Goal: Information Seeking & Learning: Learn about a topic

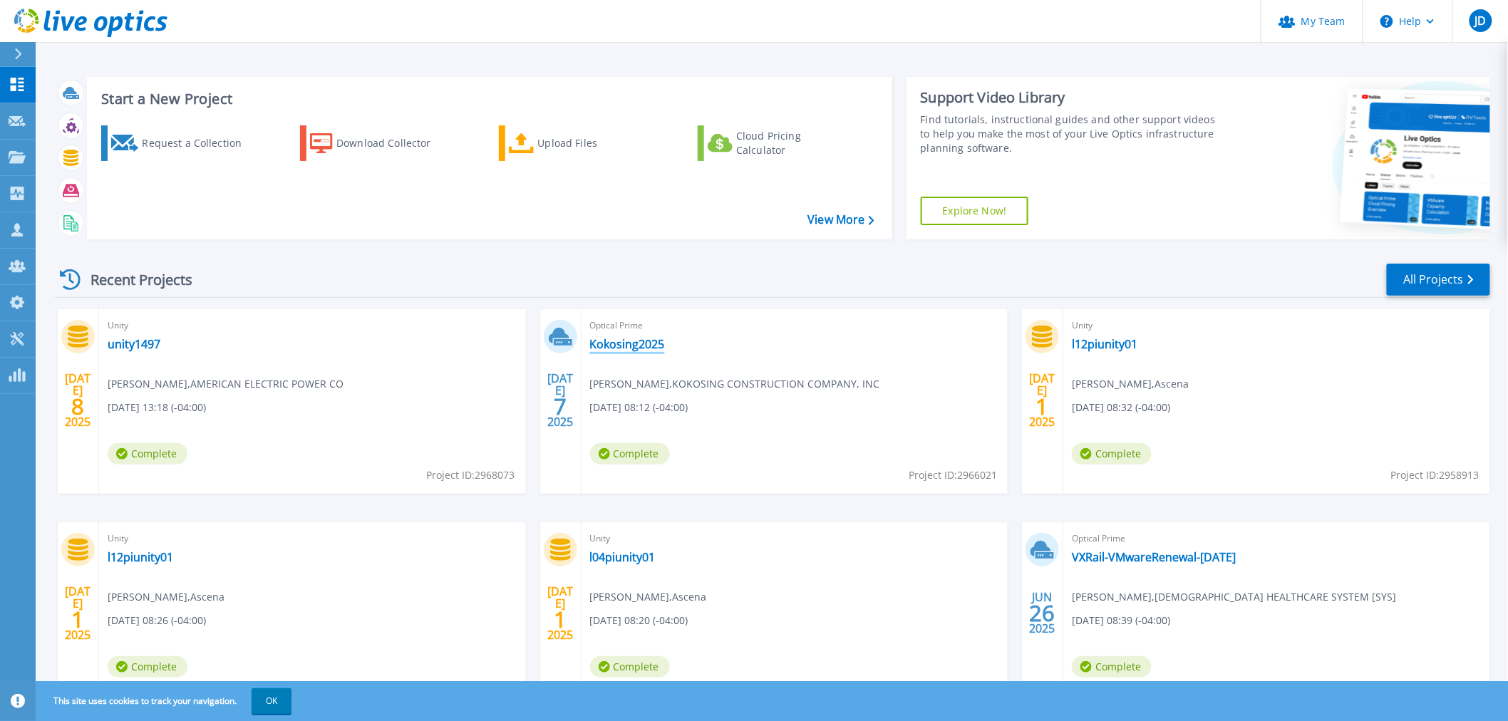
click at [644, 342] on link "Kokosing2025" at bounding box center [627, 344] width 75 height 14
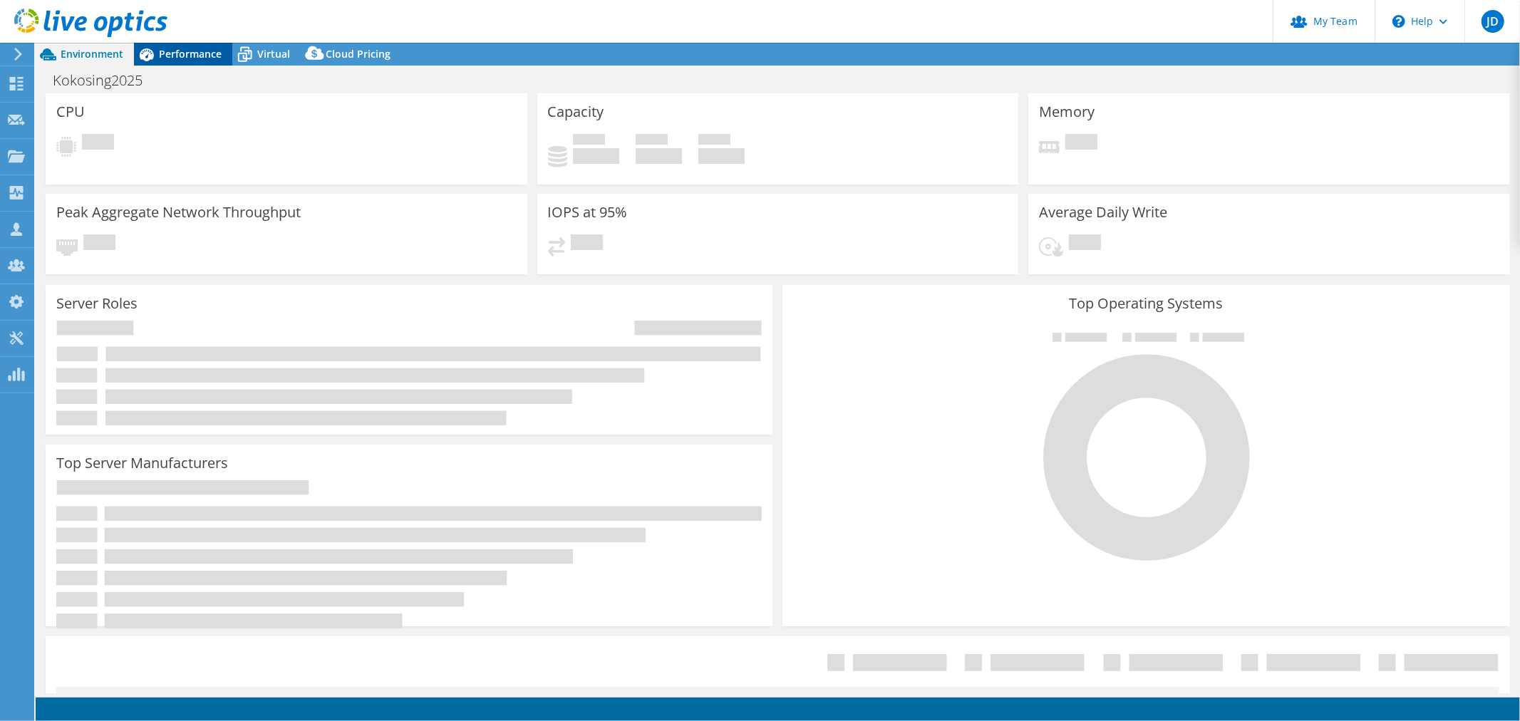
select select "USD"
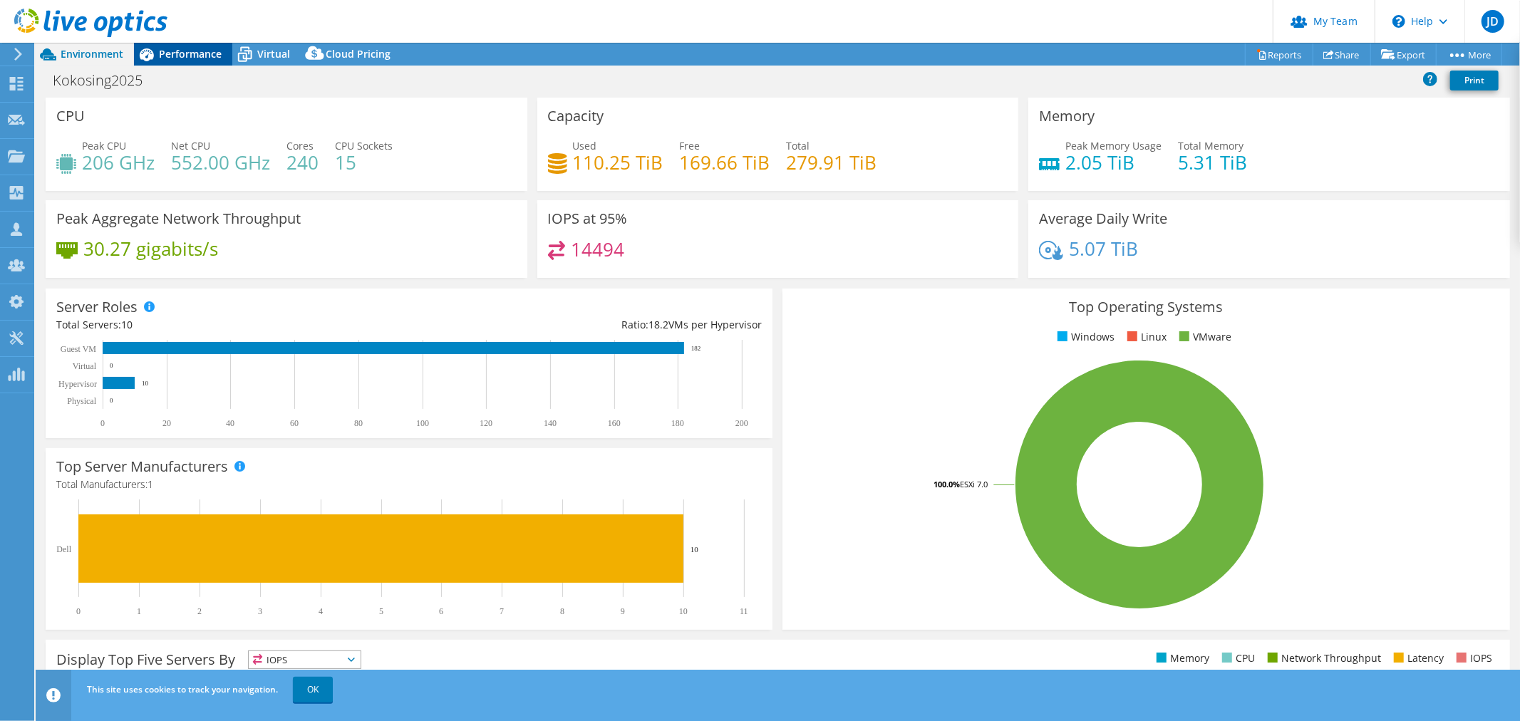
click at [204, 51] on span "Performance" at bounding box center [190, 54] width 63 height 14
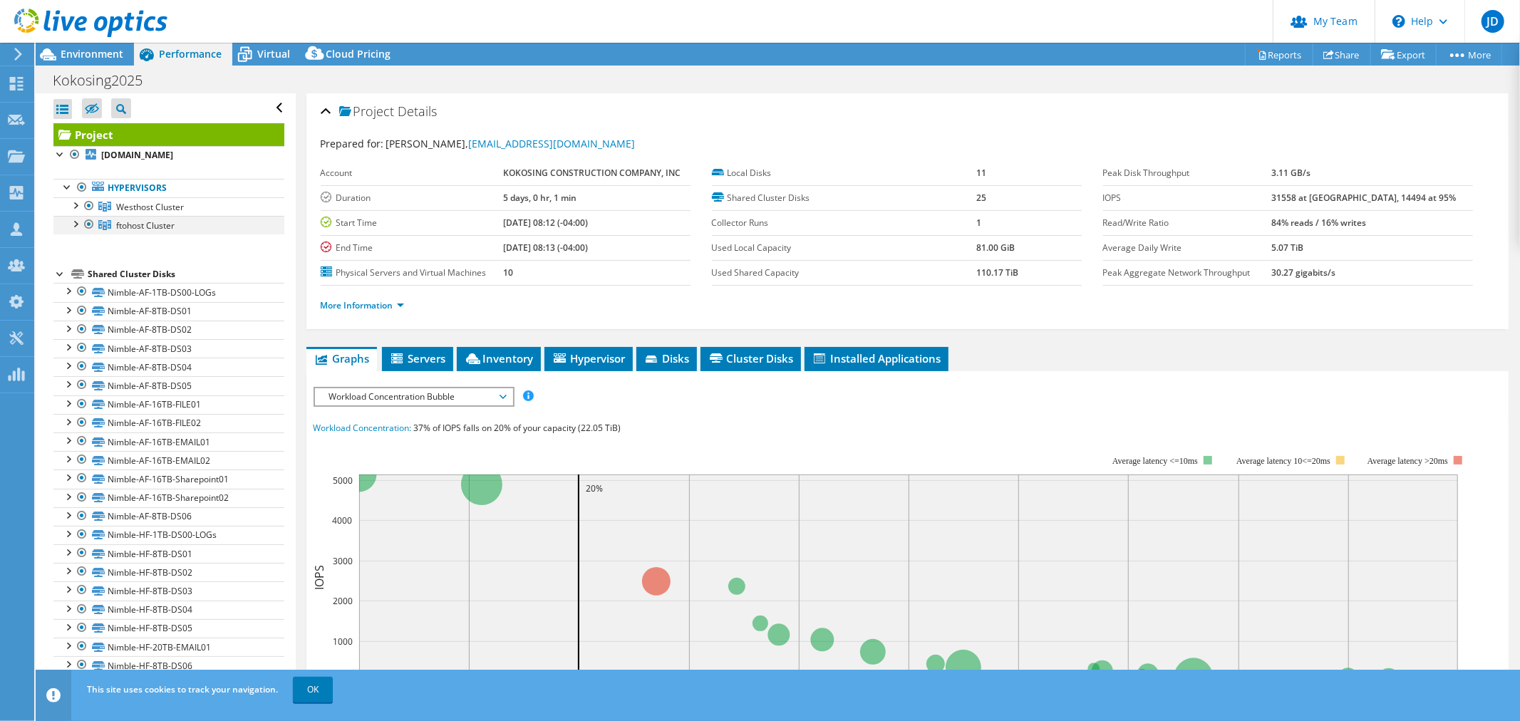
click at [83, 224] on div at bounding box center [89, 224] width 14 height 17
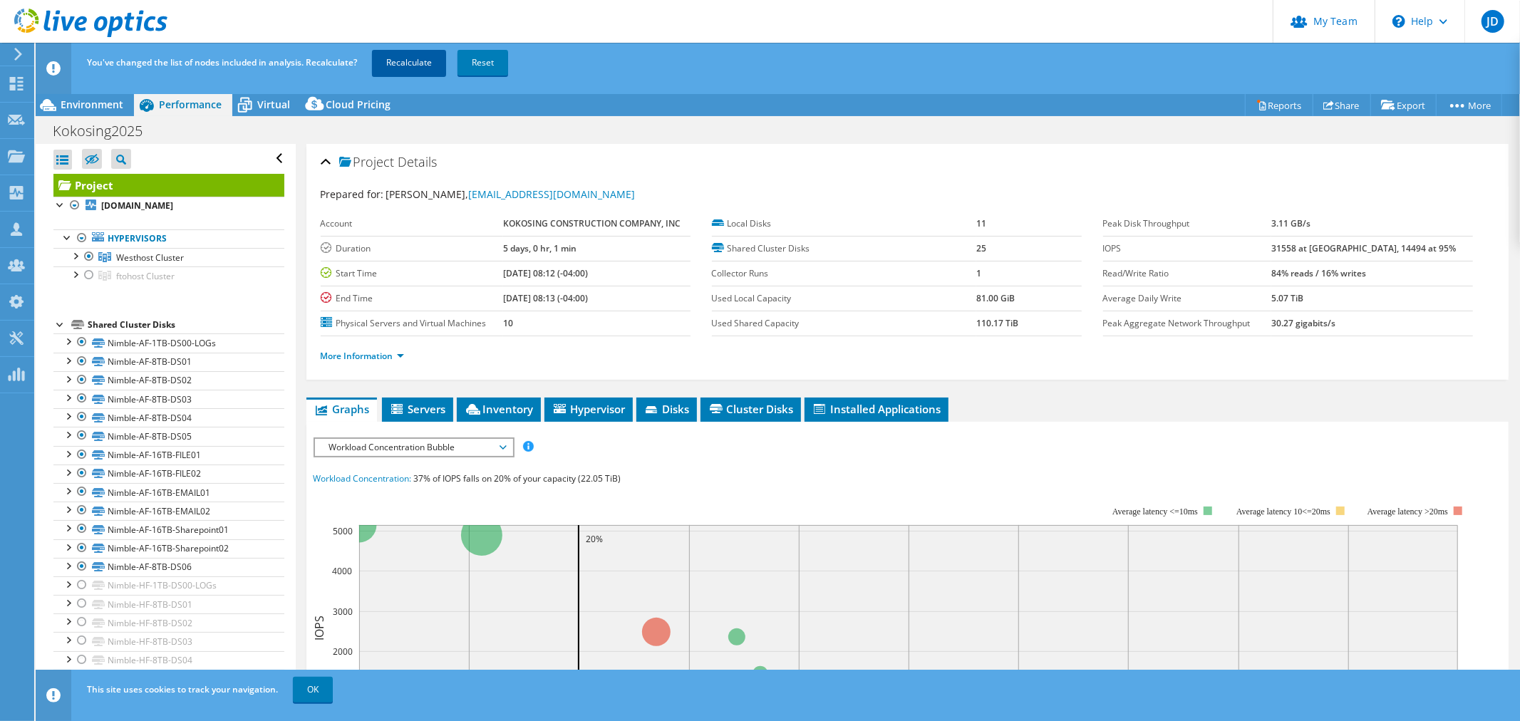
click at [426, 63] on link "Recalculate" at bounding box center [409, 63] width 74 height 26
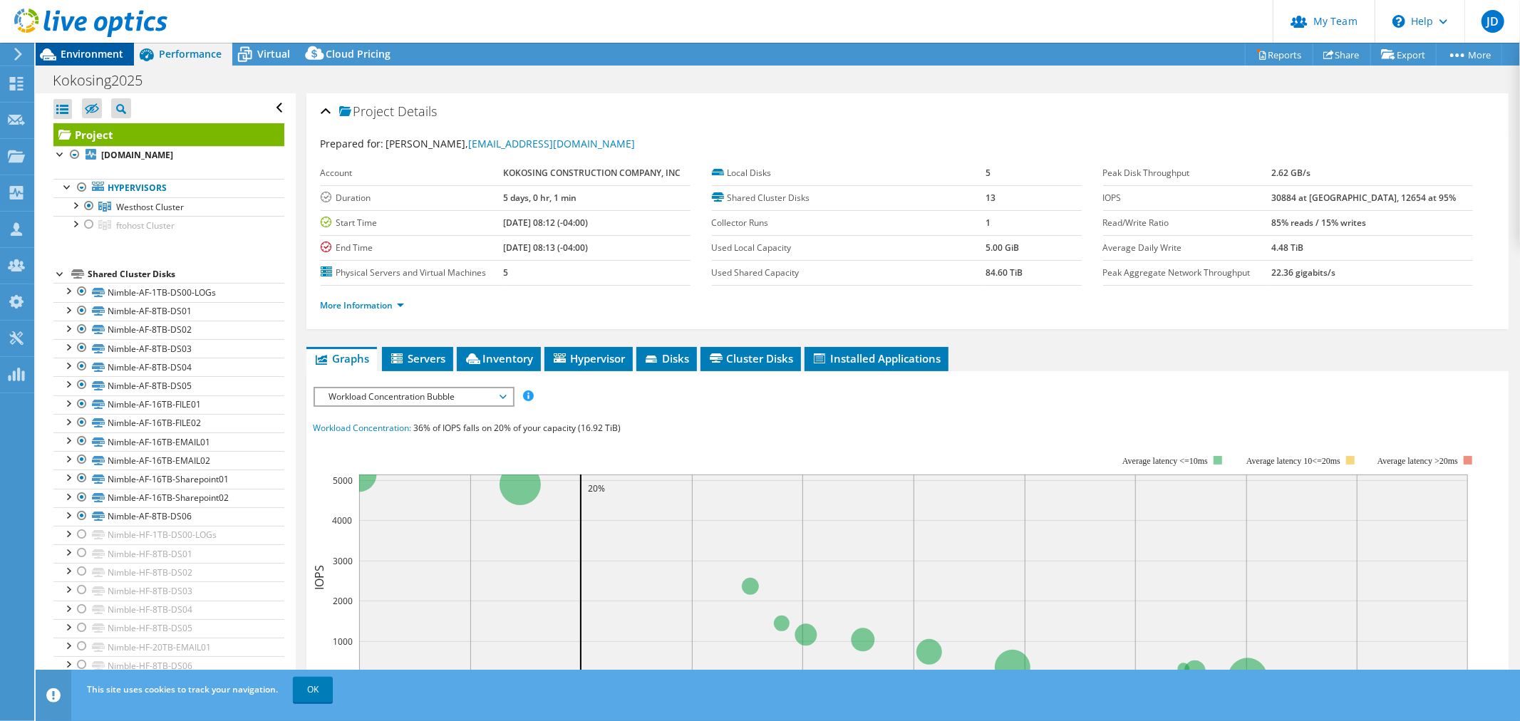
click at [96, 53] on span "Environment" at bounding box center [92, 54] width 63 height 14
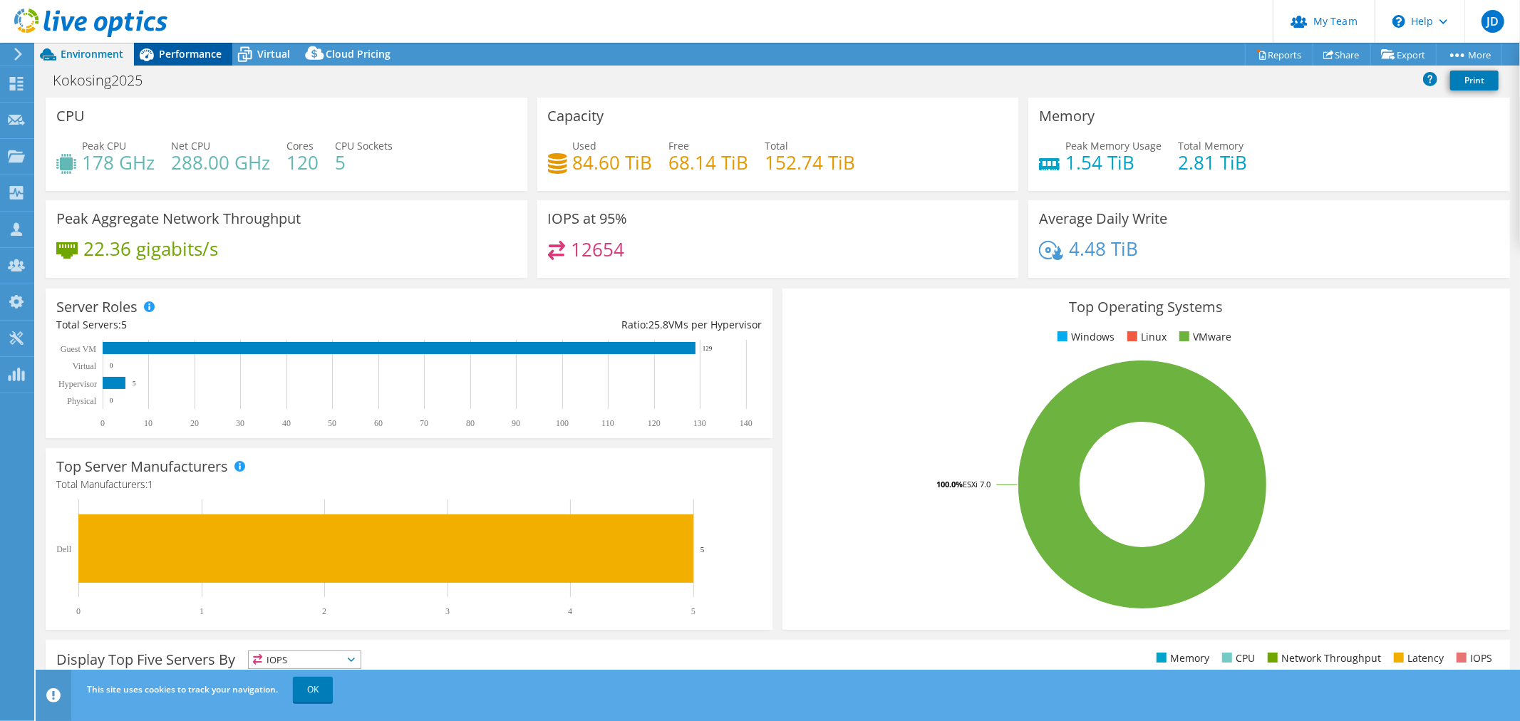
click at [196, 46] on div "Performance" at bounding box center [183, 54] width 98 height 23
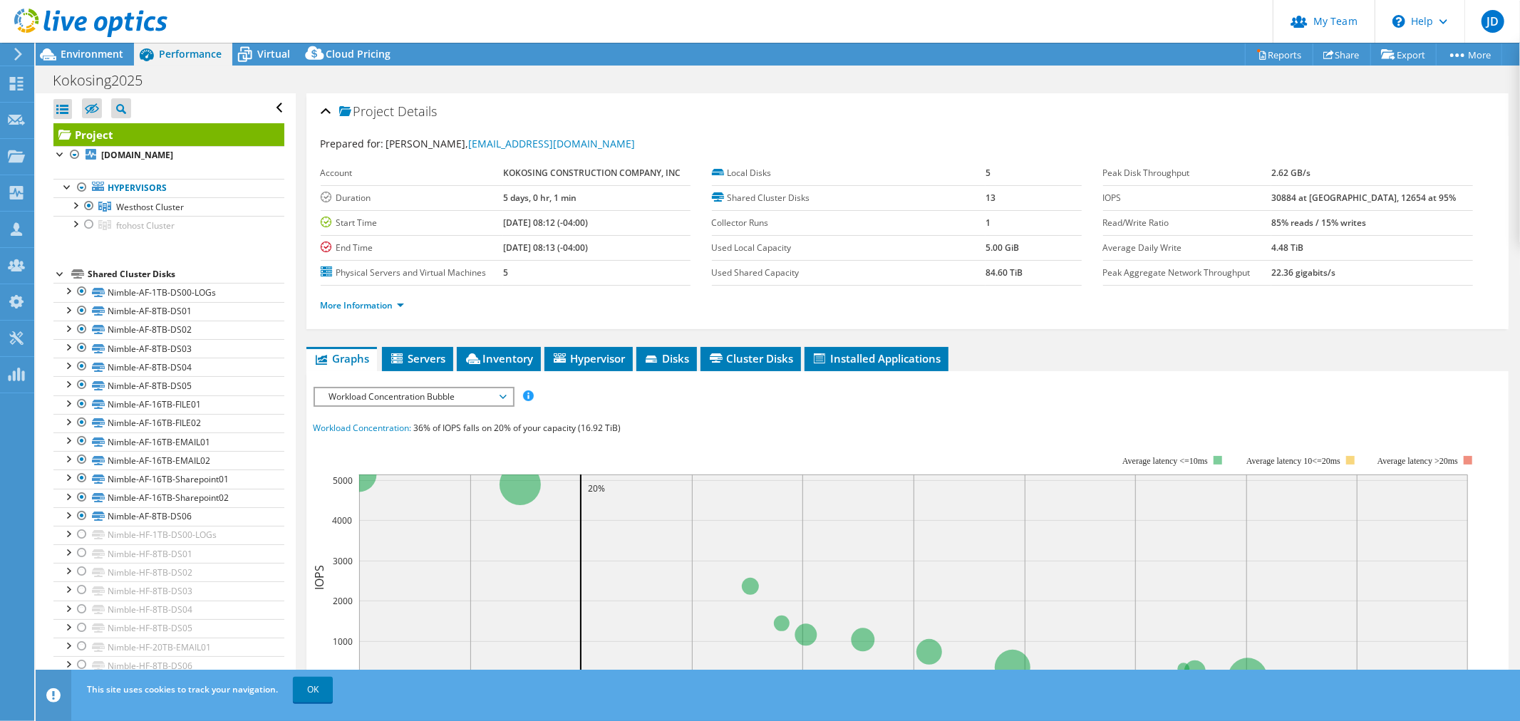
click at [65, 36] on icon at bounding box center [90, 23] width 153 height 29
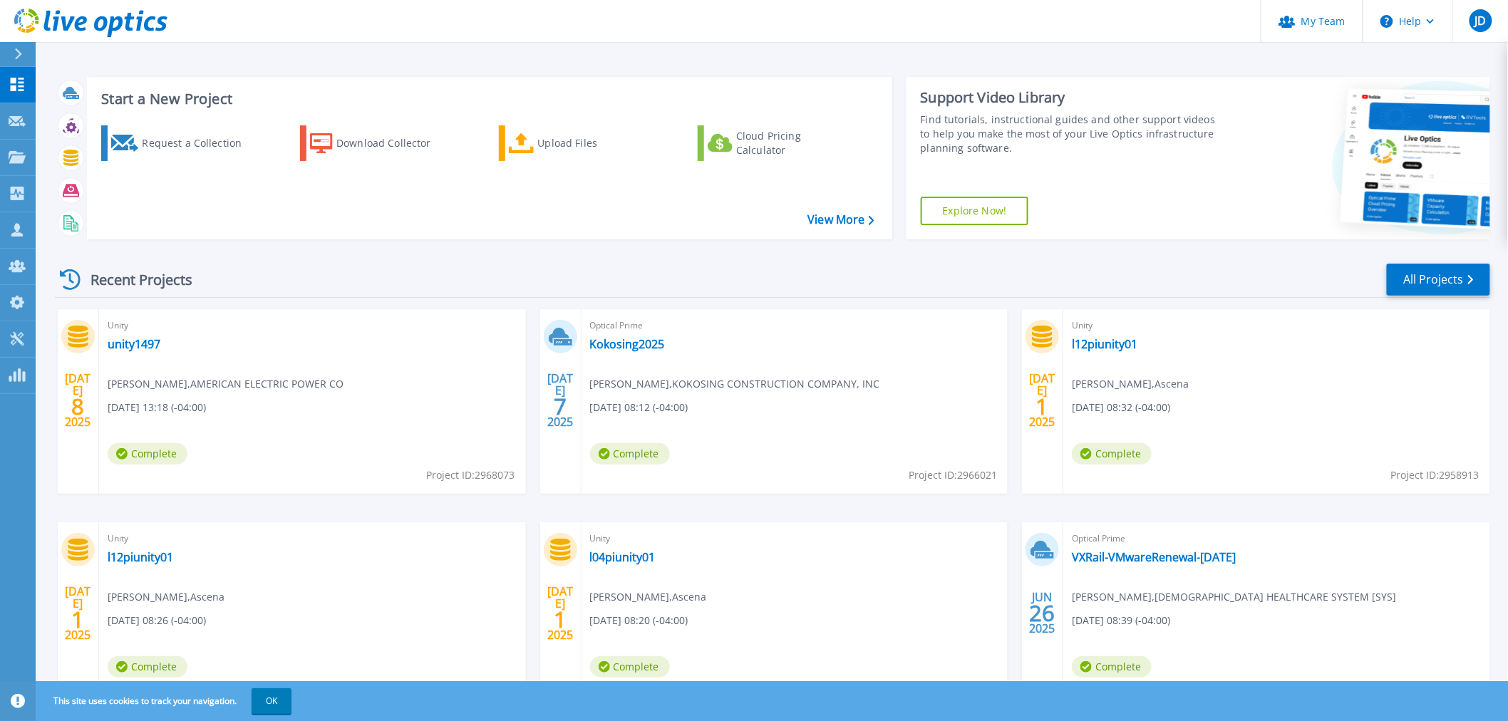
click at [623, 352] on div "Optical Prime Kokosing2025 Mike Baker , KOKOSING CONSTRUCTION COMPANY, INC 07/0…" at bounding box center [795, 401] width 427 height 185
click at [629, 342] on link "Kokosing2025" at bounding box center [627, 344] width 75 height 14
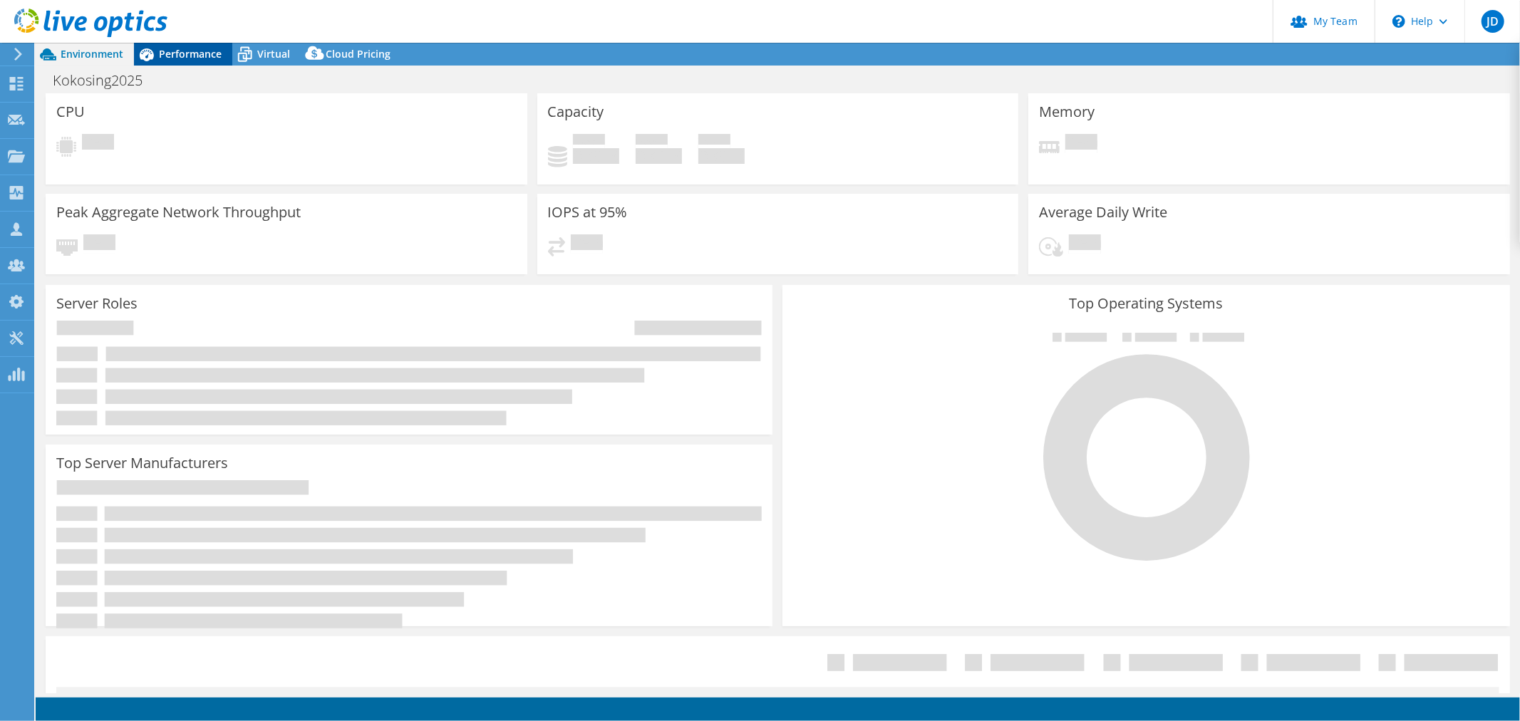
select select "USD"
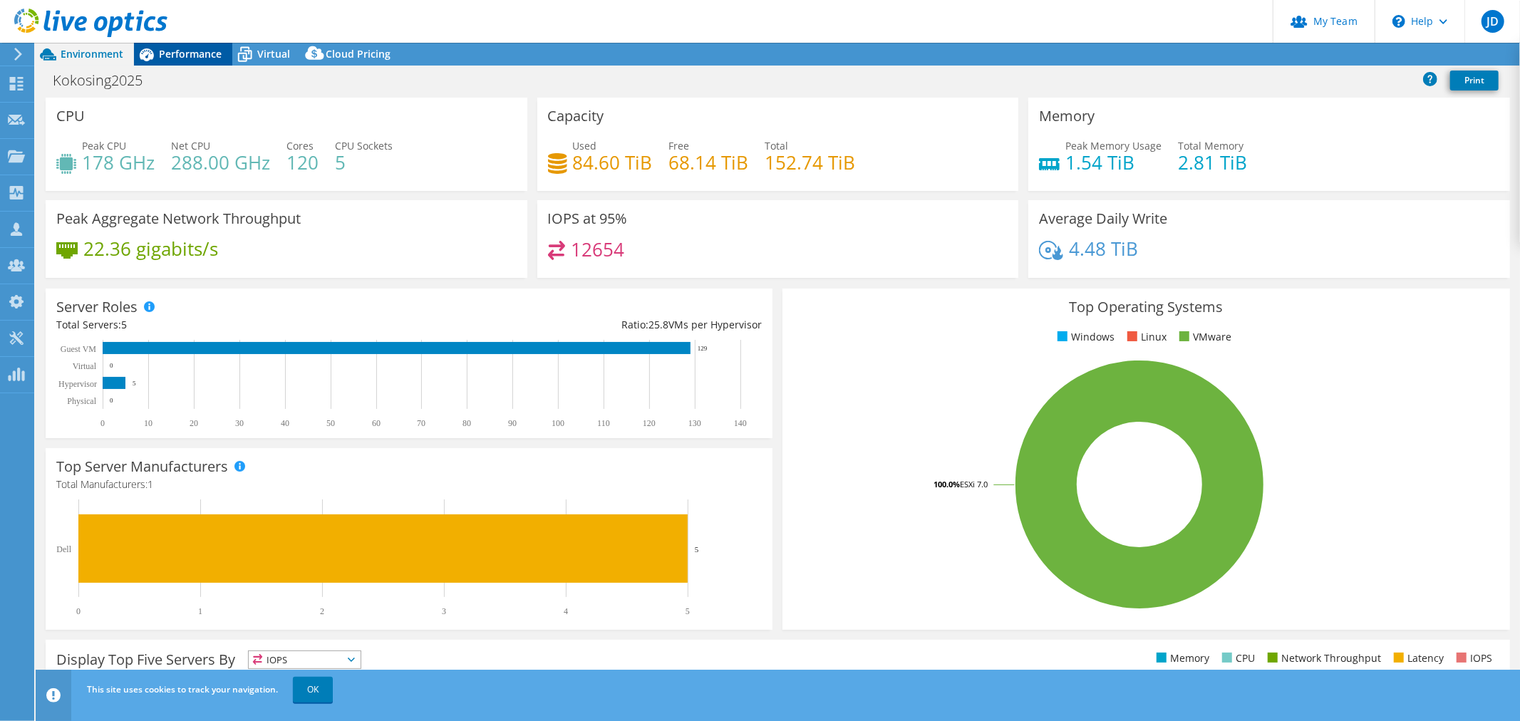
click at [182, 58] on span "Performance" at bounding box center [190, 54] width 63 height 14
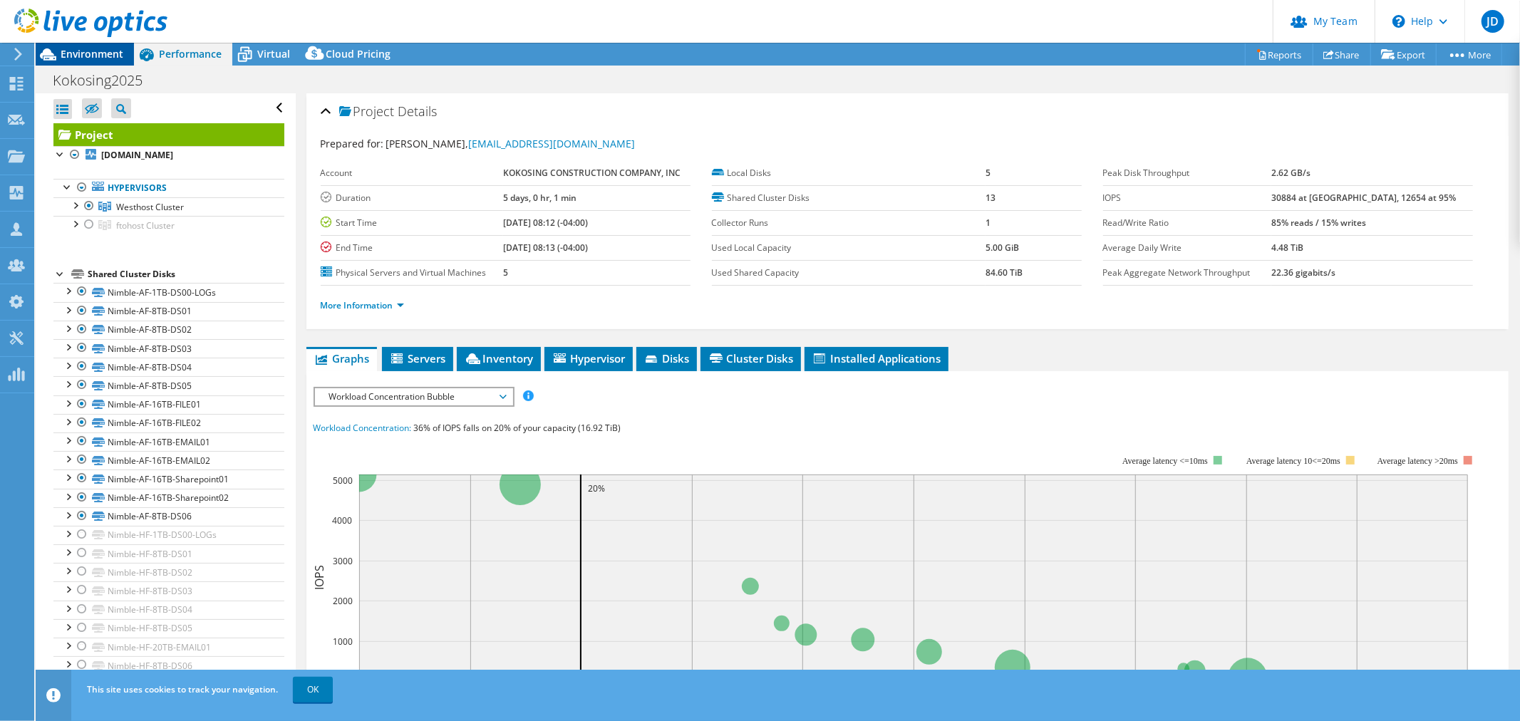
click at [102, 51] on span "Environment" at bounding box center [92, 54] width 63 height 14
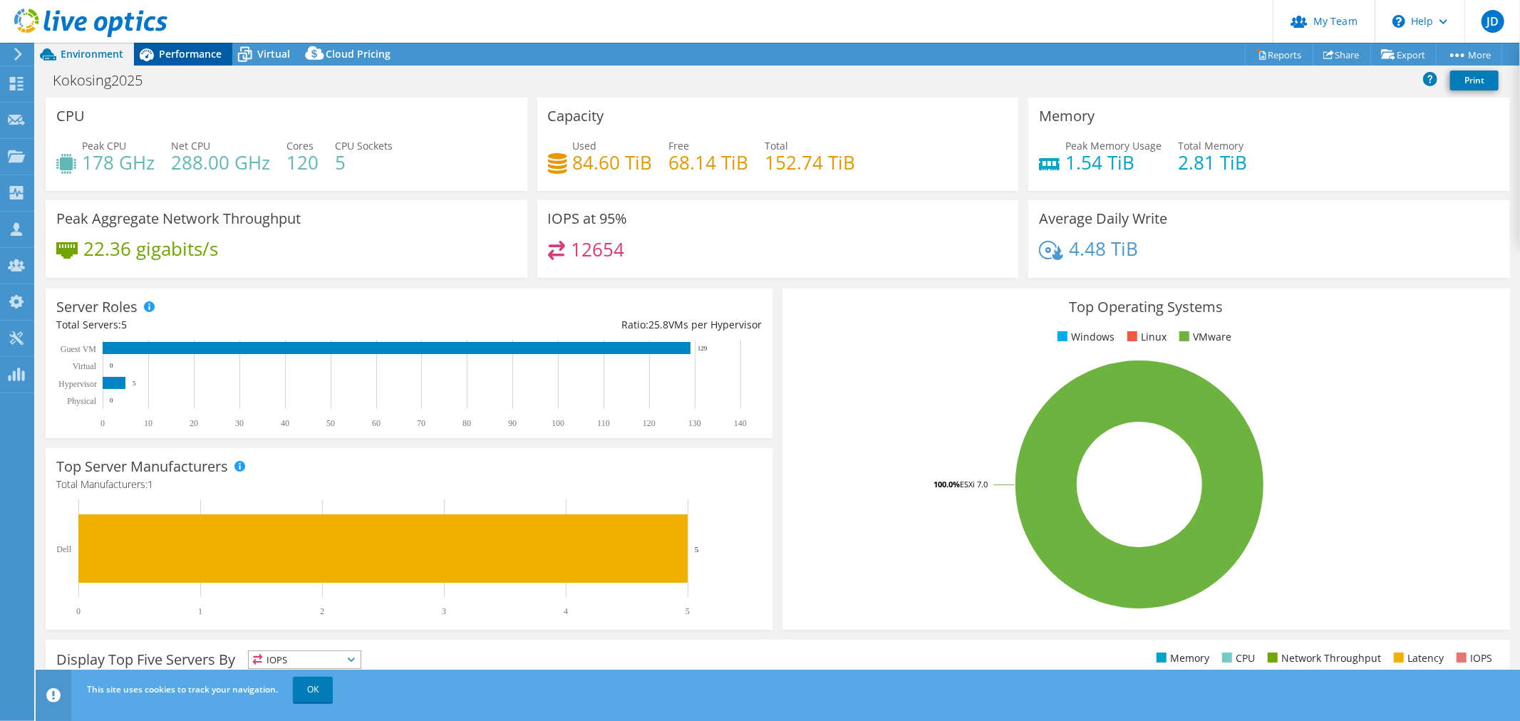
click at [180, 55] on span "Performance" at bounding box center [190, 54] width 63 height 14
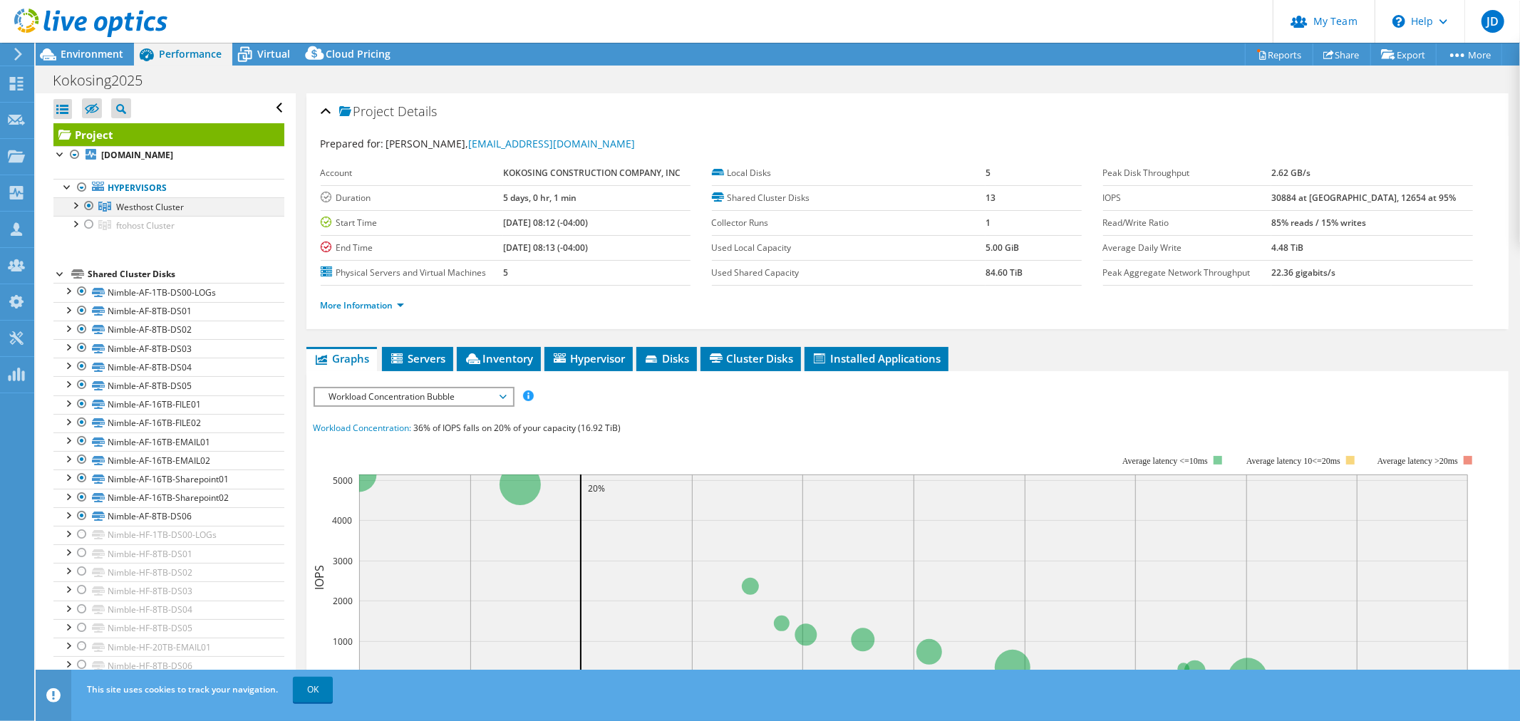
click at [93, 205] on div at bounding box center [89, 205] width 14 height 17
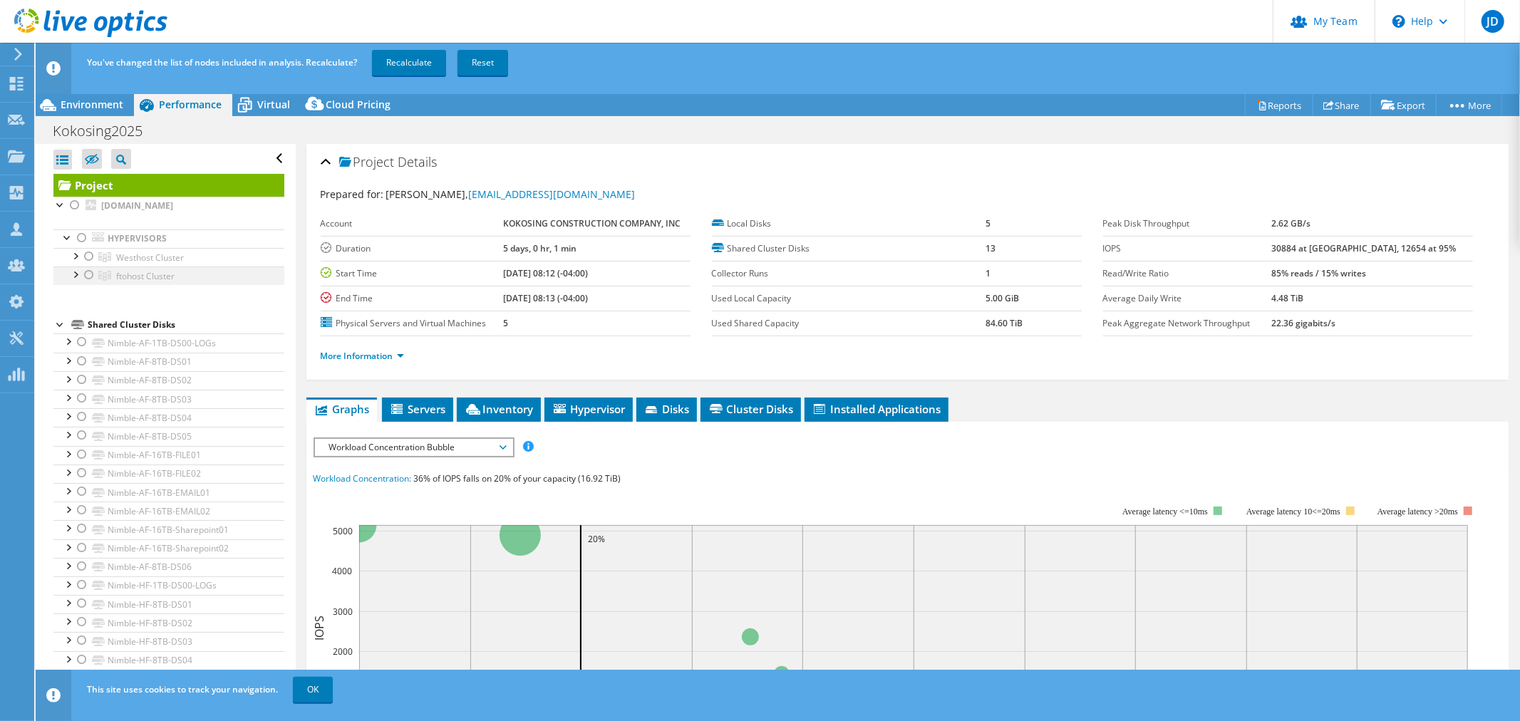
click at [90, 274] on div at bounding box center [89, 275] width 14 height 17
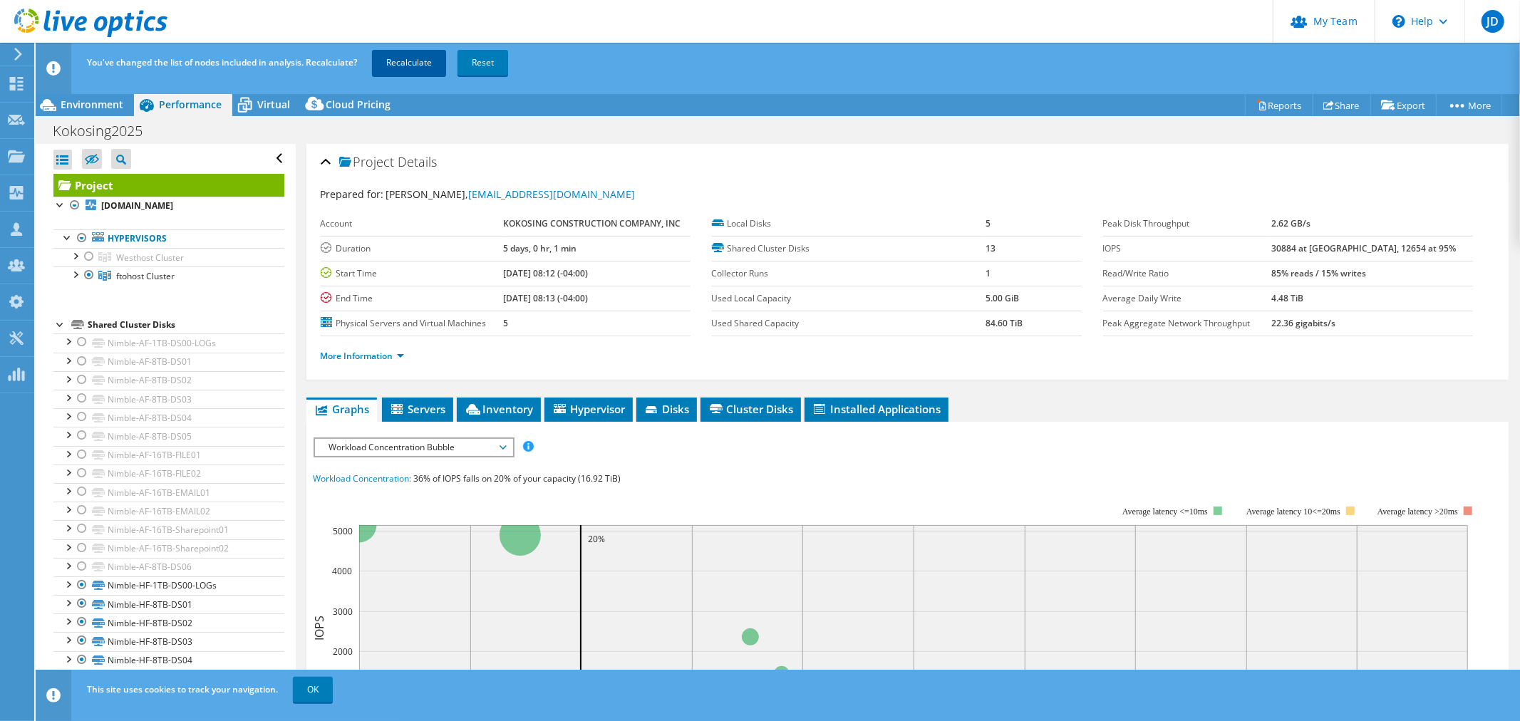
click at [403, 66] on link "Recalculate" at bounding box center [409, 63] width 74 height 26
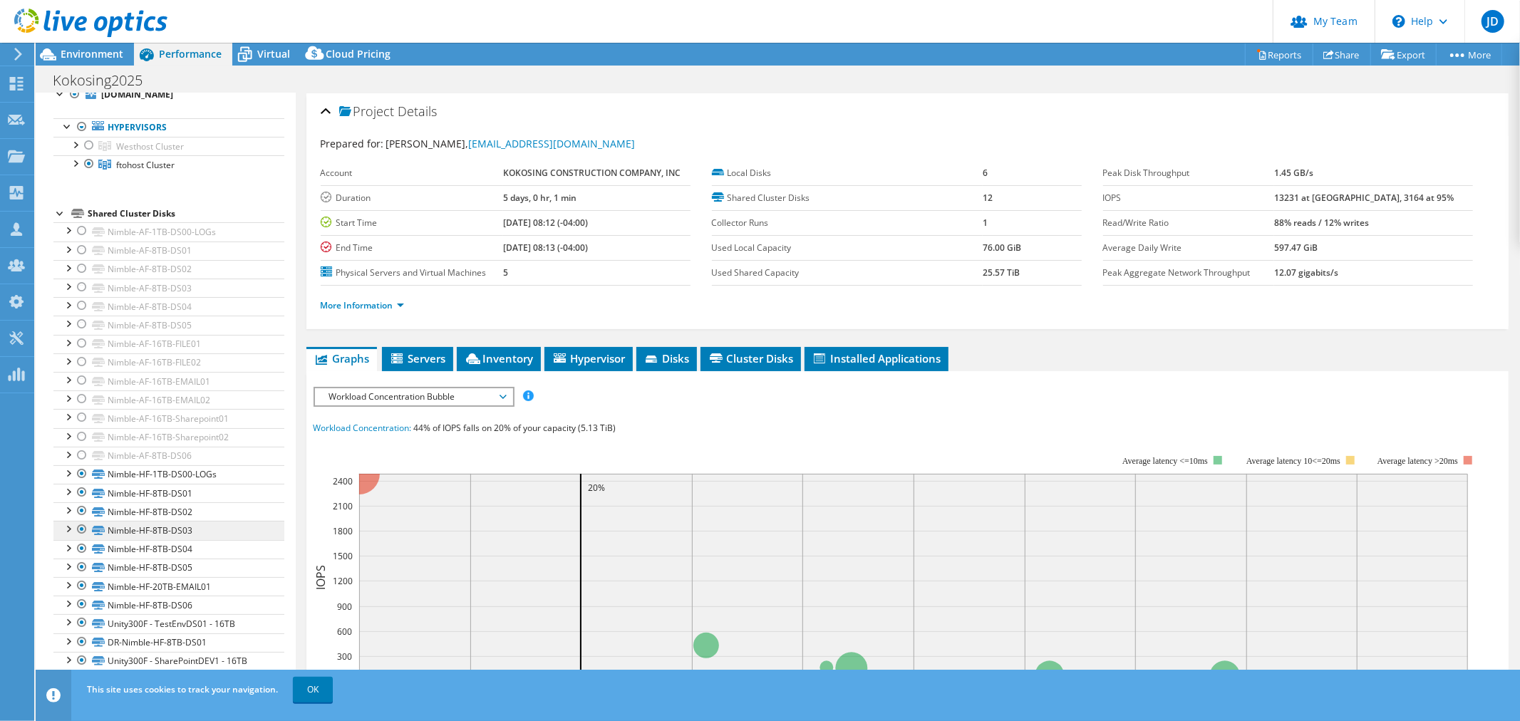
scroll to position [76, 0]
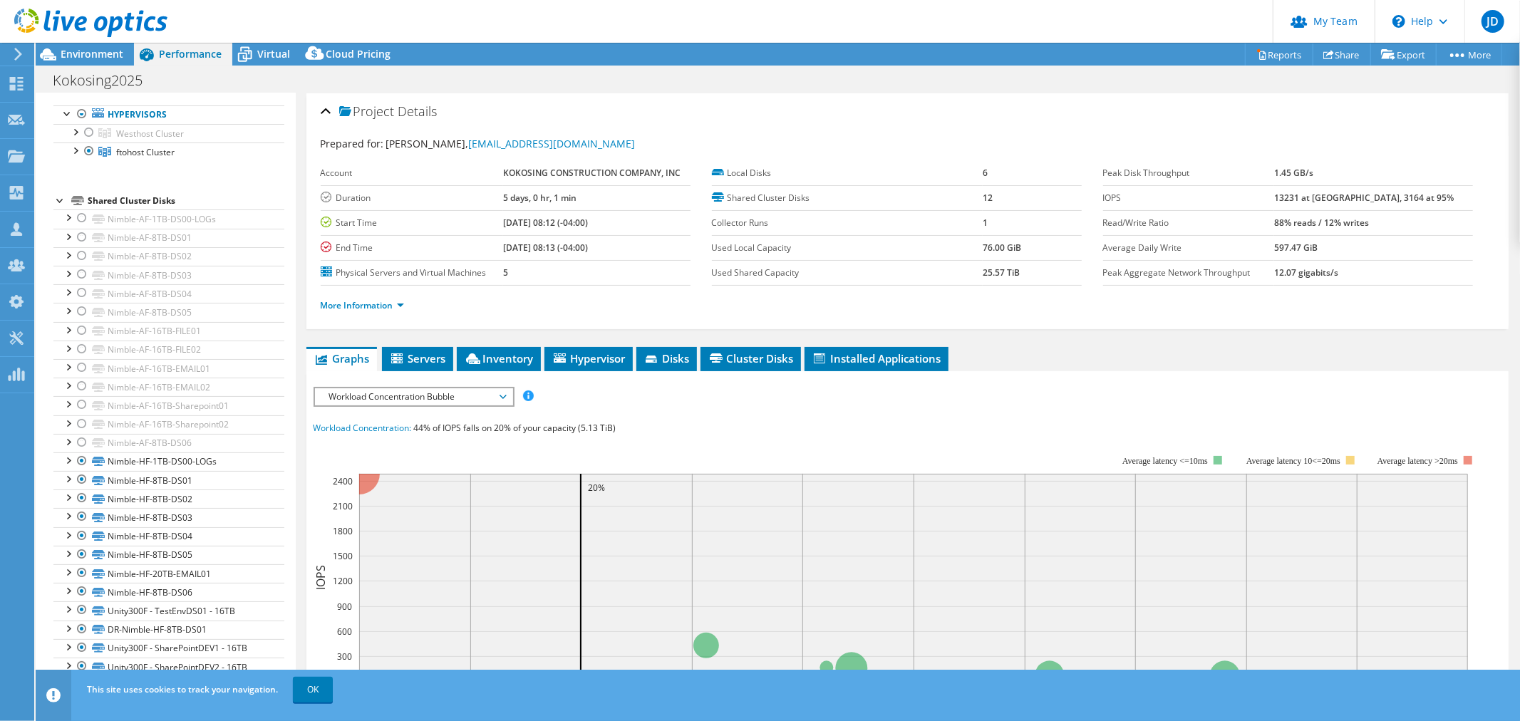
click at [86, 46] on div at bounding box center [84, 24] width 168 height 48
click at [83, 54] on span "Environment" at bounding box center [92, 54] width 63 height 14
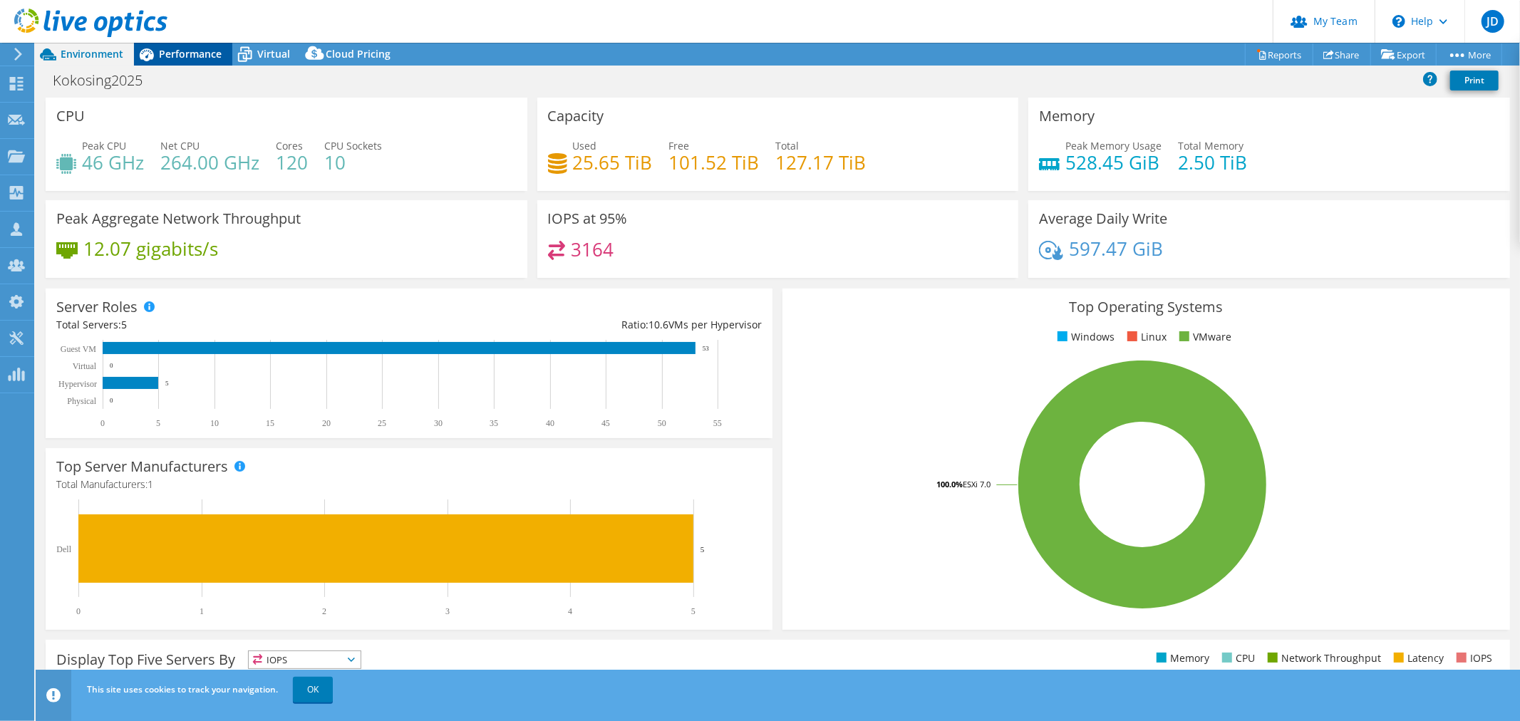
click at [183, 52] on span "Performance" at bounding box center [190, 54] width 63 height 14
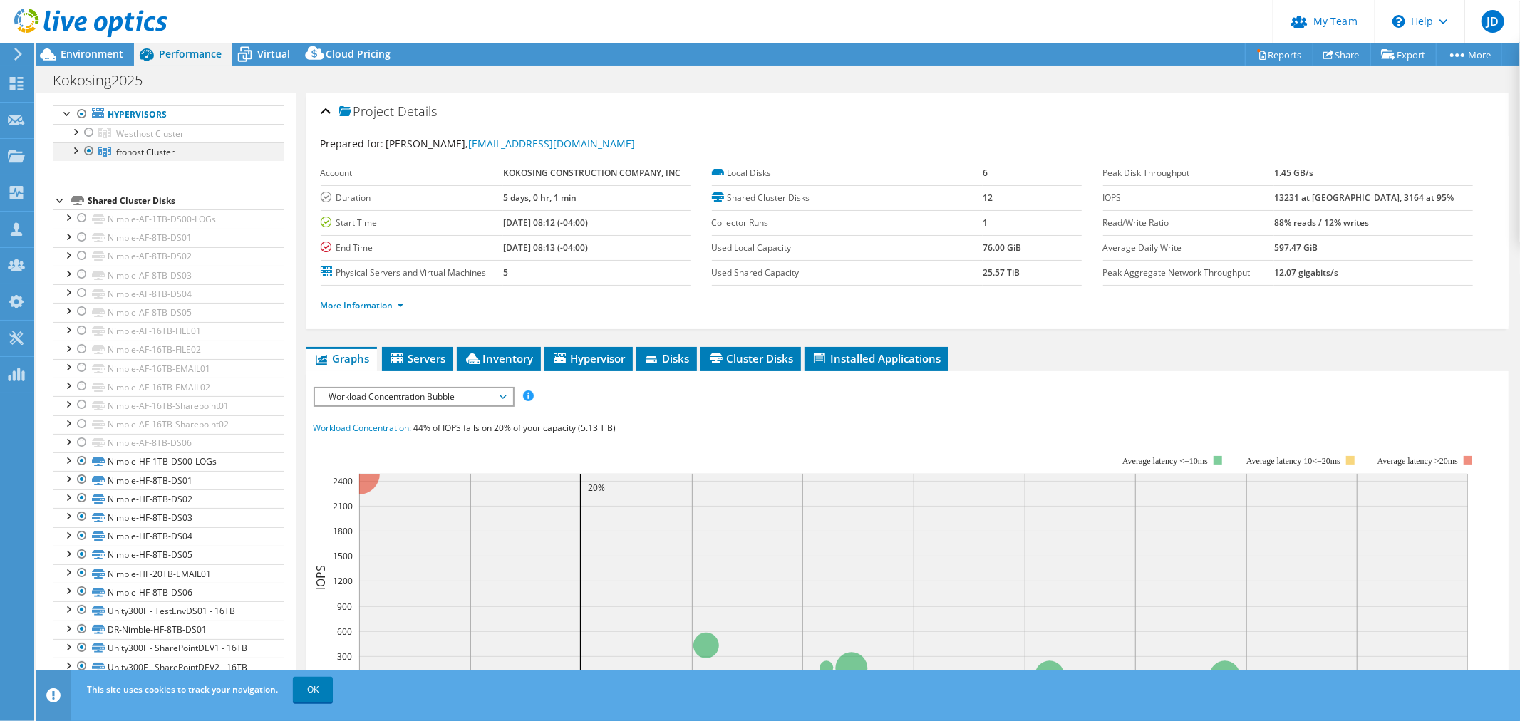
click at [78, 150] on div at bounding box center [75, 150] width 14 height 14
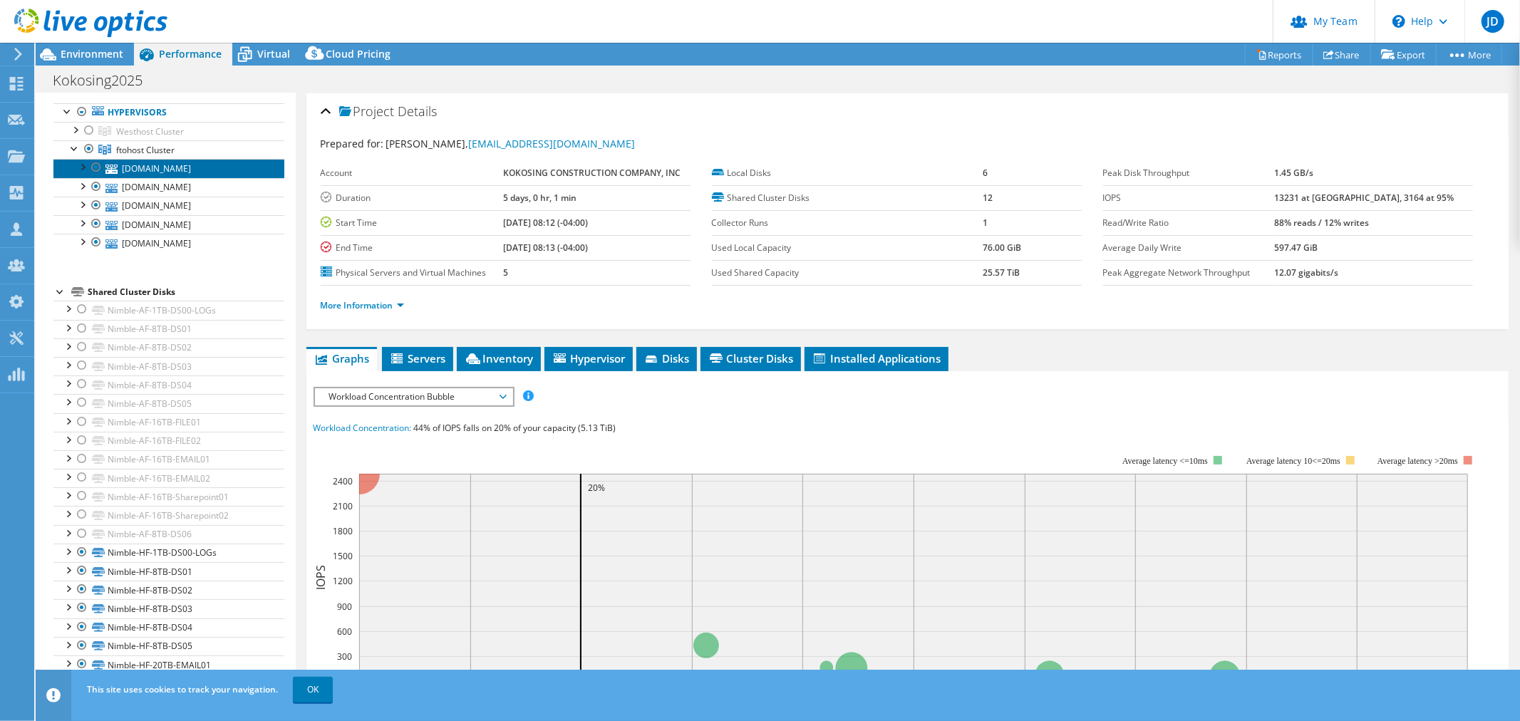
click at [188, 170] on link "[DOMAIN_NAME]" at bounding box center [168, 168] width 231 height 19
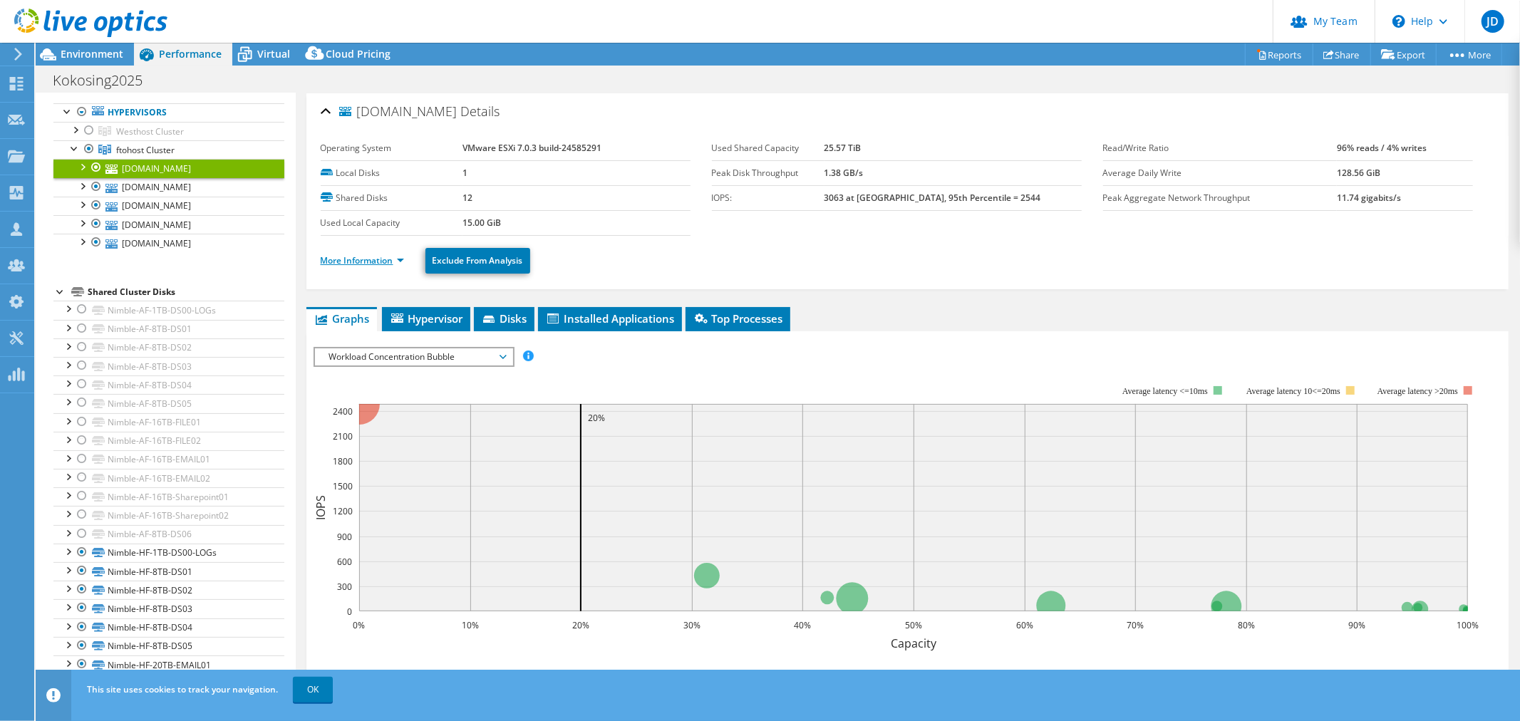
click at [399, 261] on link "More Information" at bounding box center [362, 260] width 83 height 12
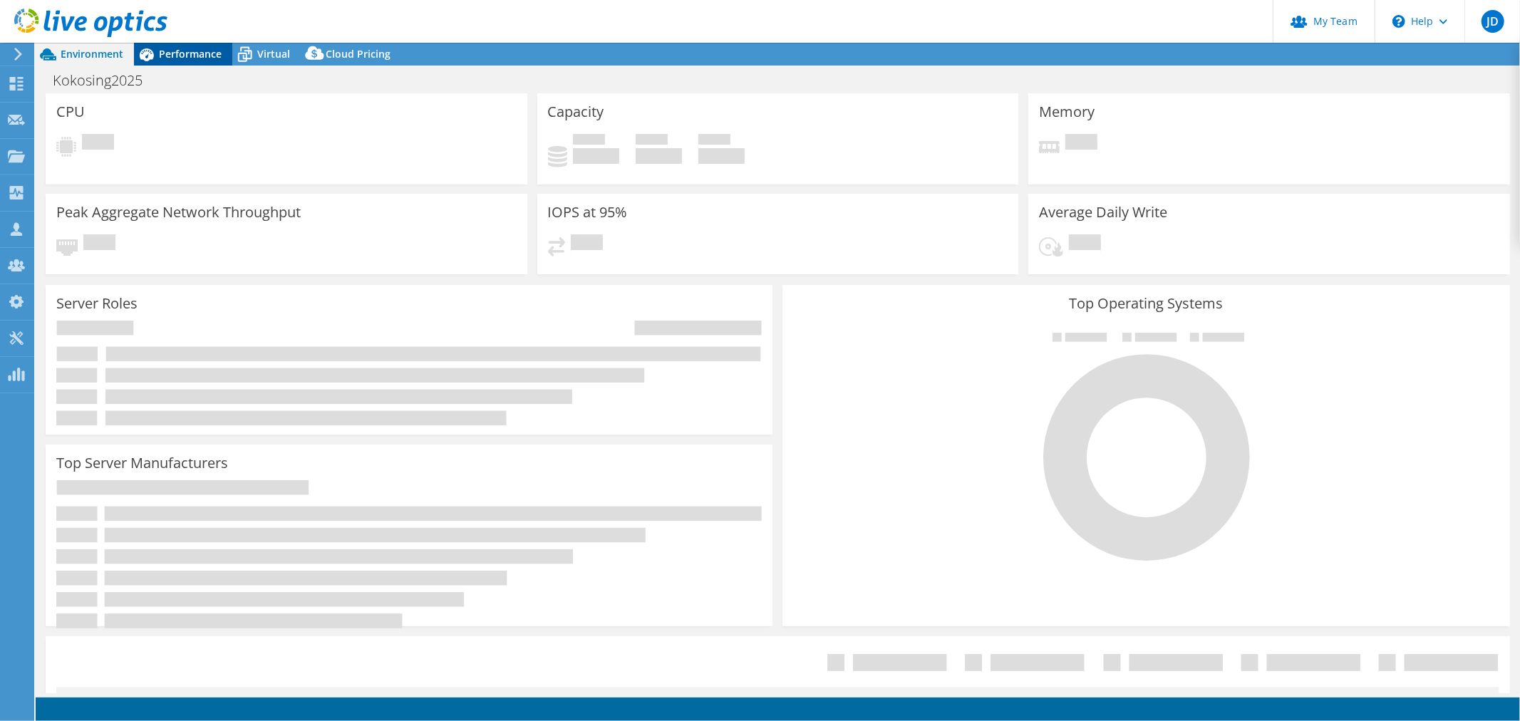
select select "USD"
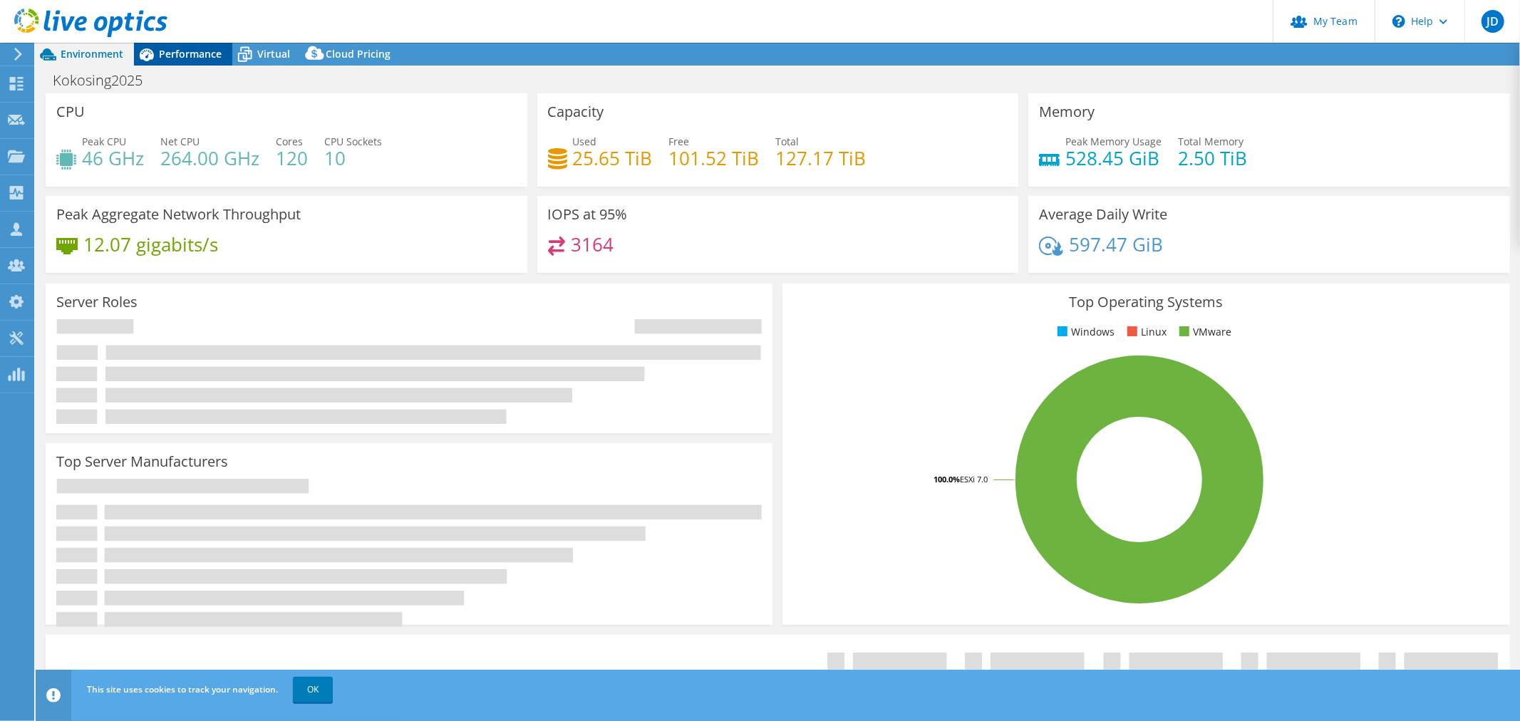
click at [192, 47] on span "Performance" at bounding box center [190, 54] width 63 height 14
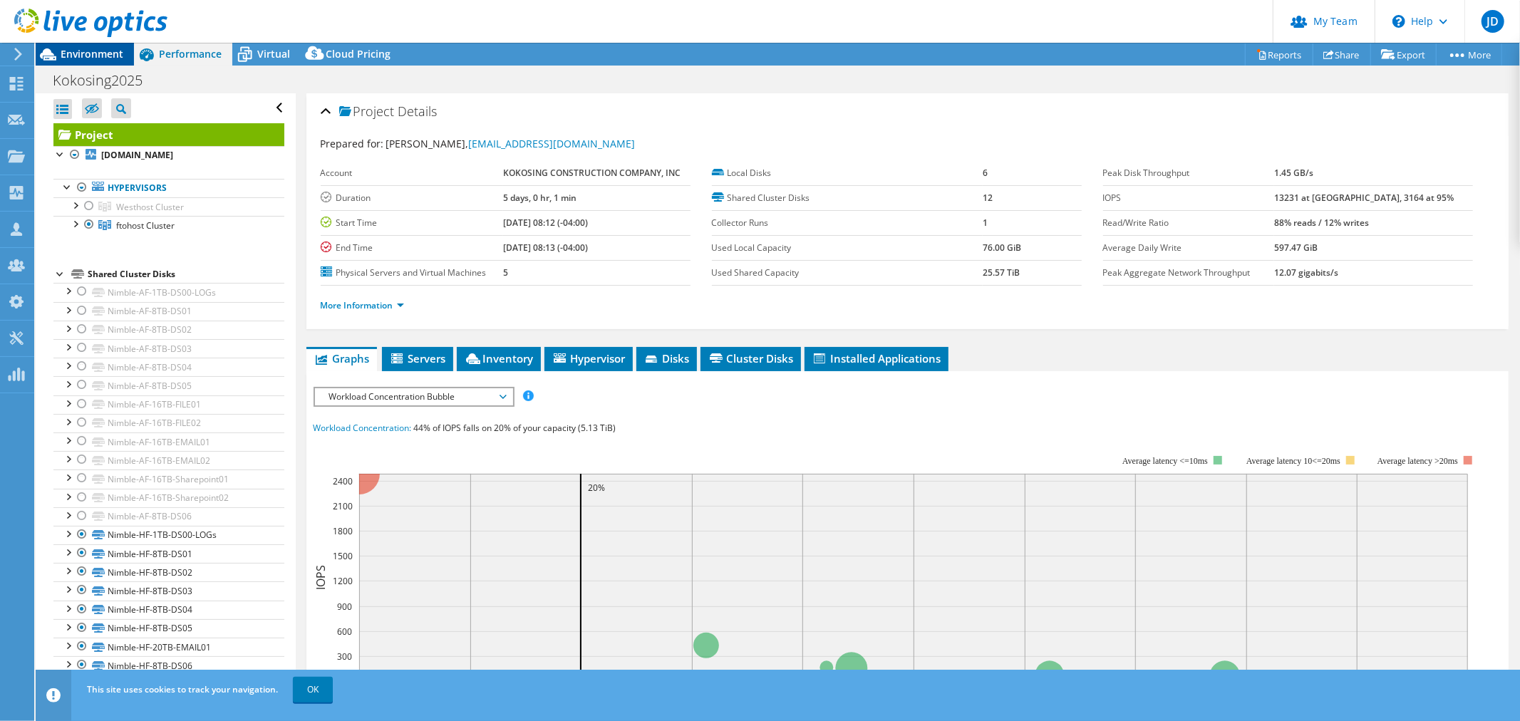
click at [88, 50] on span "Environment" at bounding box center [92, 54] width 63 height 14
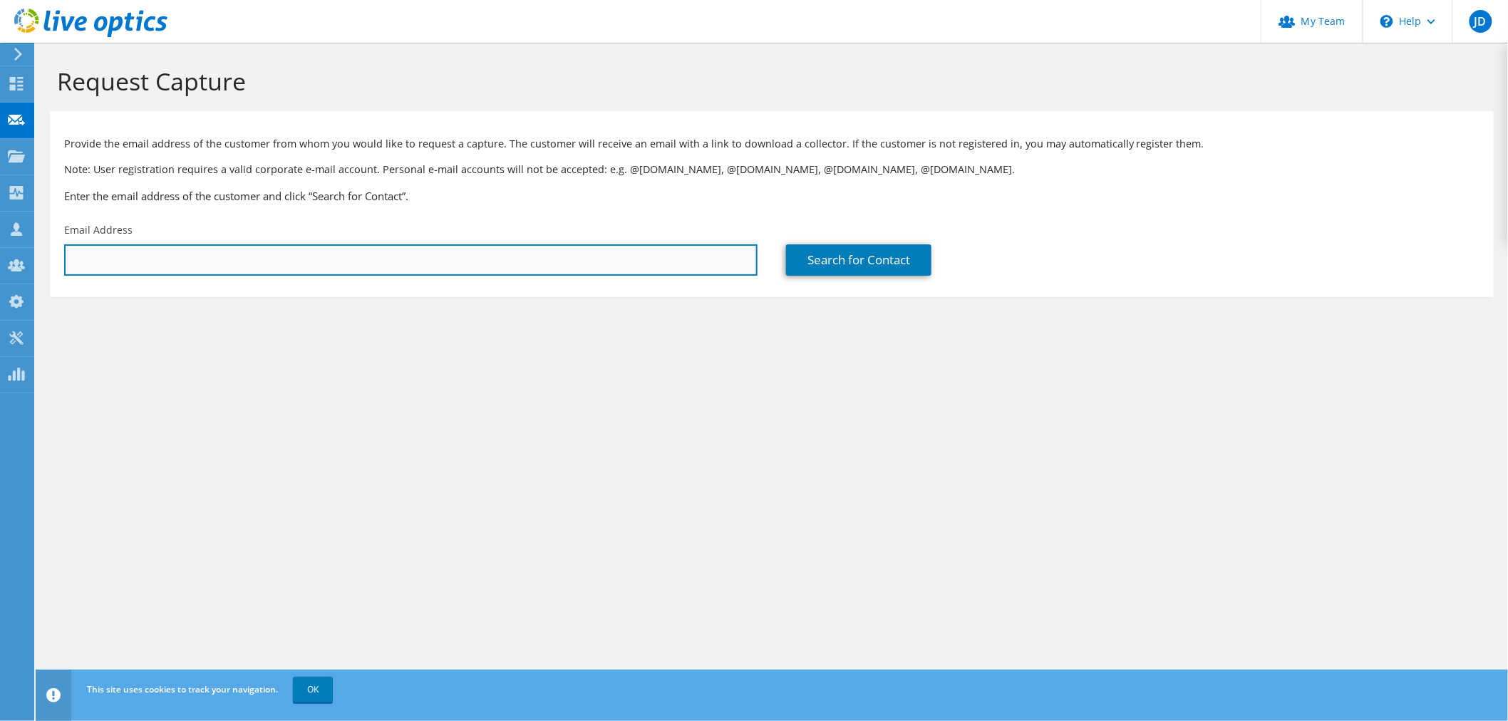
click at [315, 252] on input "text" at bounding box center [411, 259] width 694 height 31
type input "m"
click at [160, 254] on input "text" at bounding box center [411, 259] width 694 height 31
paste input "[EMAIL_ADDRESS][DOMAIN_NAME]"
type input "[EMAIL_ADDRESS][DOMAIN_NAME]"
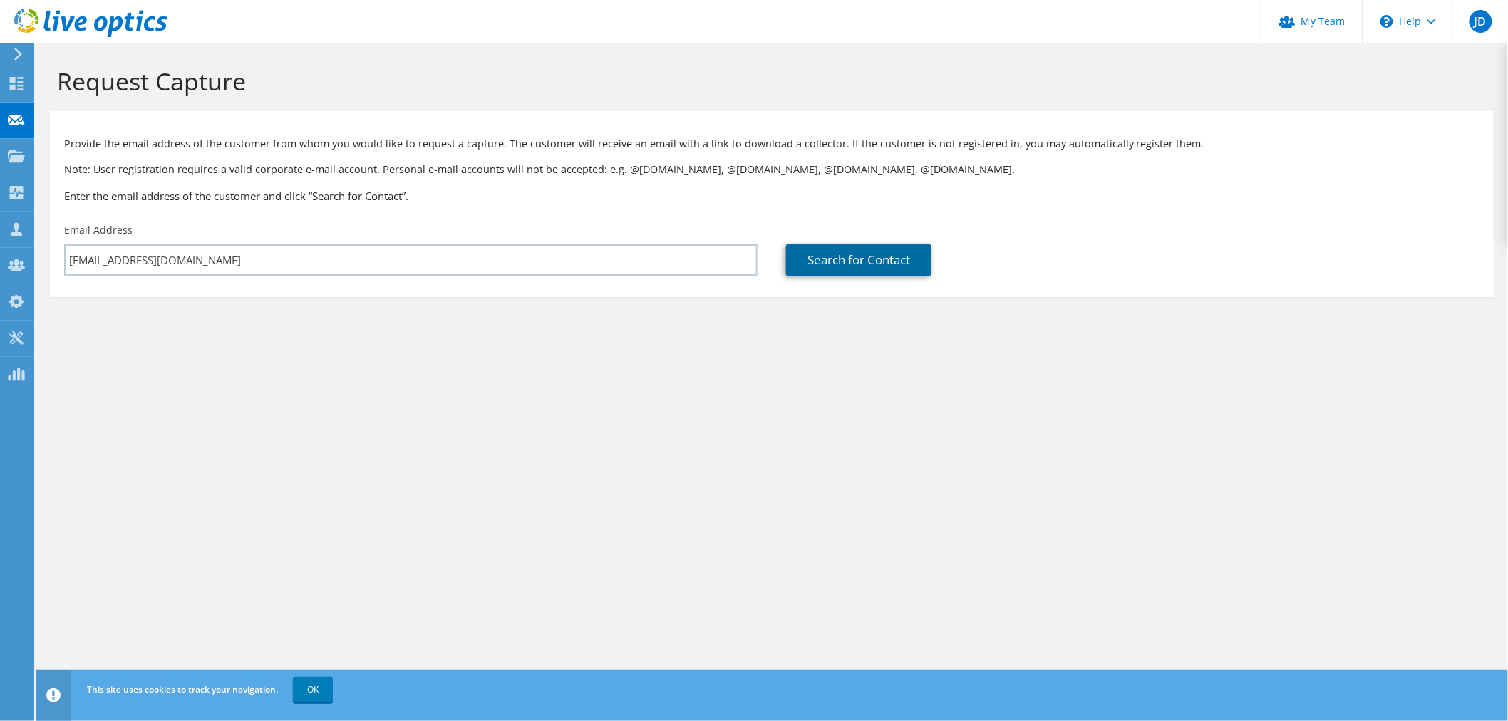
click at [852, 259] on link "Search for Contact" at bounding box center [858, 259] width 145 height 31
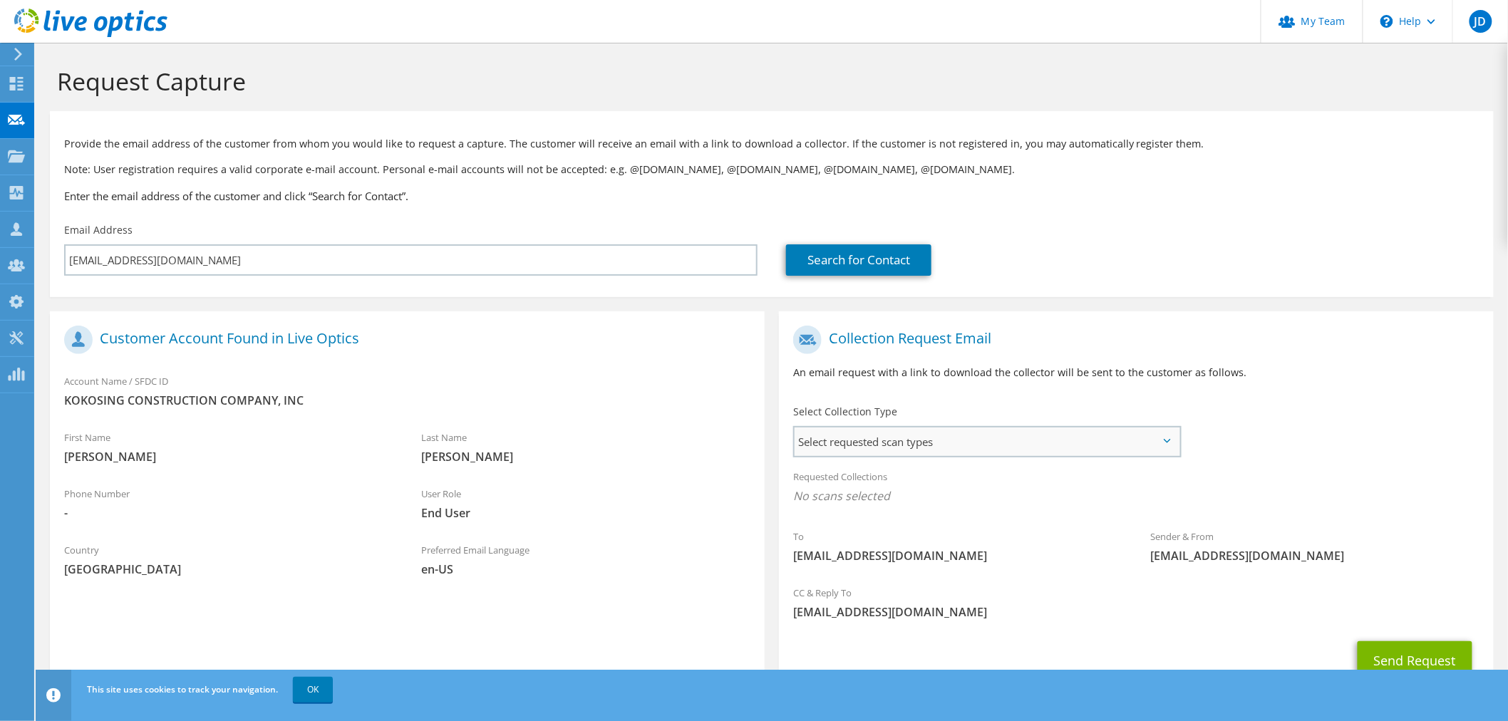
click at [1173, 444] on span "Select requested scan types" at bounding box center [987, 442] width 385 height 29
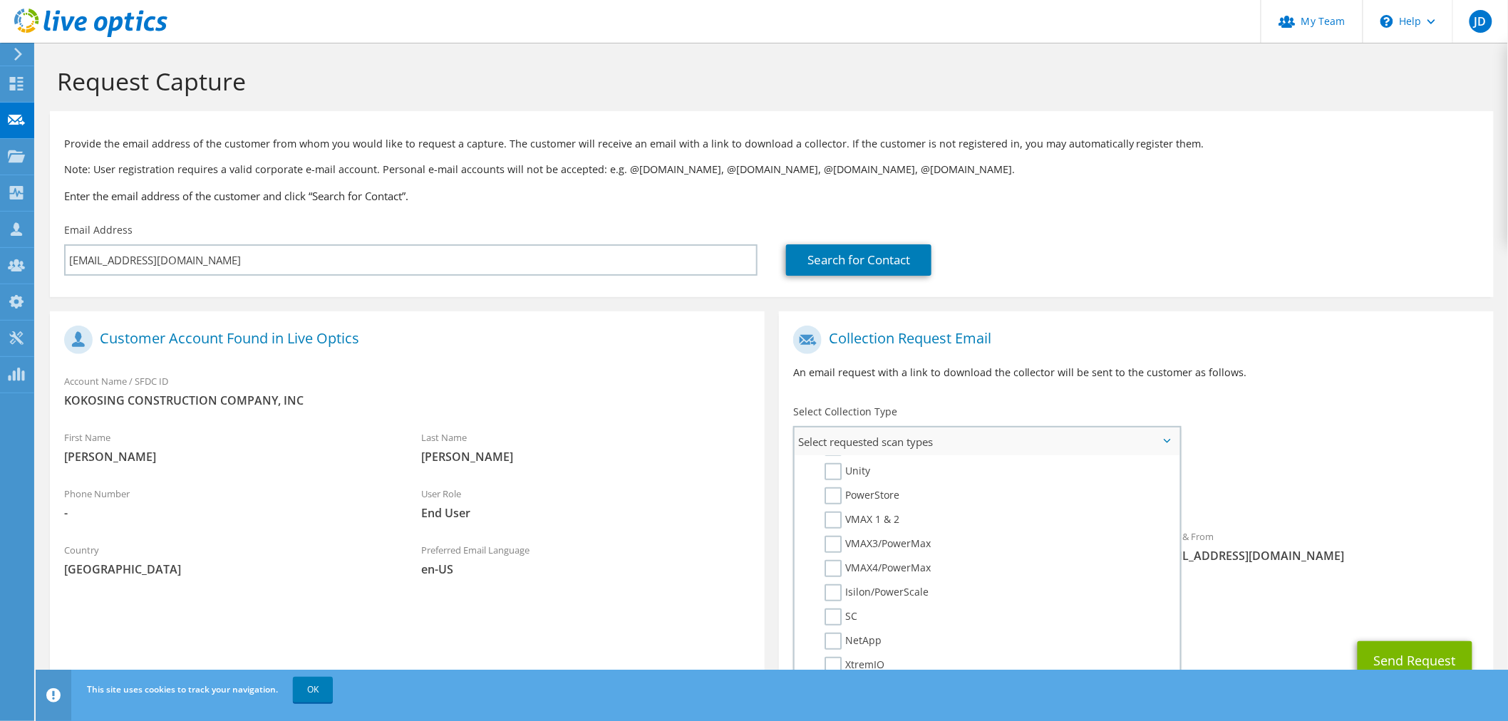
scroll to position [316, 0]
click at [1250, 222] on div "Search for Contact" at bounding box center [1133, 249] width 722 height 67
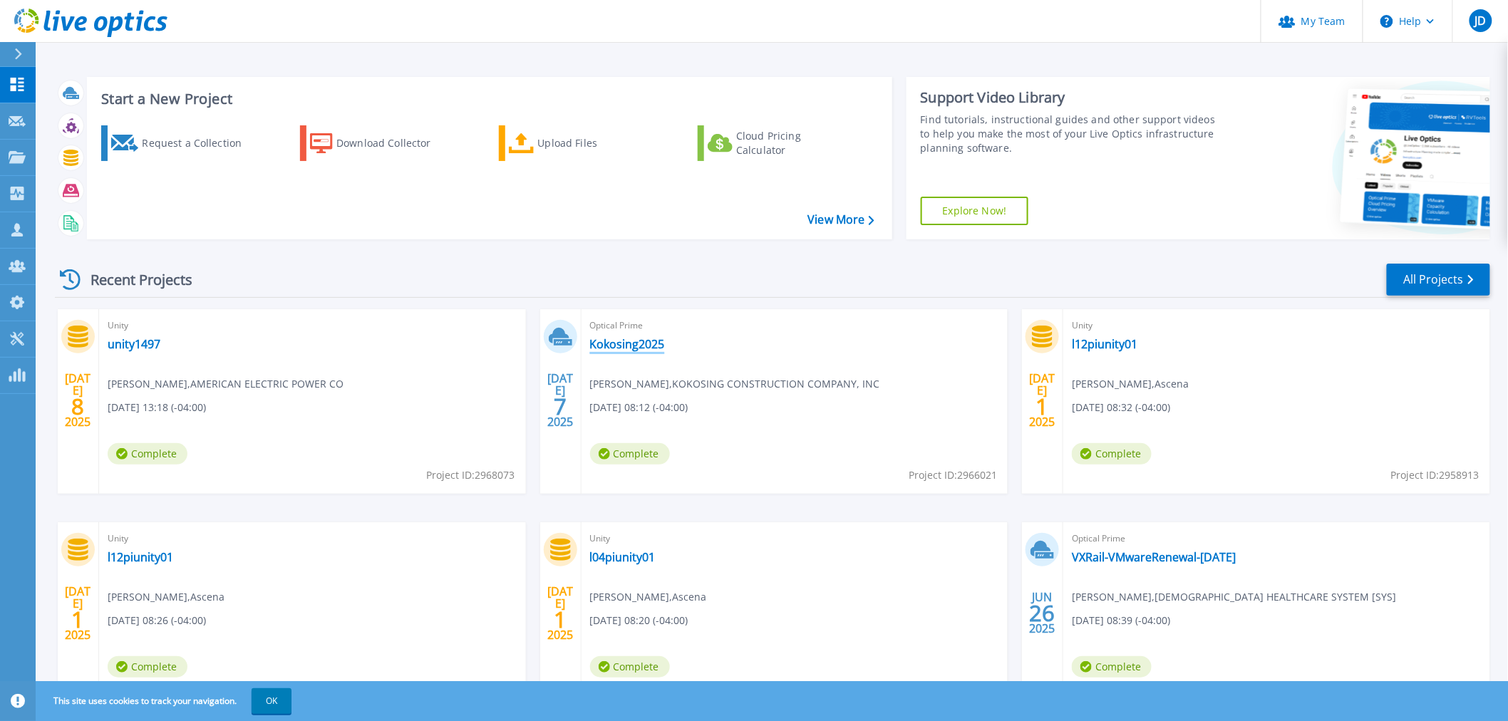
click at [639, 341] on link "Kokosing2025" at bounding box center [627, 344] width 75 height 14
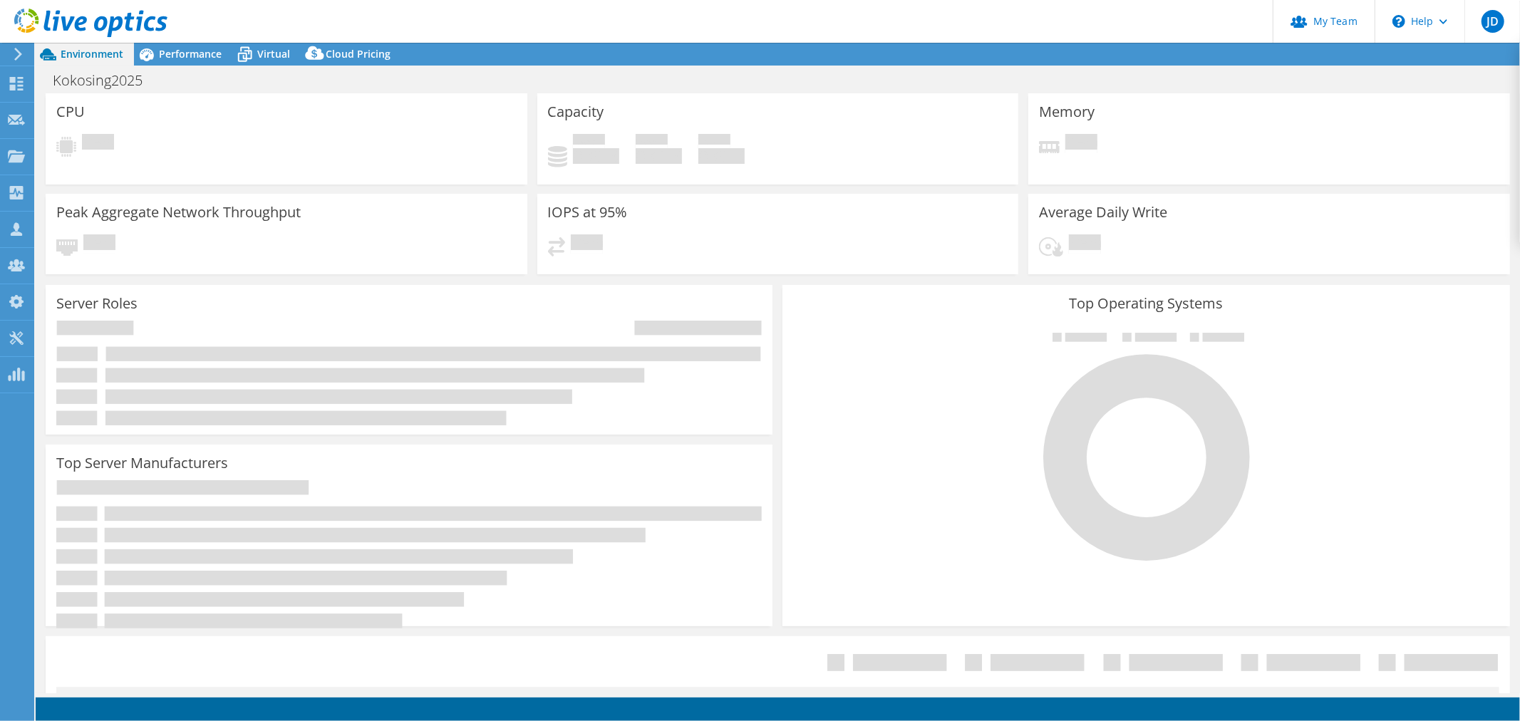
select select "USD"
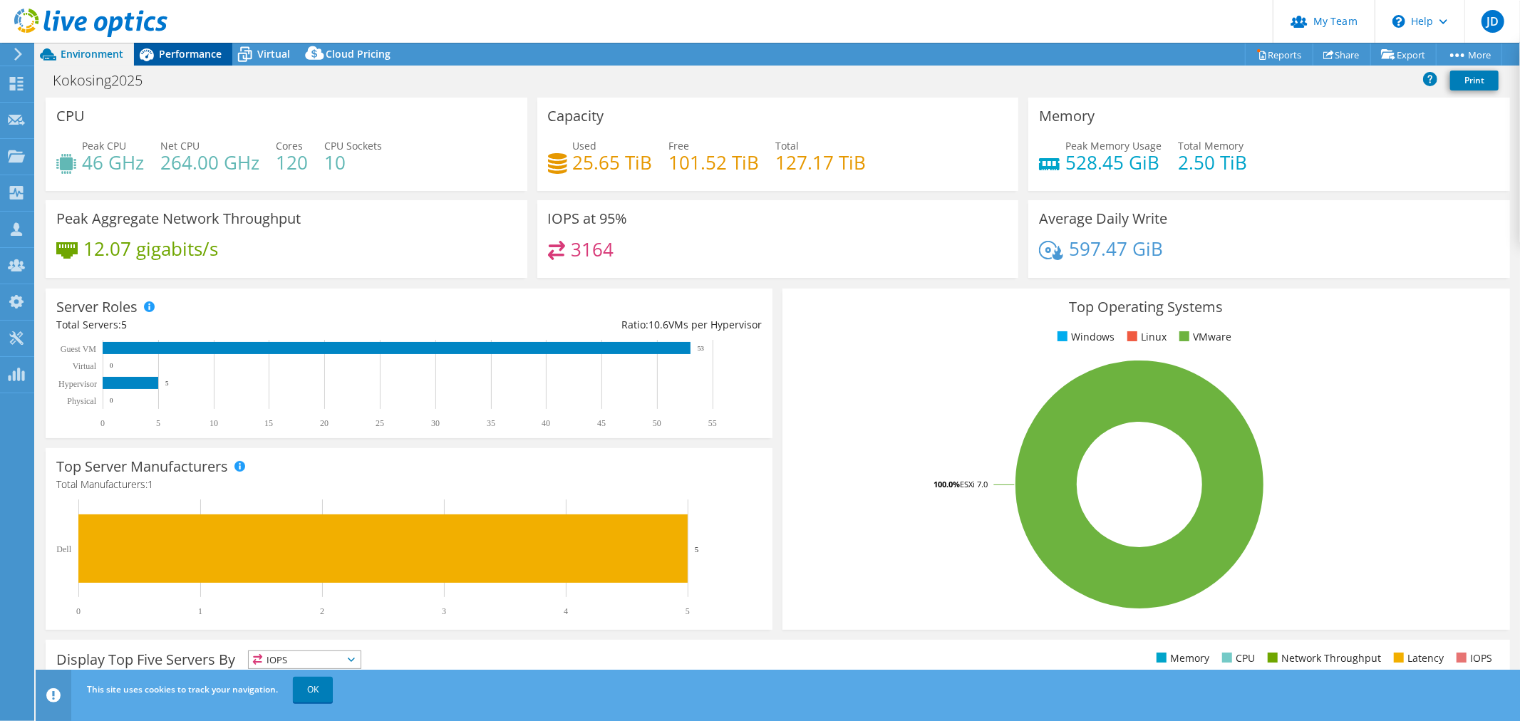
click at [195, 53] on span "Performance" at bounding box center [190, 54] width 63 height 14
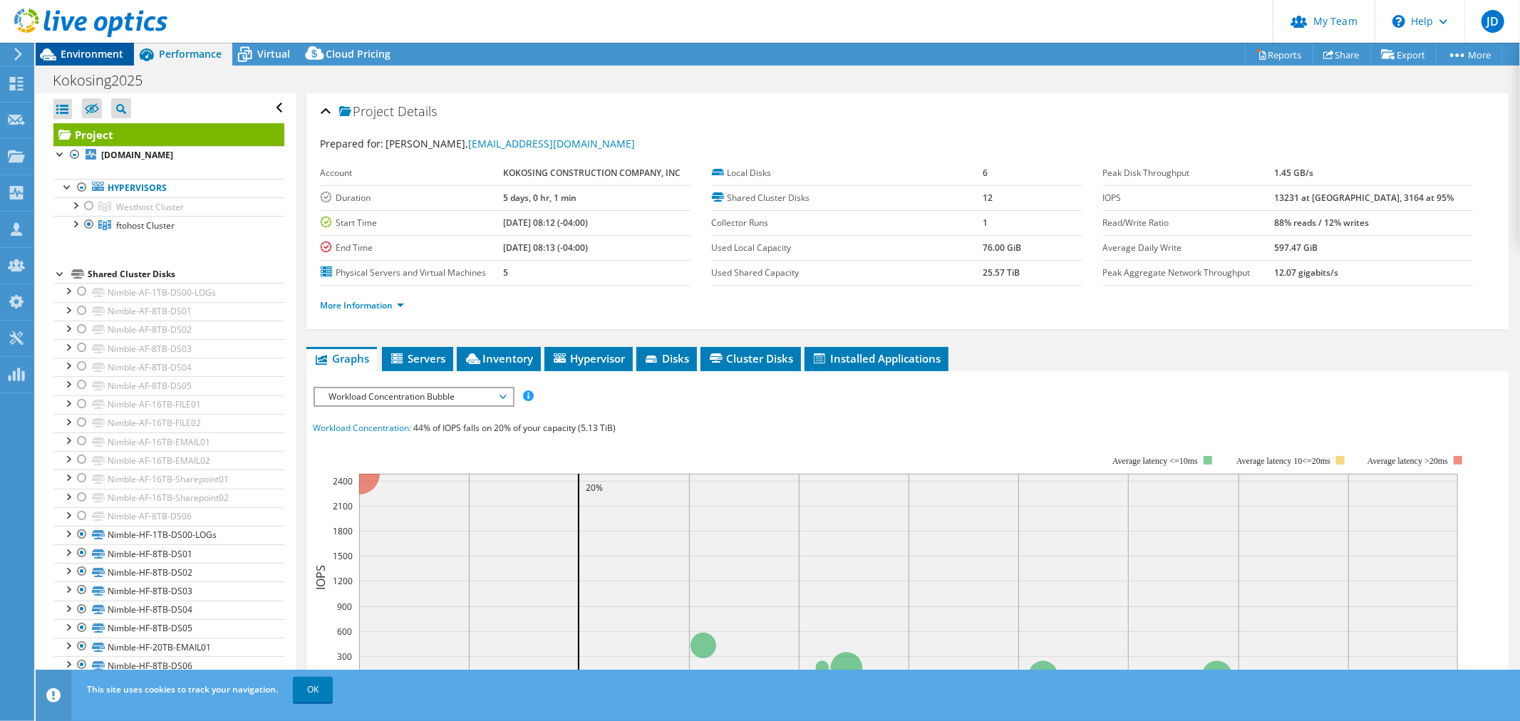
click at [102, 55] on span "Environment" at bounding box center [92, 54] width 63 height 14
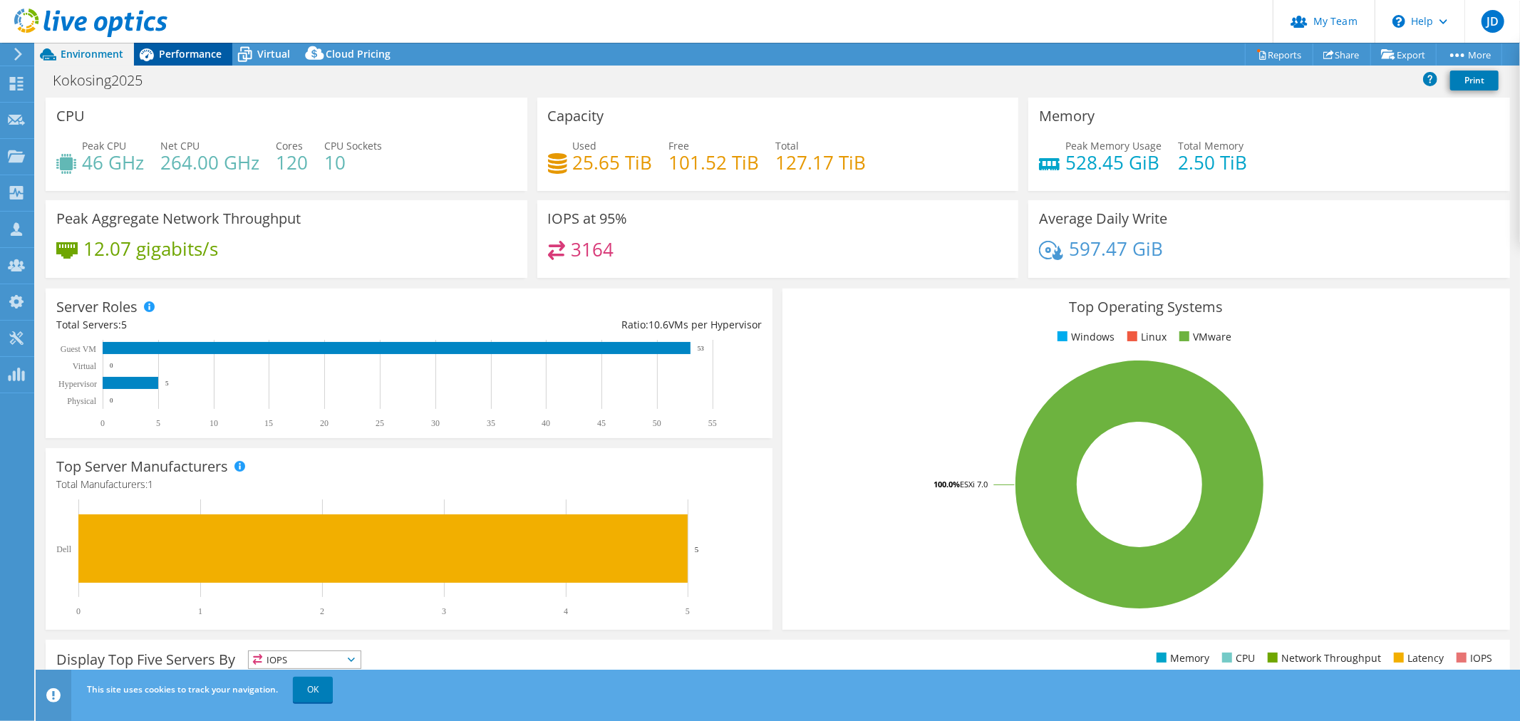
click at [188, 58] on span "Performance" at bounding box center [190, 54] width 63 height 14
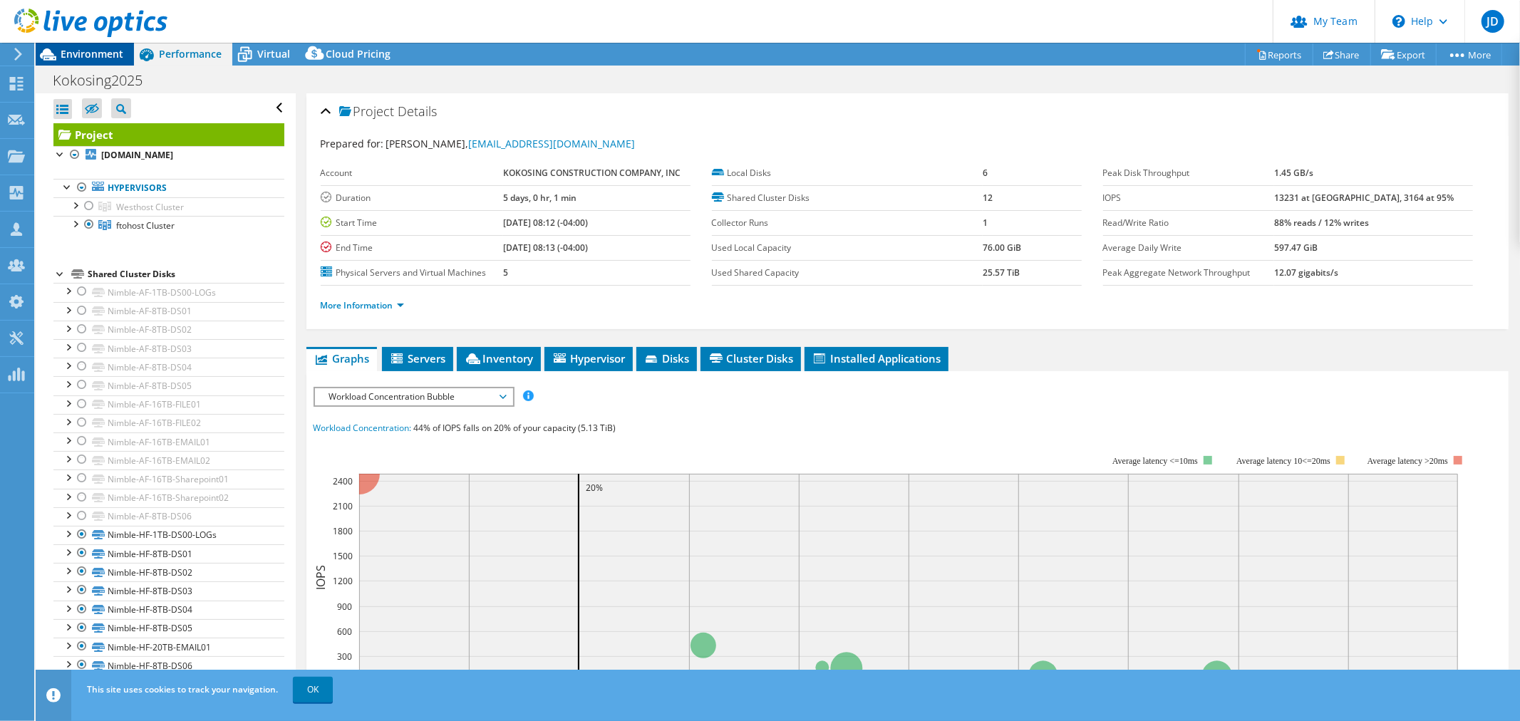
click at [93, 61] on div "Environment" at bounding box center [85, 54] width 98 height 23
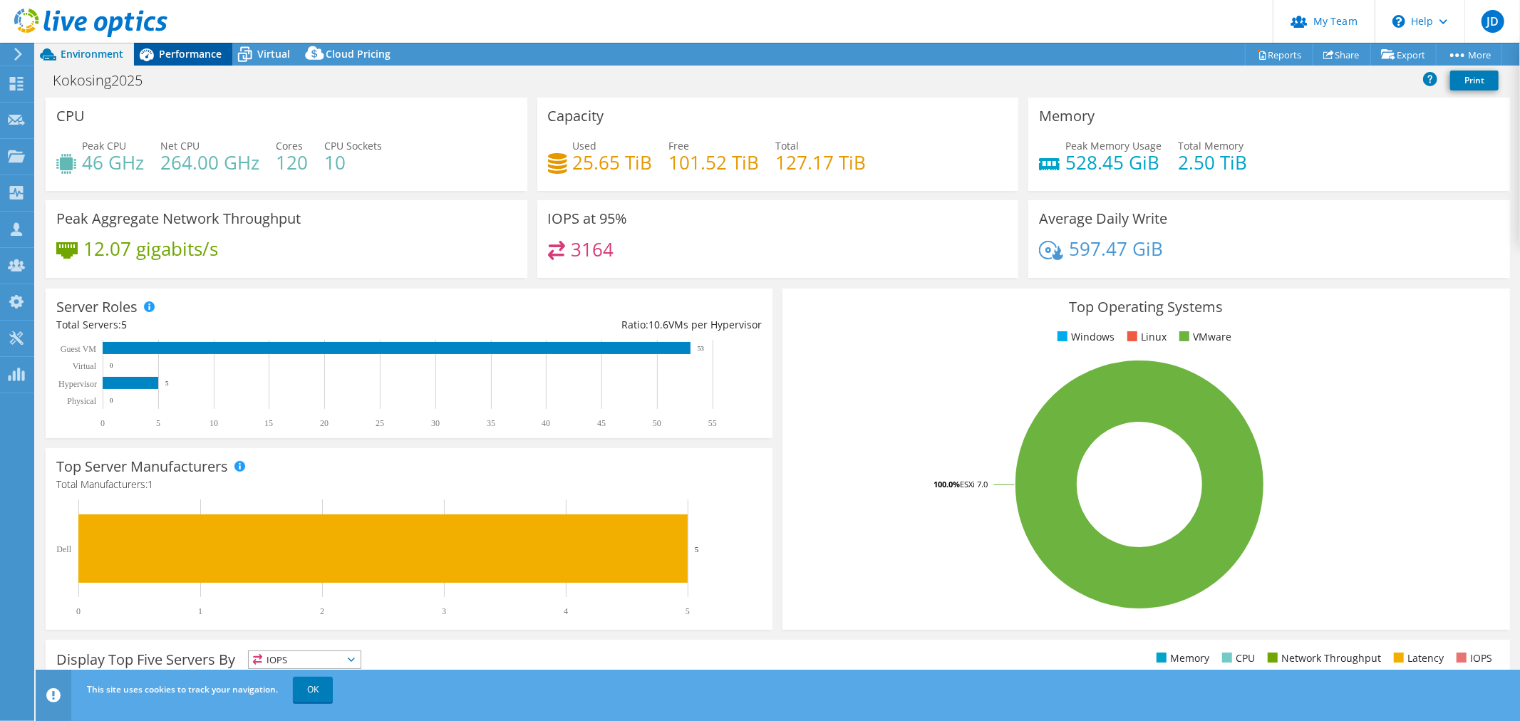
click at [194, 59] on span "Performance" at bounding box center [190, 54] width 63 height 14
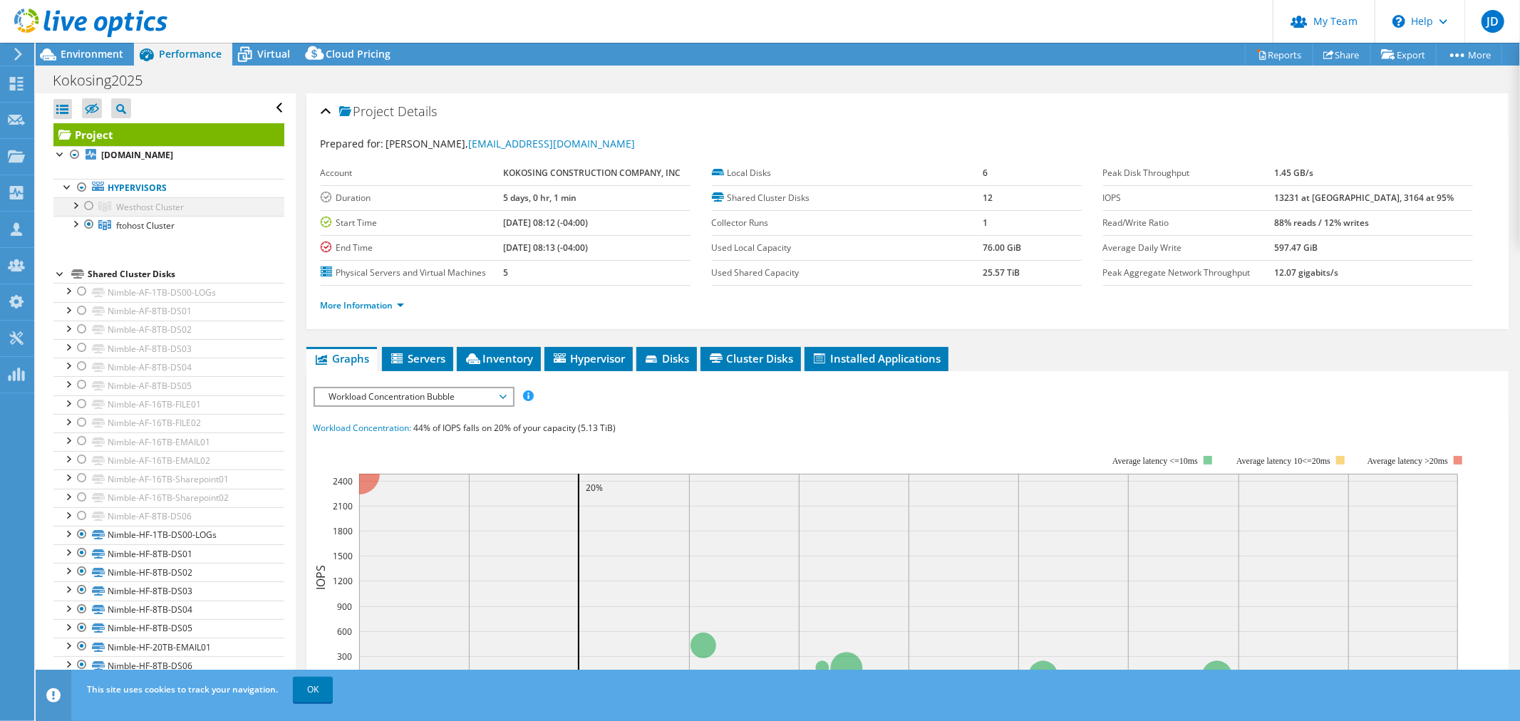
click at [84, 207] on div at bounding box center [89, 205] width 14 height 17
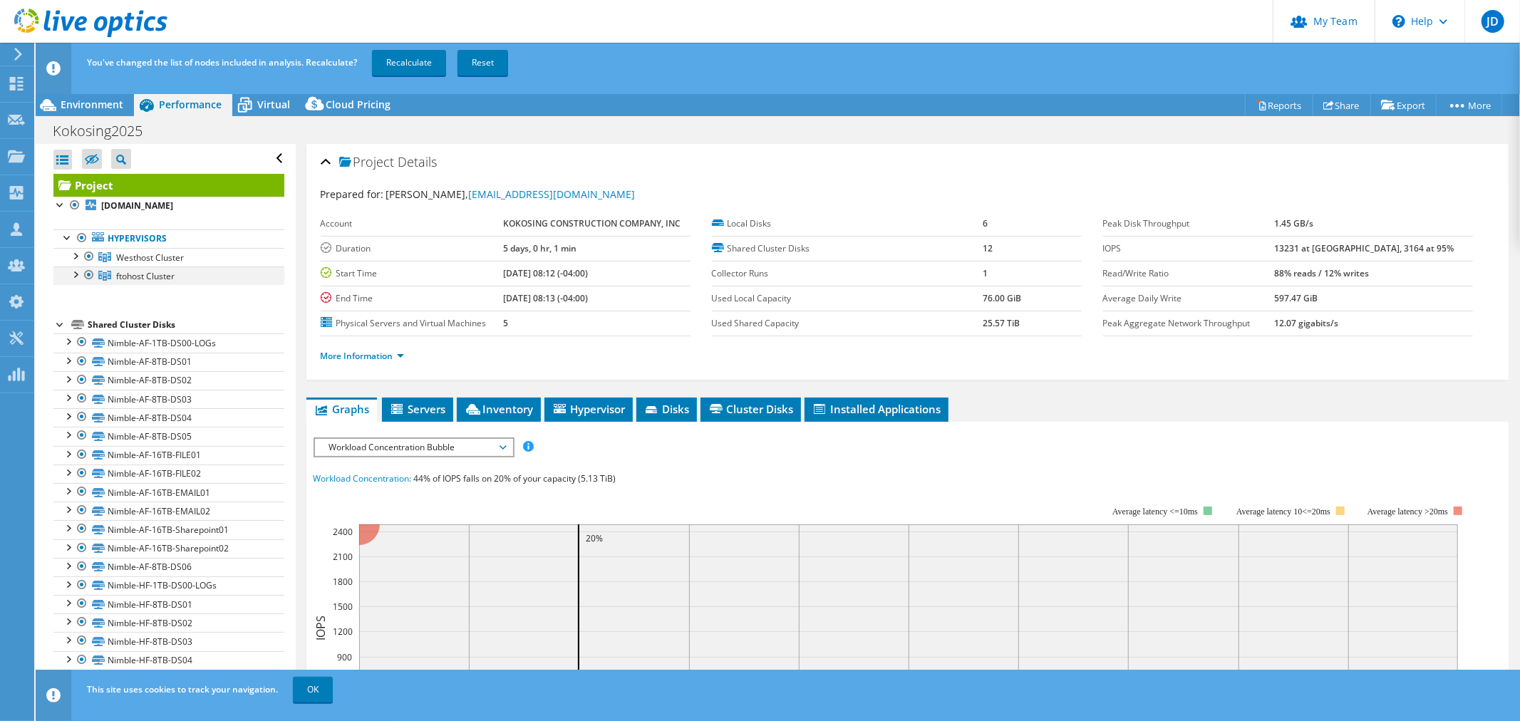
click at [87, 279] on div at bounding box center [89, 275] width 14 height 17
click at [417, 66] on link "Recalculate" at bounding box center [409, 63] width 74 height 26
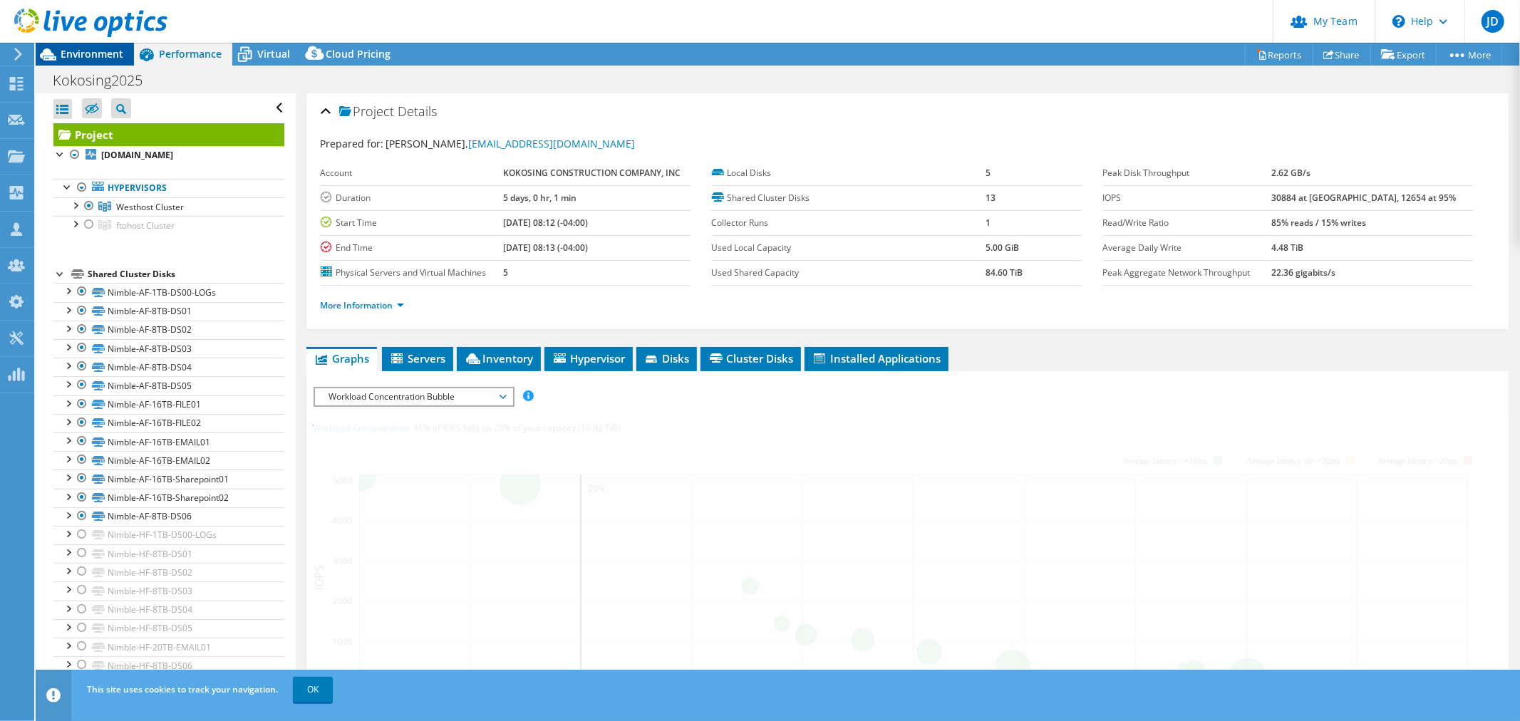
click at [73, 59] on span "Environment" at bounding box center [92, 54] width 63 height 14
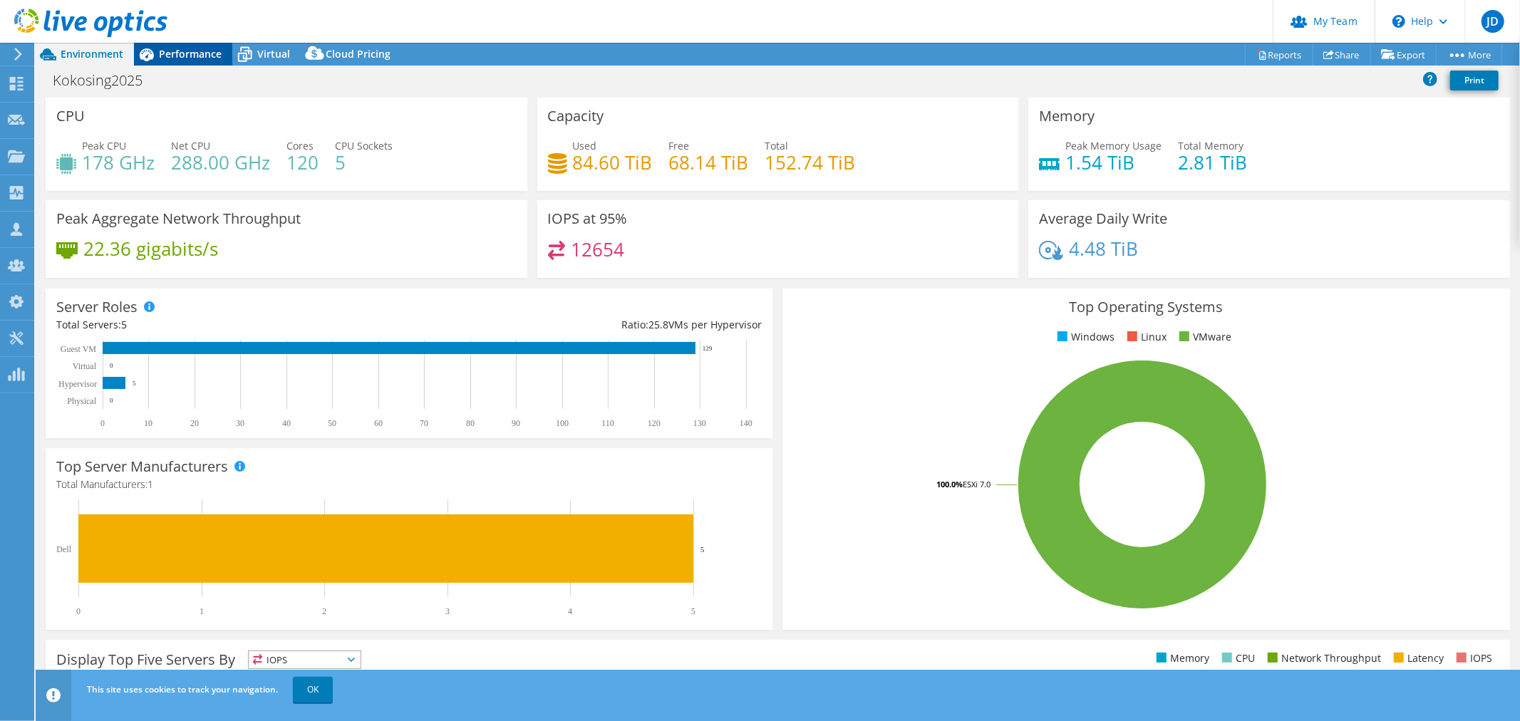
click at [194, 47] on span "Performance" at bounding box center [190, 54] width 63 height 14
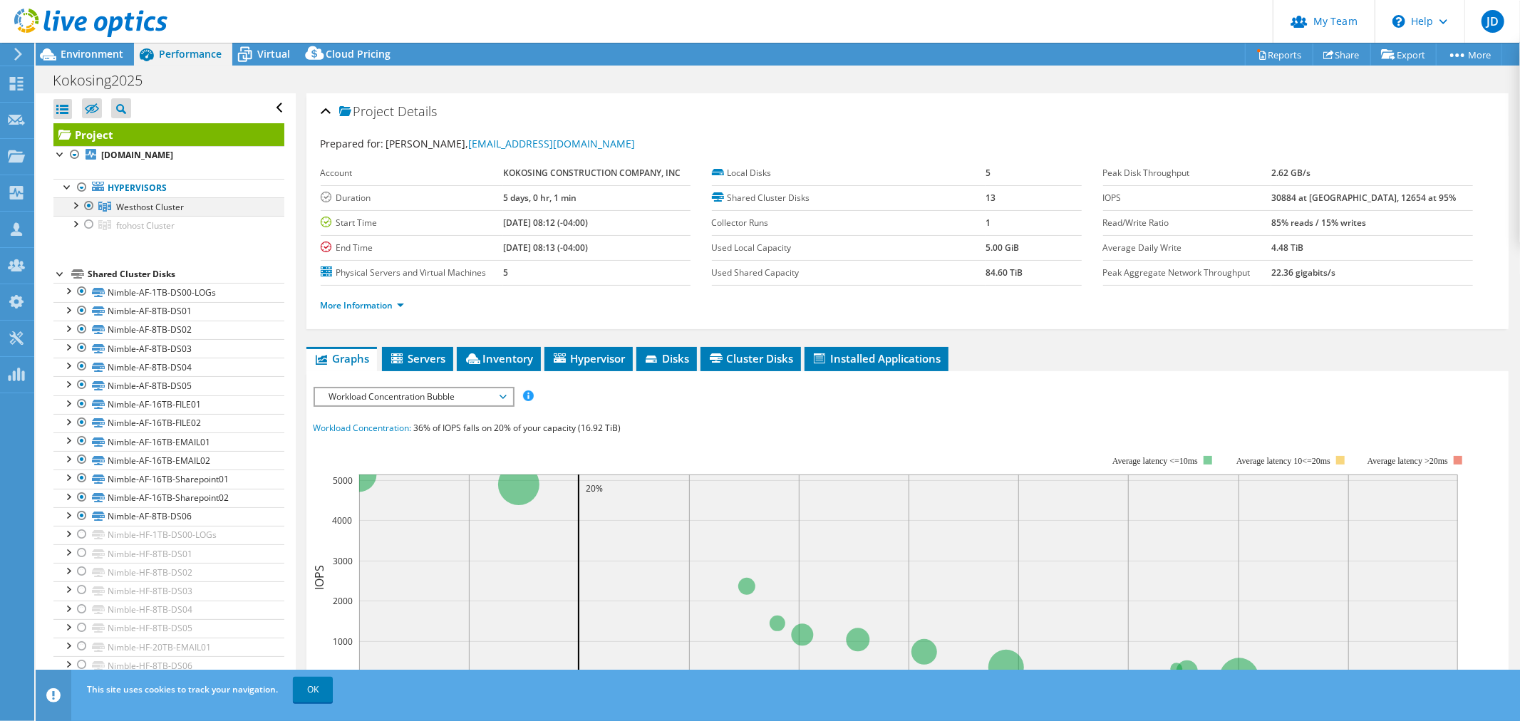
click at [93, 207] on div at bounding box center [89, 205] width 14 height 17
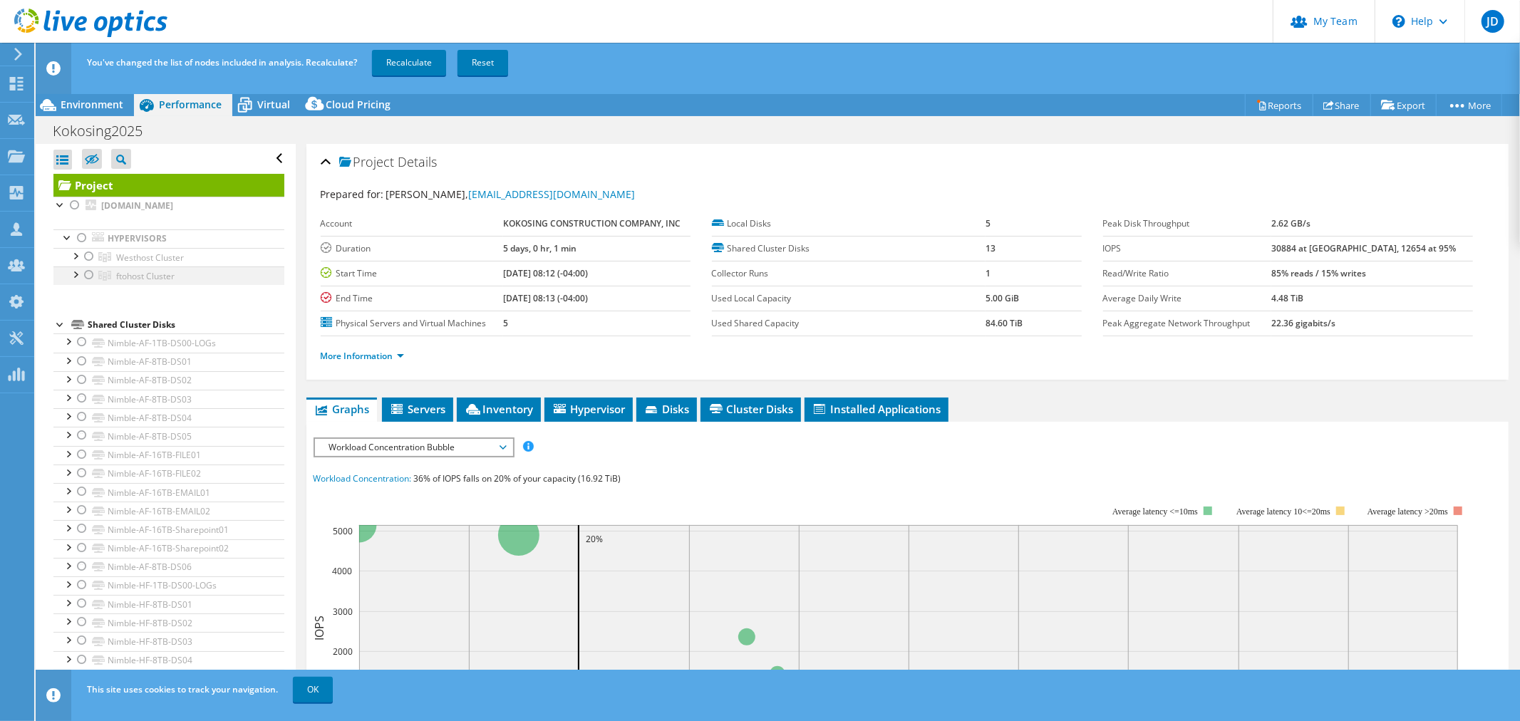
click at [93, 274] on div at bounding box center [89, 275] width 14 height 17
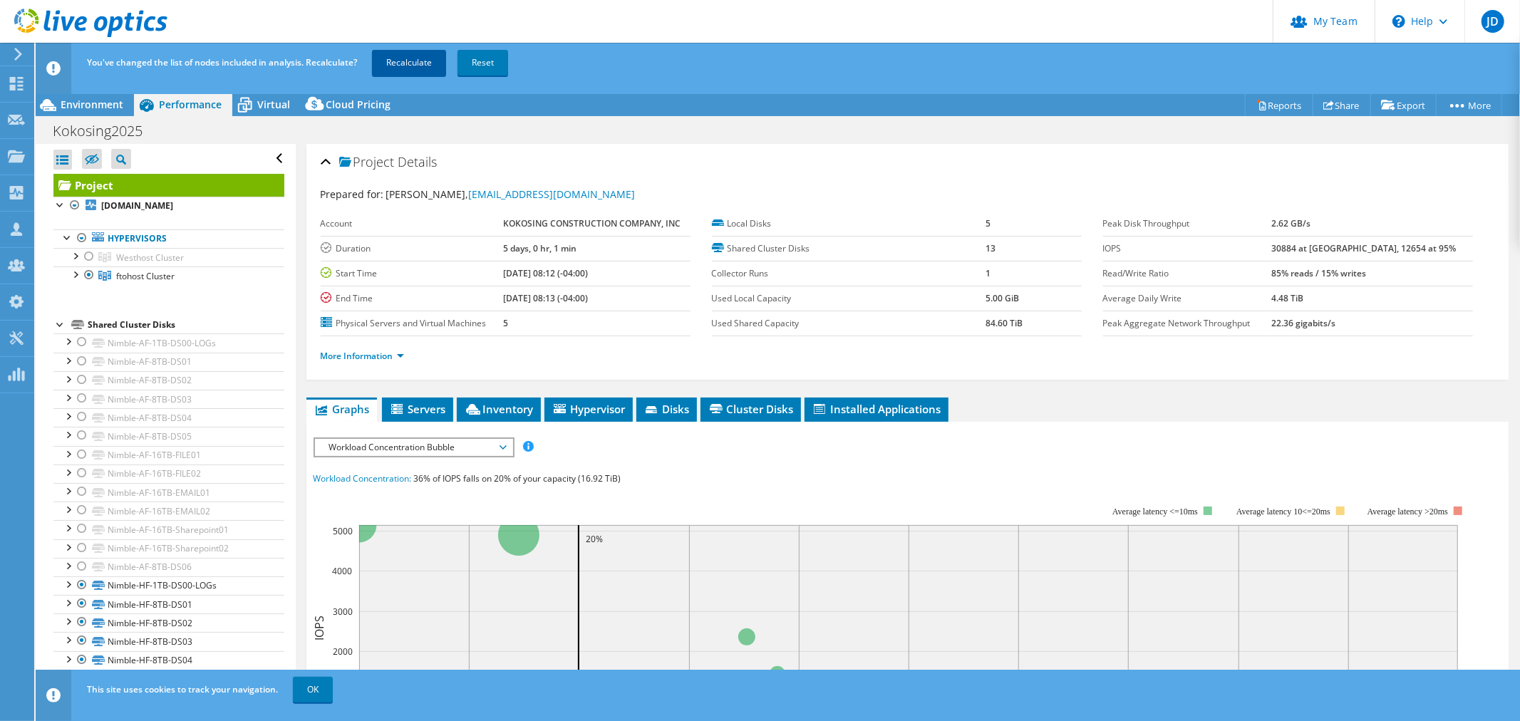
click at [410, 68] on link "Recalculate" at bounding box center [409, 63] width 74 height 26
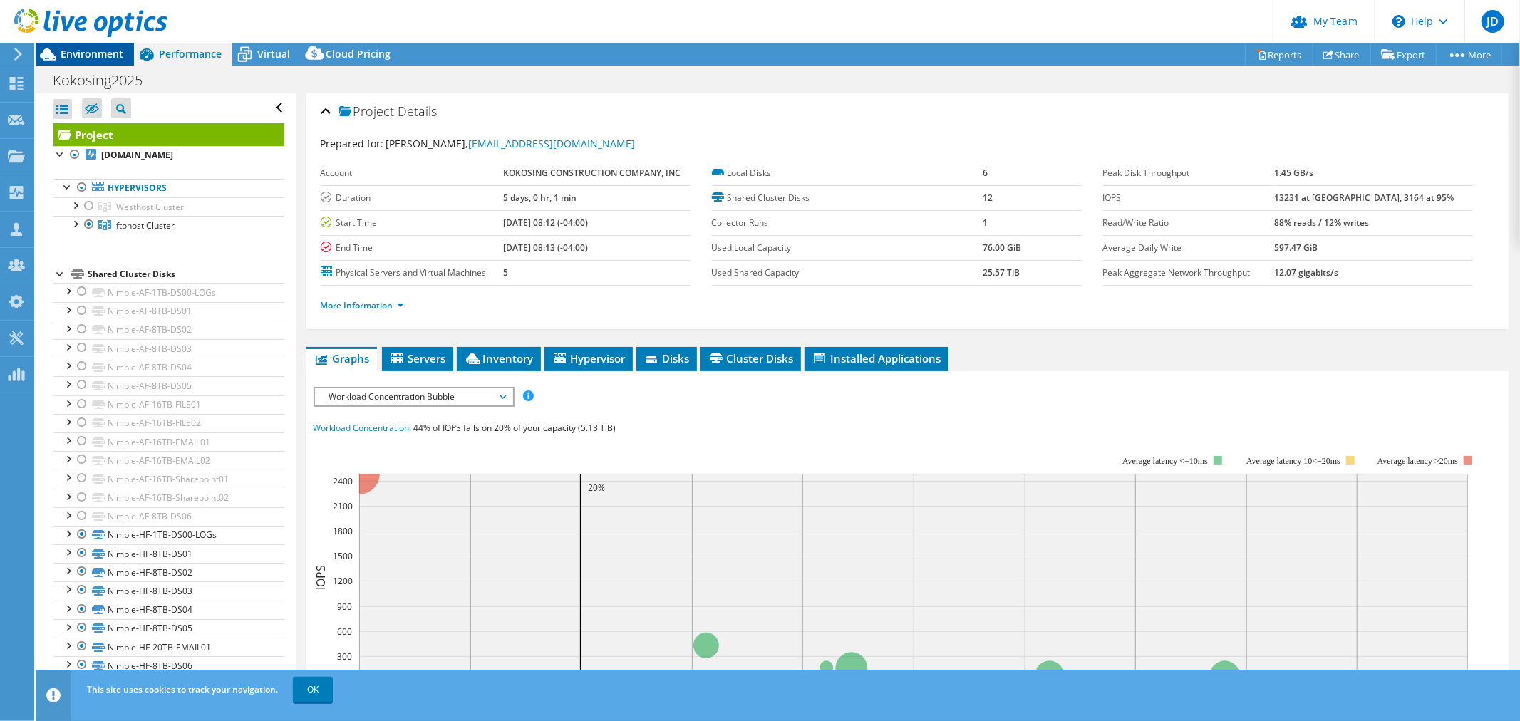
click at [81, 51] on span "Environment" at bounding box center [92, 54] width 63 height 14
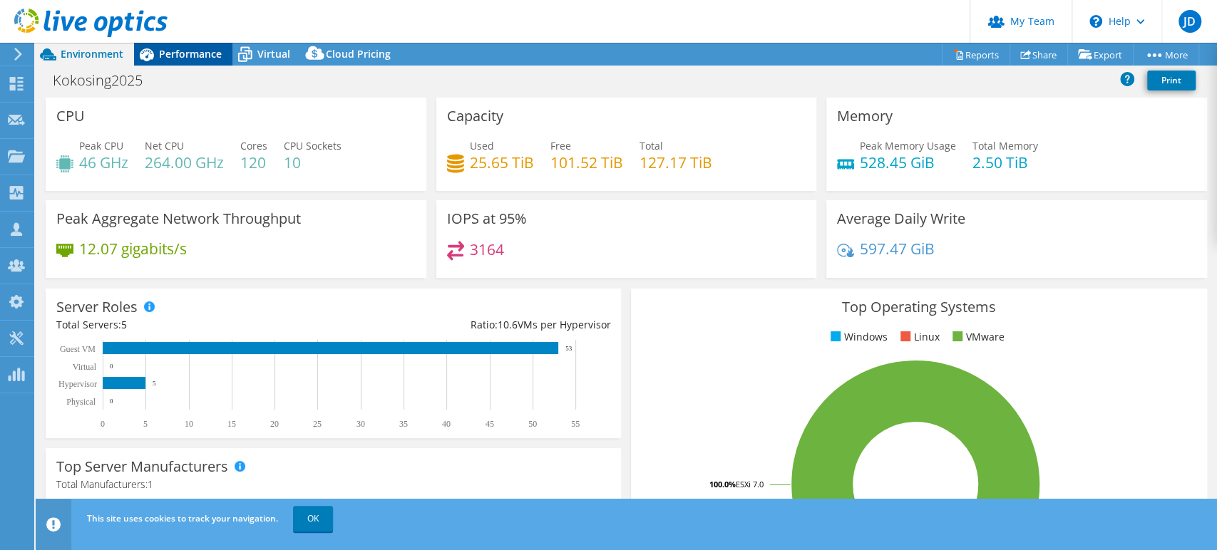
click at [187, 51] on span "Performance" at bounding box center [190, 54] width 63 height 14
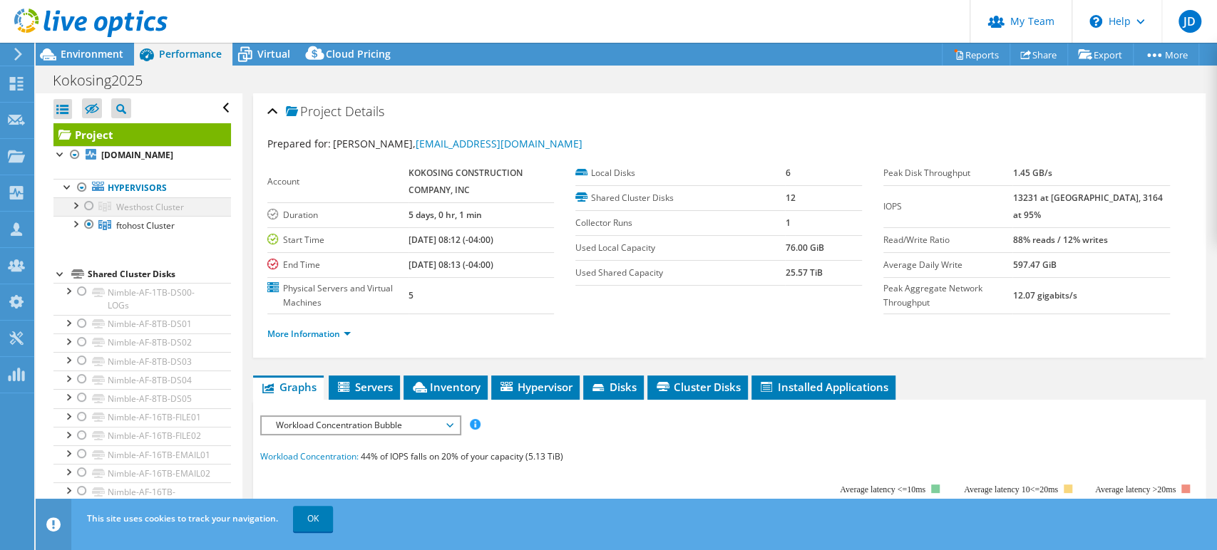
click at [86, 199] on div at bounding box center [89, 205] width 14 height 17
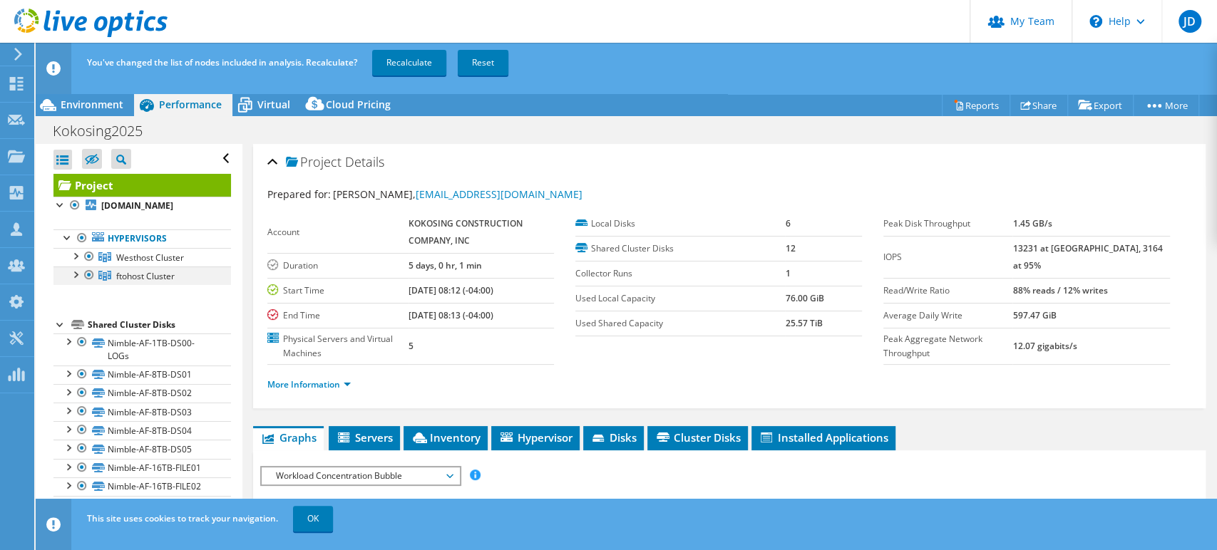
click at [87, 274] on div at bounding box center [89, 275] width 14 height 17
click at [388, 67] on link "Recalculate" at bounding box center [409, 63] width 74 height 26
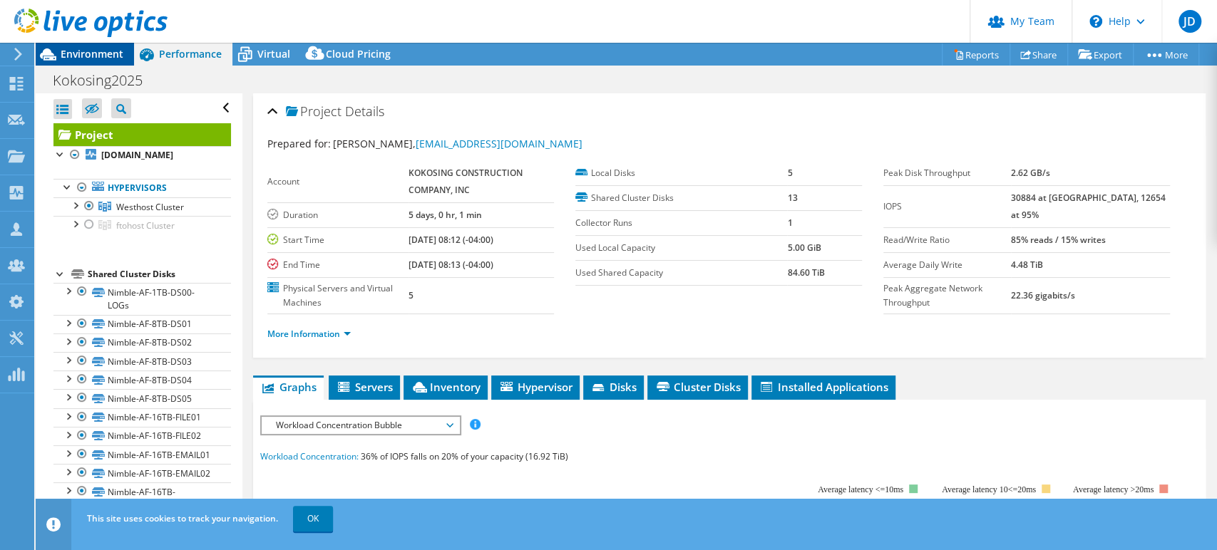
click at [81, 55] on span "Environment" at bounding box center [92, 54] width 63 height 14
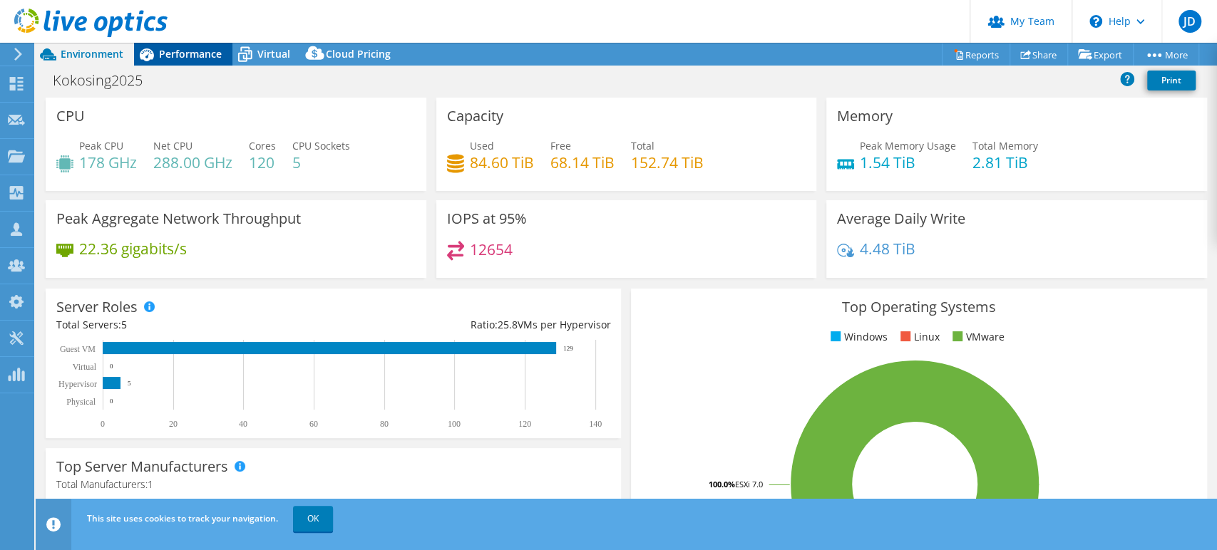
click at [194, 56] on span "Performance" at bounding box center [190, 54] width 63 height 14
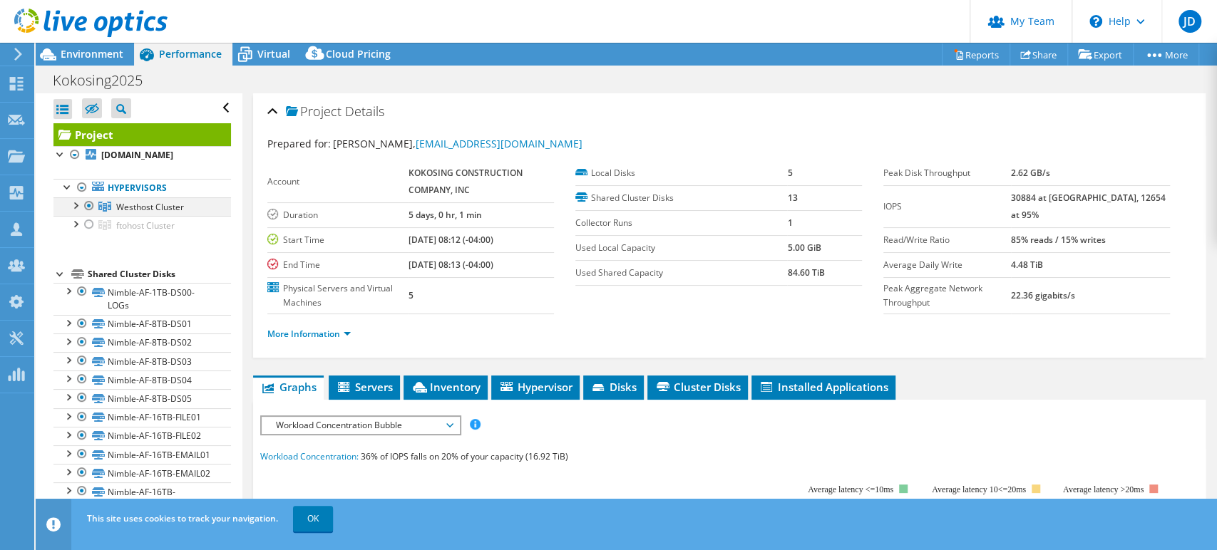
click at [91, 202] on div at bounding box center [89, 205] width 14 height 17
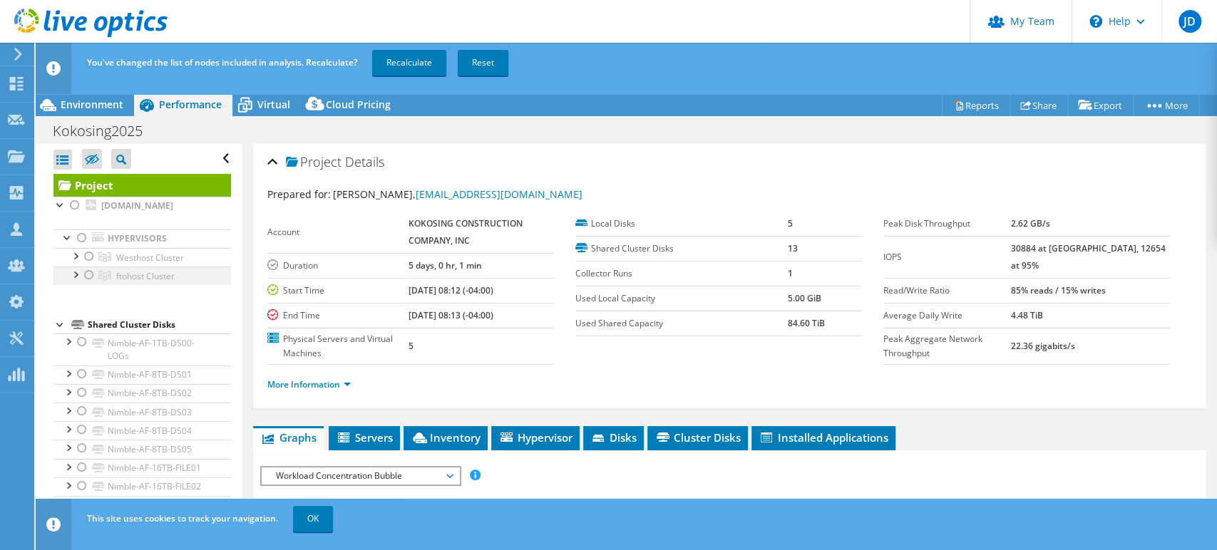
click at [86, 275] on div at bounding box center [89, 275] width 14 height 17
click at [398, 68] on link "Recalculate" at bounding box center [409, 63] width 74 height 26
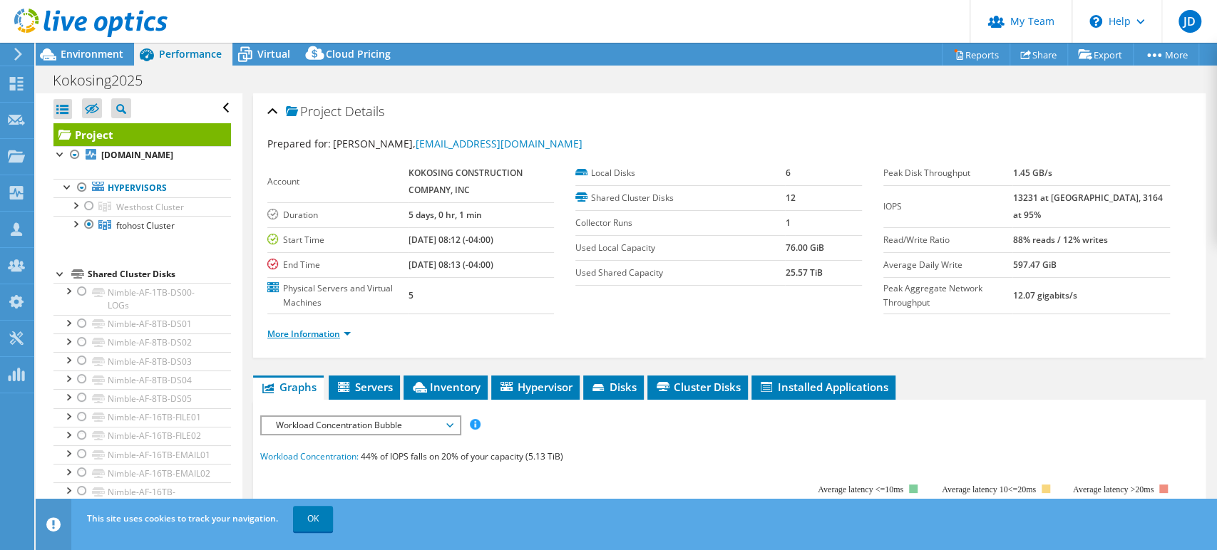
click at [348, 334] on link "More Information" at bounding box center [308, 334] width 83 height 12
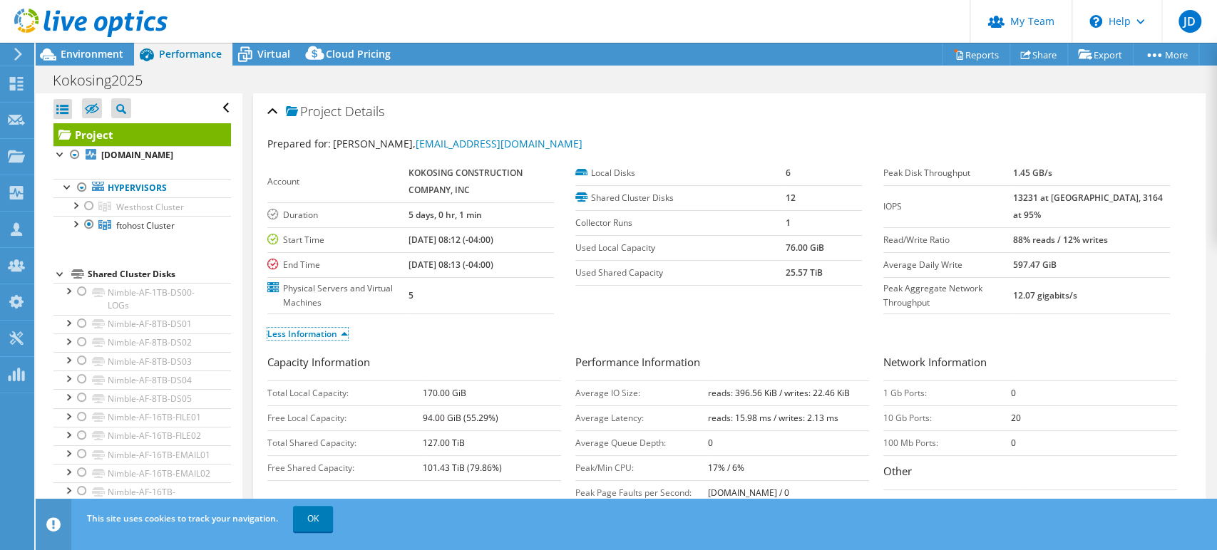
scroll to position [79, 0]
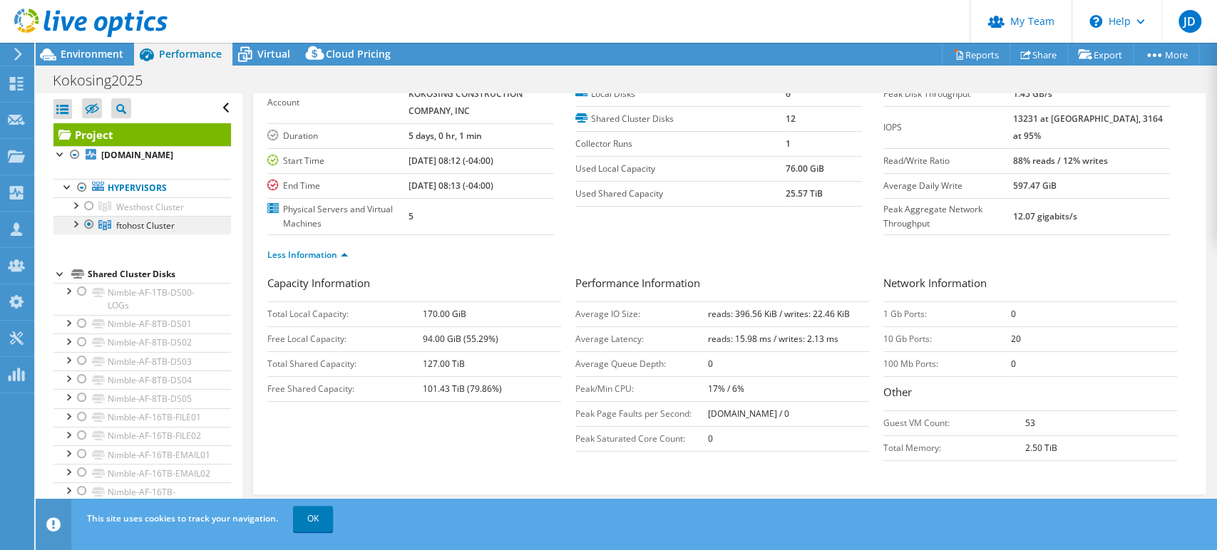
click at [155, 213] on span "ftohost Cluster" at bounding box center [150, 207] width 68 height 12
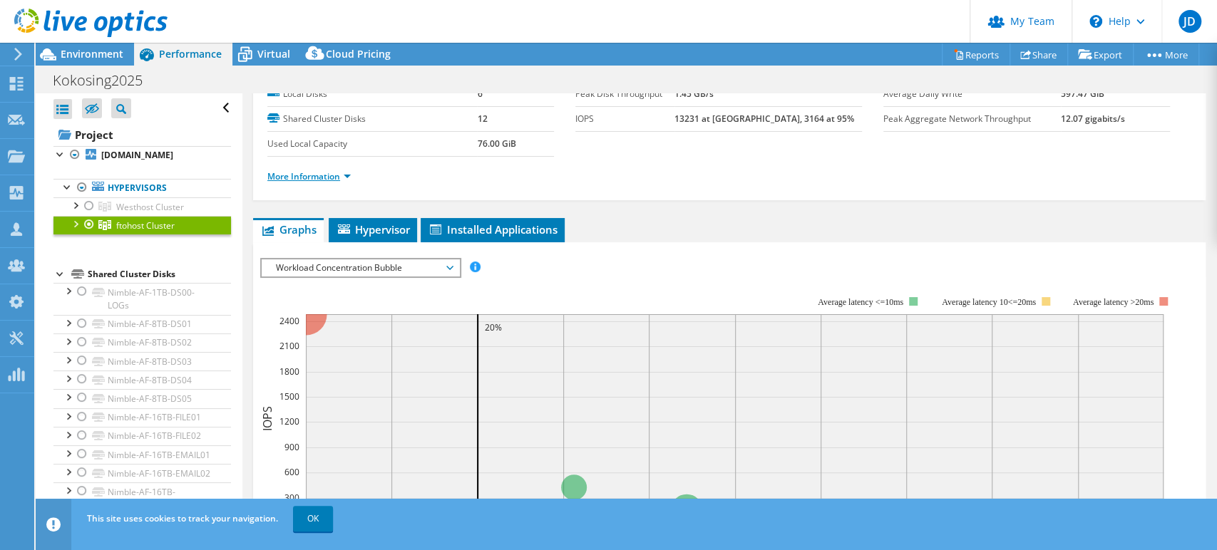
click at [349, 175] on link "More Information" at bounding box center [308, 176] width 83 height 12
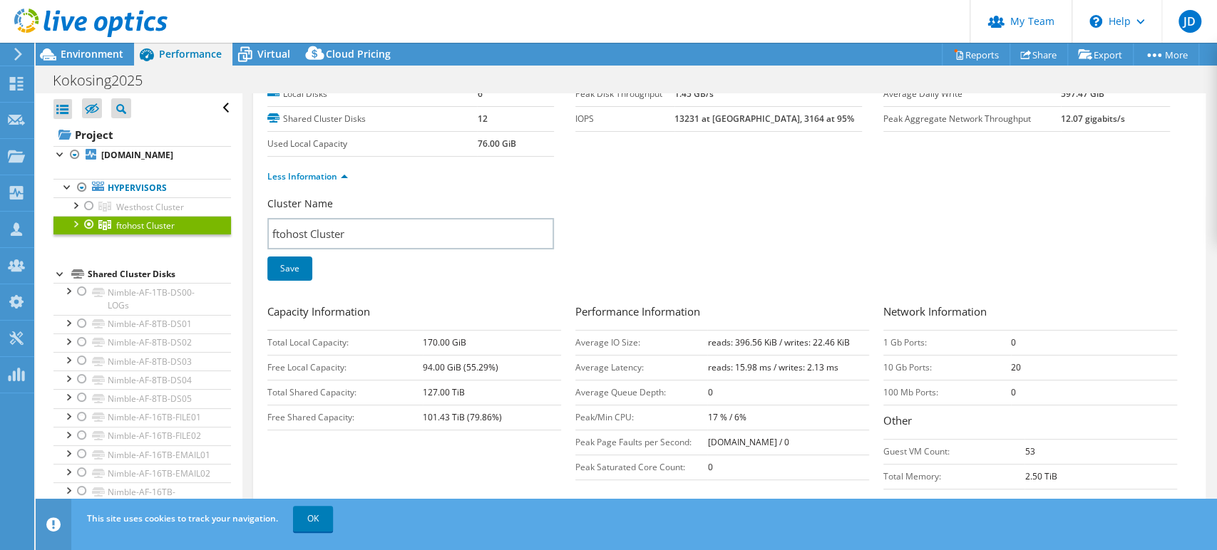
click at [68, 225] on div at bounding box center [75, 223] width 14 height 14
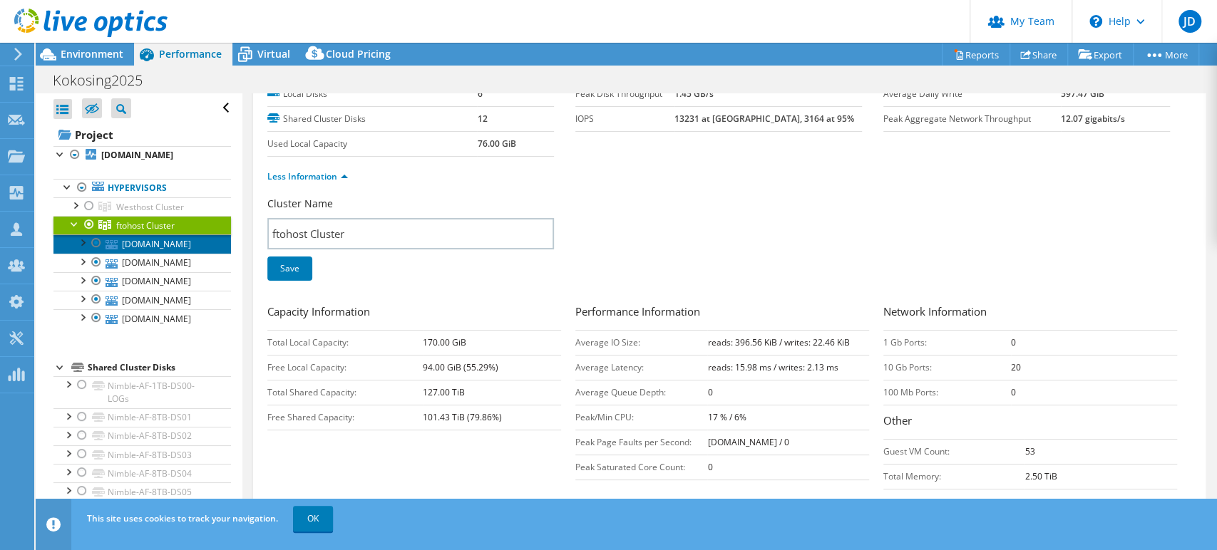
click at [166, 249] on link "[DOMAIN_NAME]" at bounding box center [141, 244] width 177 height 19
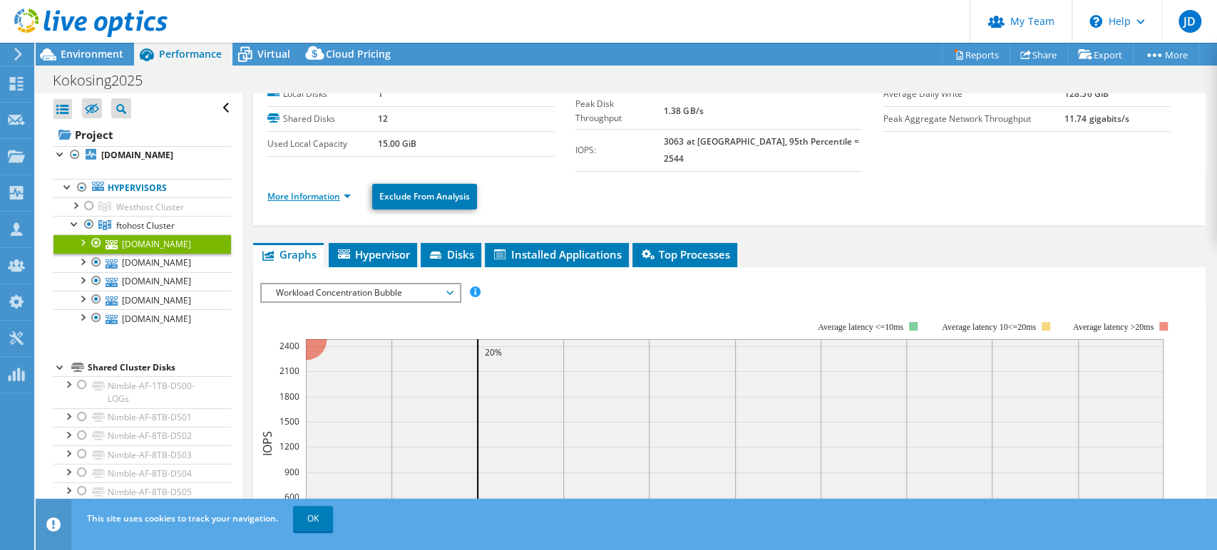
click at [349, 190] on link "More Information" at bounding box center [308, 196] width 83 height 12
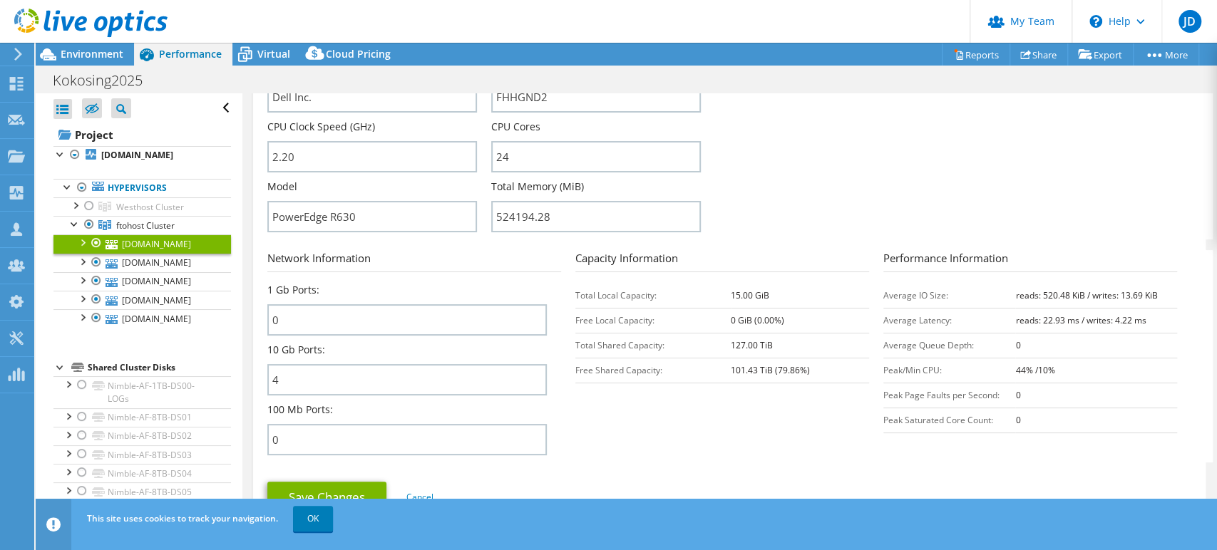
scroll to position [475, 0]
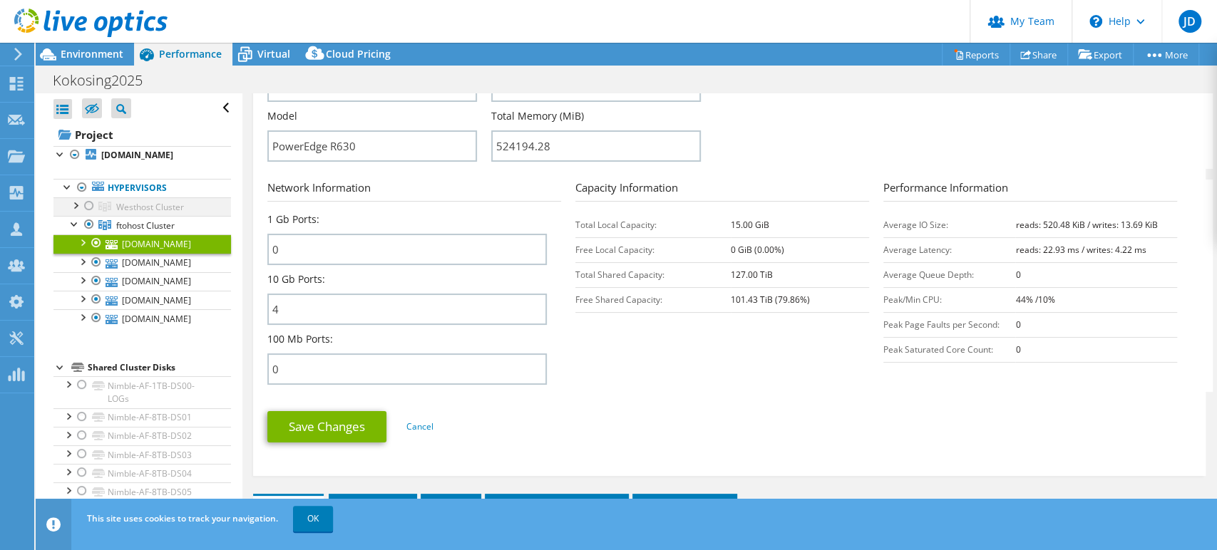
click at [93, 202] on div at bounding box center [89, 205] width 14 height 17
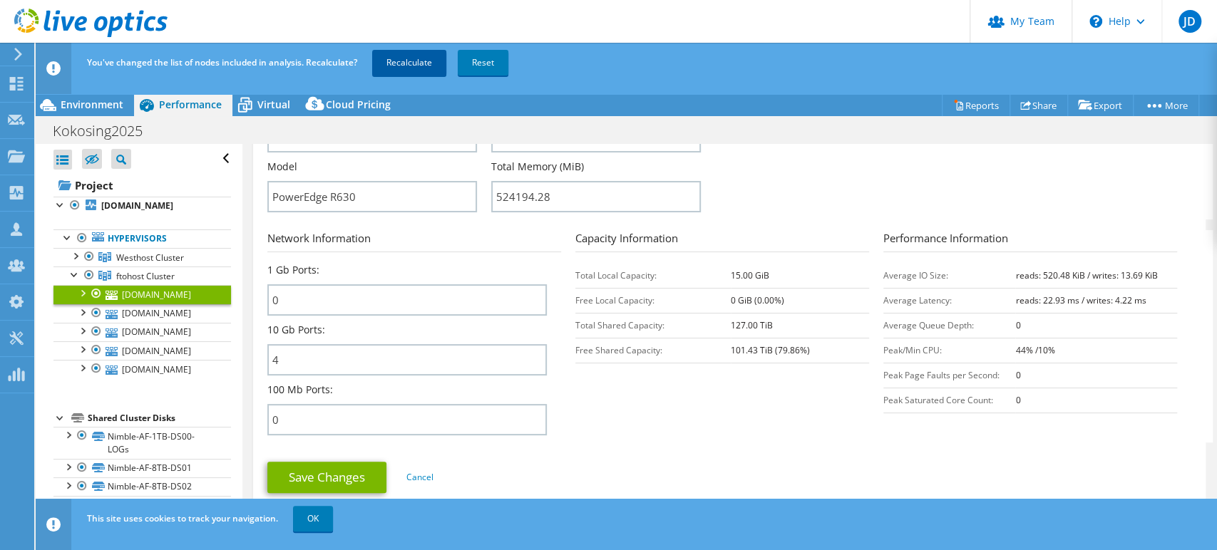
click at [399, 68] on link "Recalculate" at bounding box center [409, 63] width 74 height 26
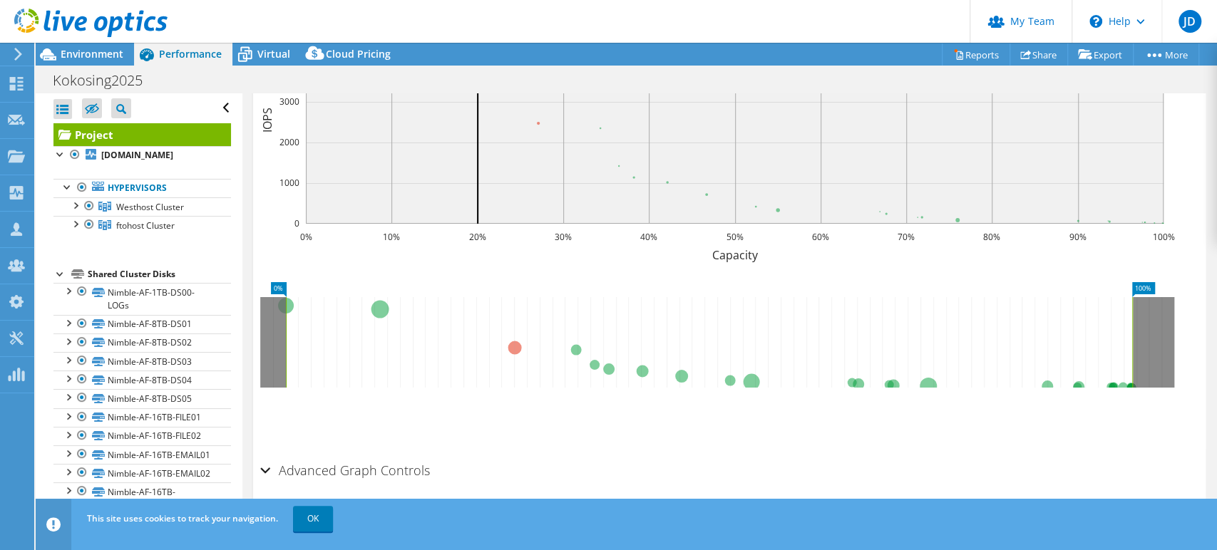
scroll to position [504, 0]
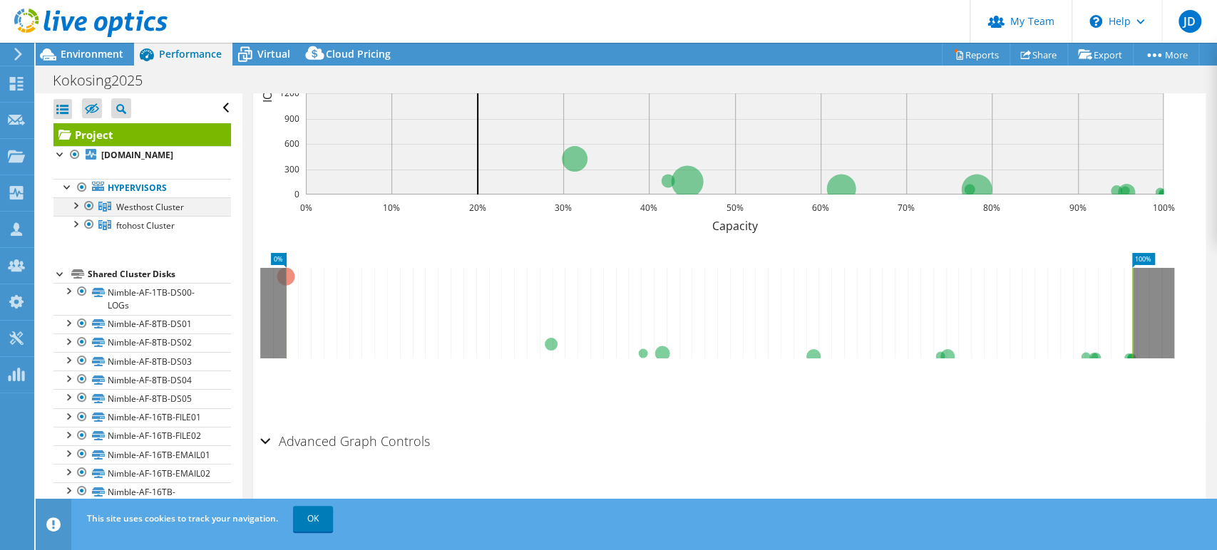
click at [74, 205] on div at bounding box center [75, 204] width 14 height 14
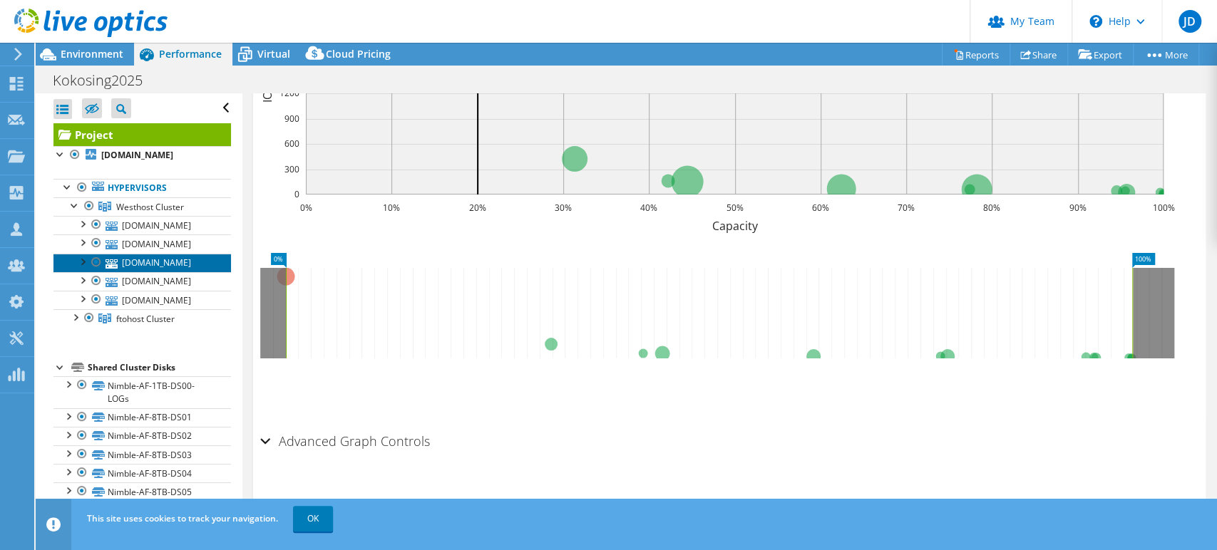
click at [171, 259] on link "[DOMAIN_NAME]" at bounding box center [141, 263] width 177 height 19
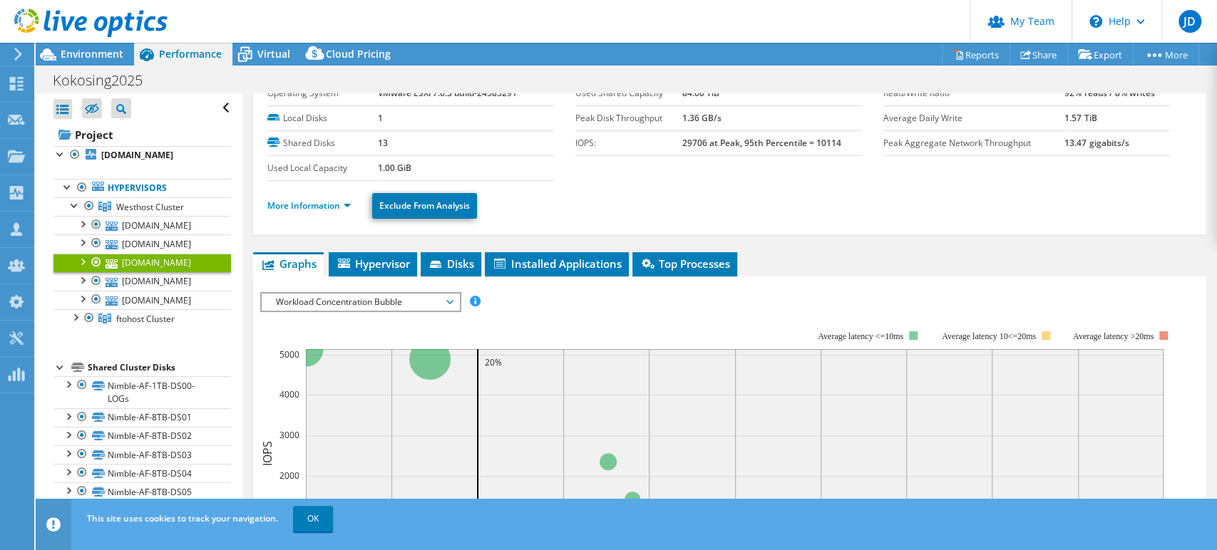
scroll to position [0, 0]
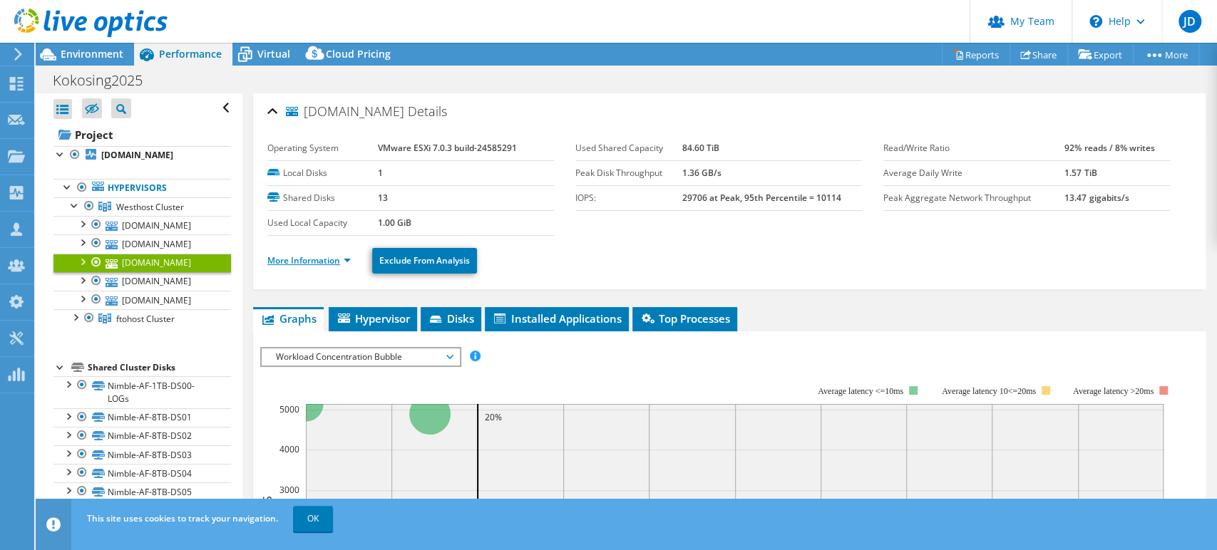
click at [349, 260] on link "More Information" at bounding box center [308, 260] width 83 height 12
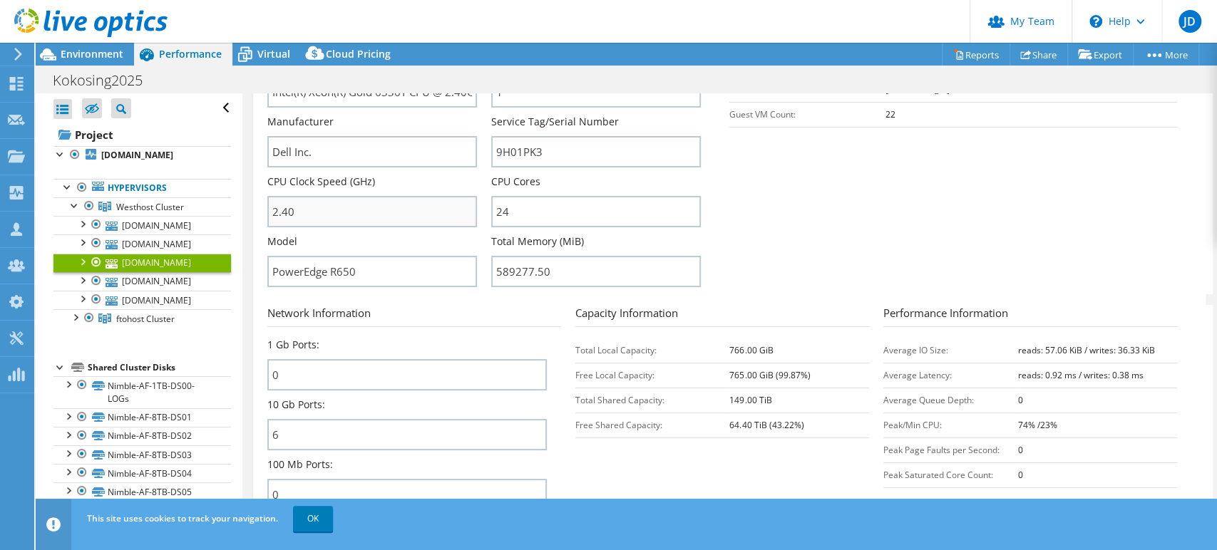
scroll to position [475, 0]
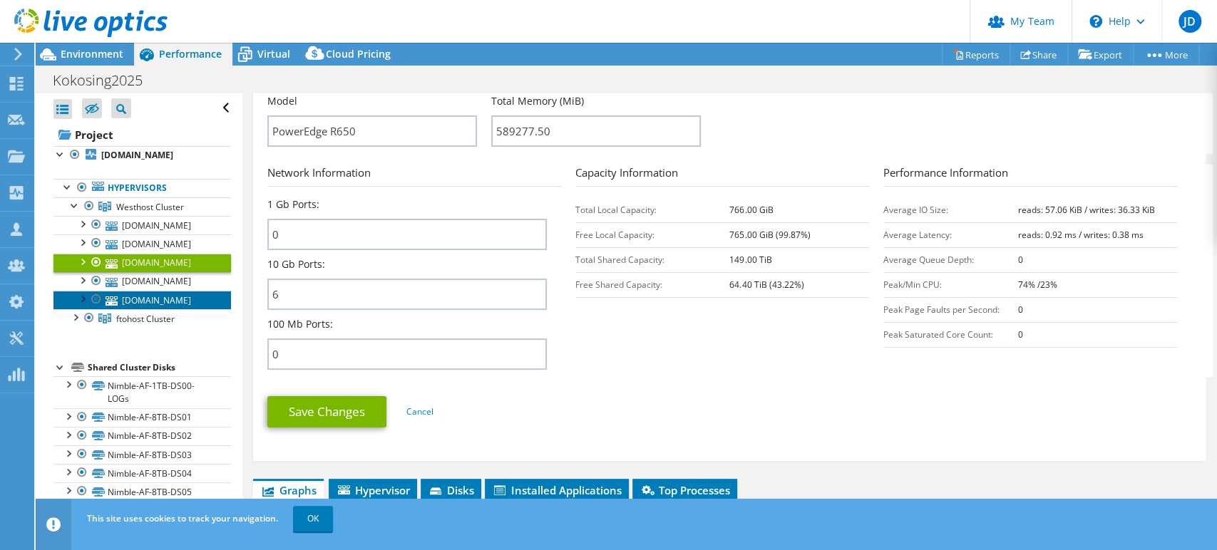
click at [140, 302] on link "[DOMAIN_NAME]" at bounding box center [141, 300] width 177 height 19
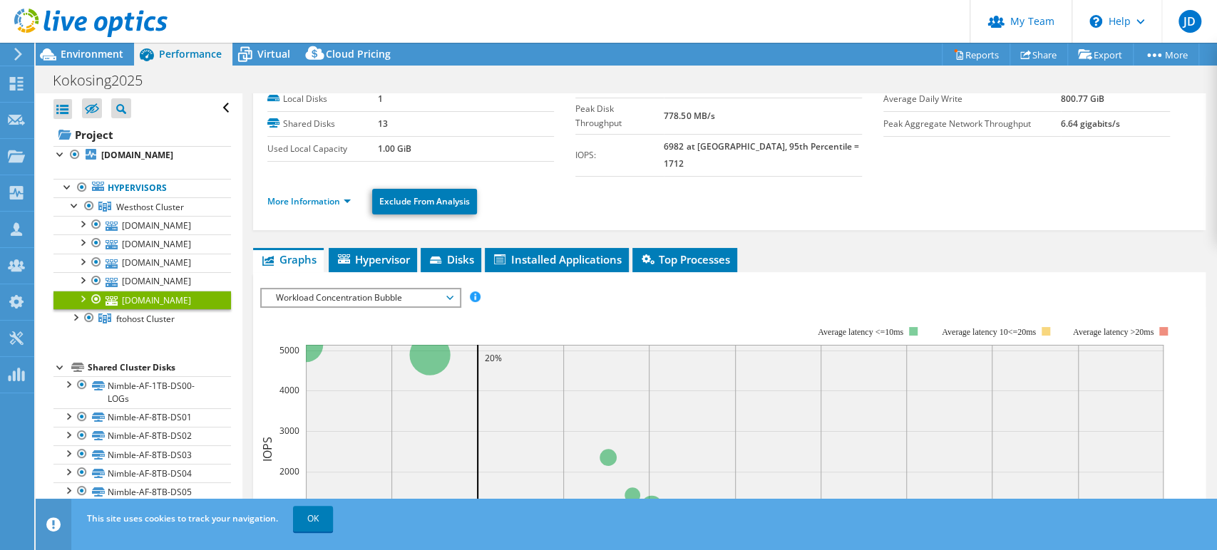
scroll to position [0, 0]
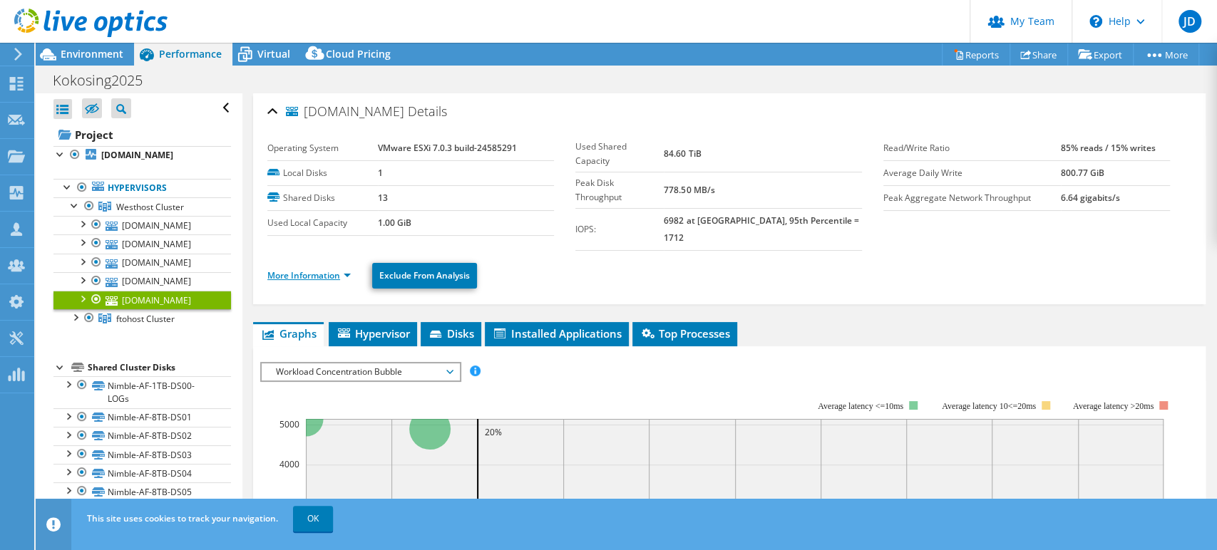
click at [346, 269] on link "More Information" at bounding box center [308, 275] width 83 height 12
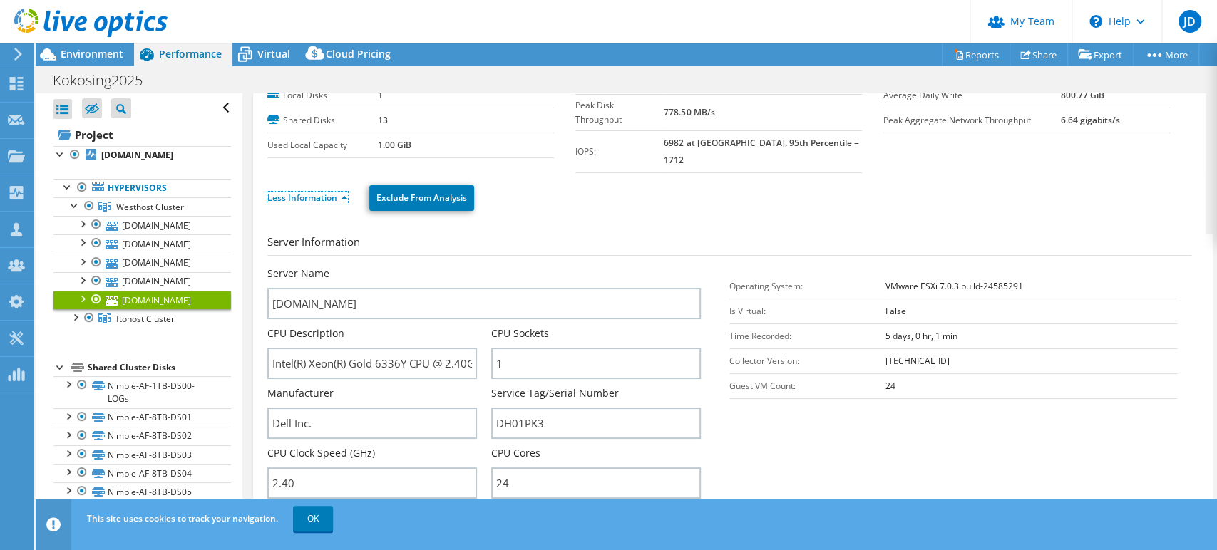
scroll to position [158, 0]
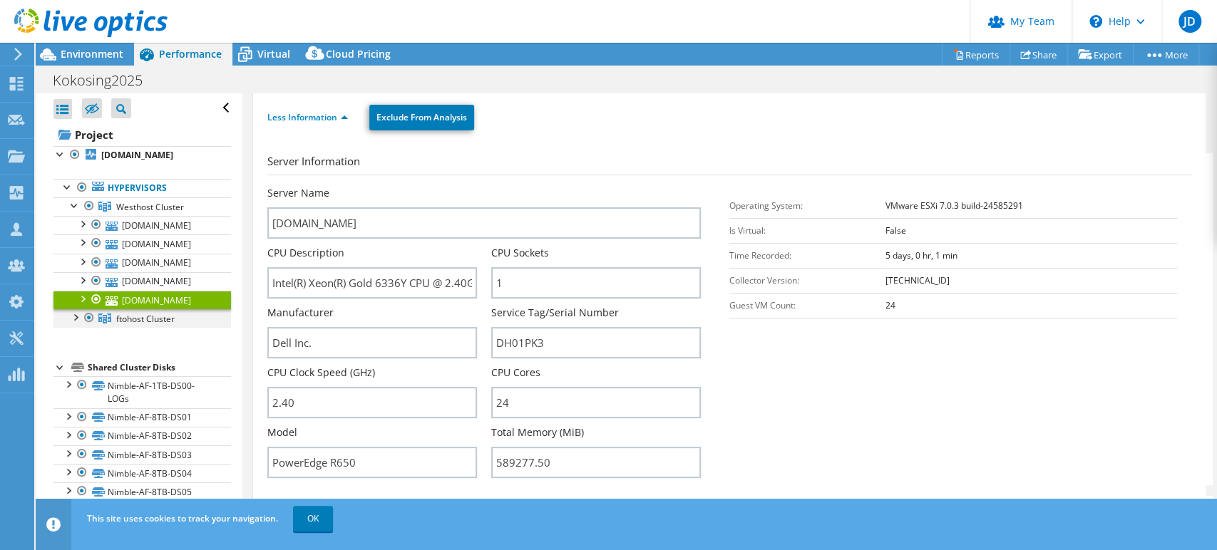
click at [75, 316] on div at bounding box center [75, 316] width 14 height 14
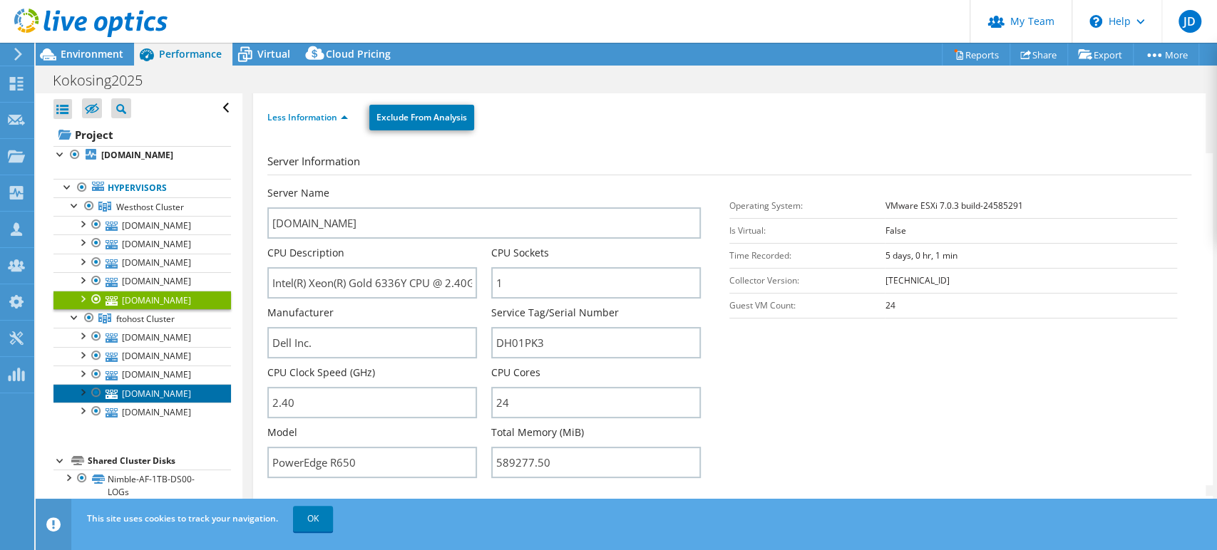
click at [154, 396] on link "[DOMAIN_NAME]" at bounding box center [141, 393] width 177 height 19
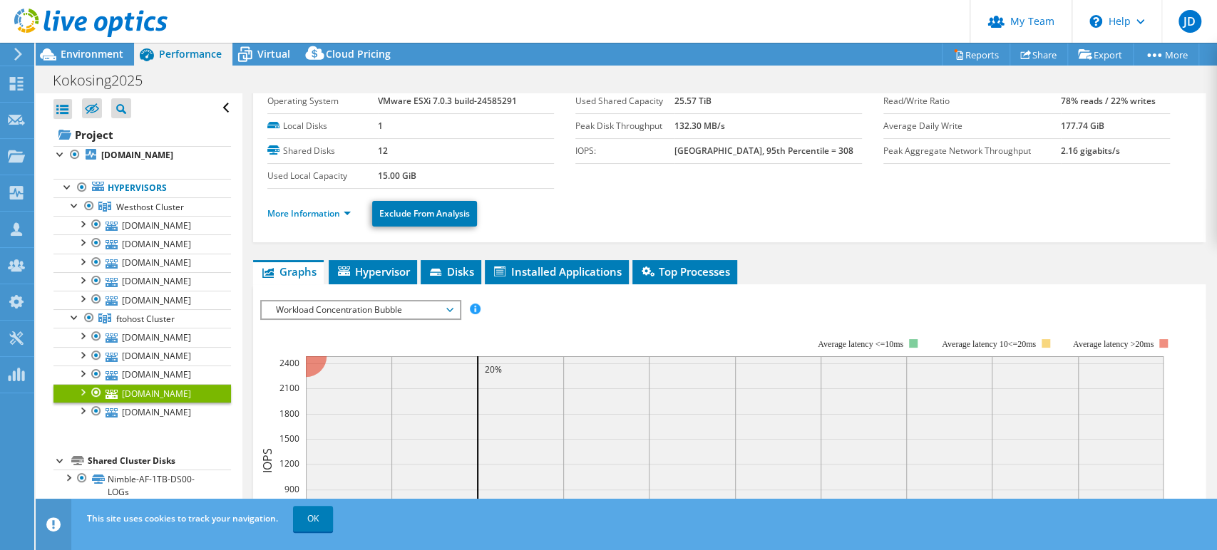
scroll to position [0, 0]
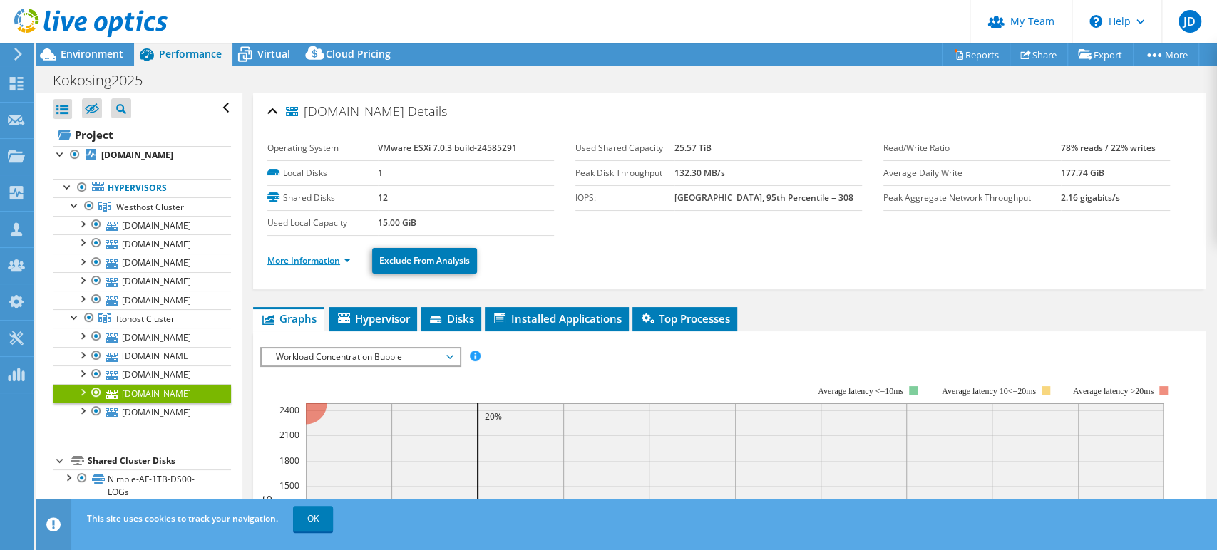
click at [347, 259] on link "More Information" at bounding box center [308, 260] width 83 height 12
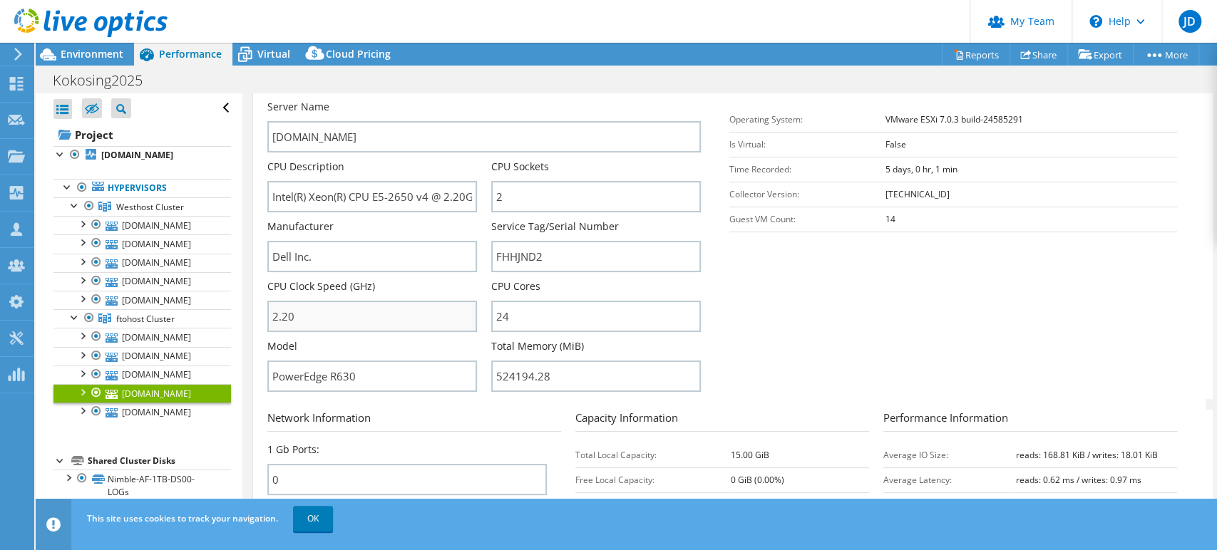
scroll to position [237, 0]
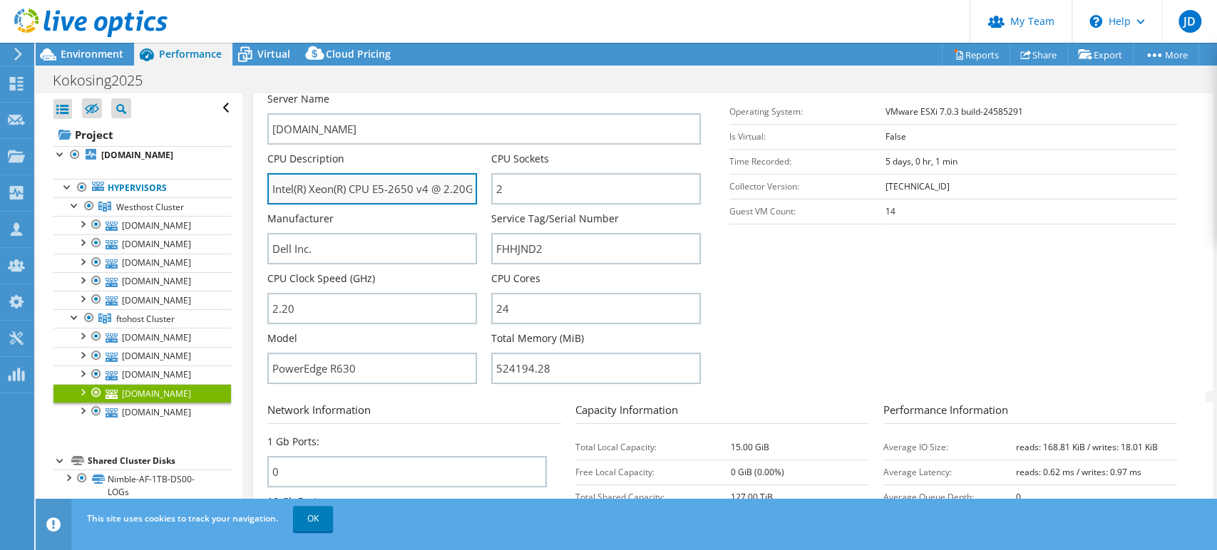
drag, startPoint x: 272, startPoint y: 187, endPoint x: 416, endPoint y: 185, distance: 144.0
click at [416, 185] on input "Intel(R) Xeon(R) CPU E5-2650 v4 @ 2.20GHz 2.20 GHz" at bounding box center [372, 188] width 210 height 31
click at [106, 58] on span "Environment" at bounding box center [92, 54] width 63 height 14
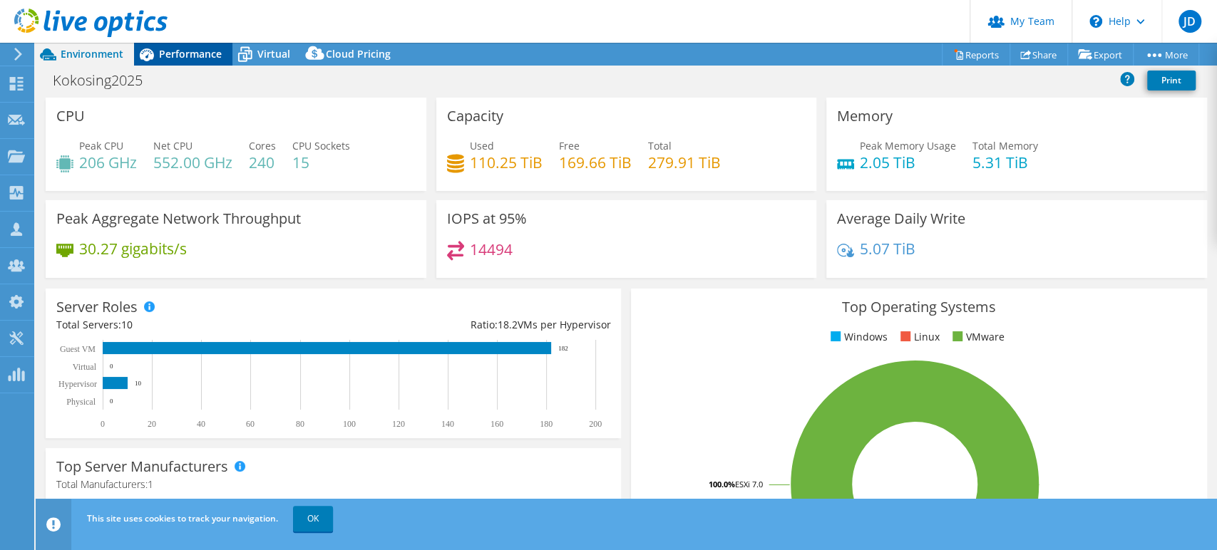
click at [192, 57] on span "Performance" at bounding box center [190, 54] width 63 height 14
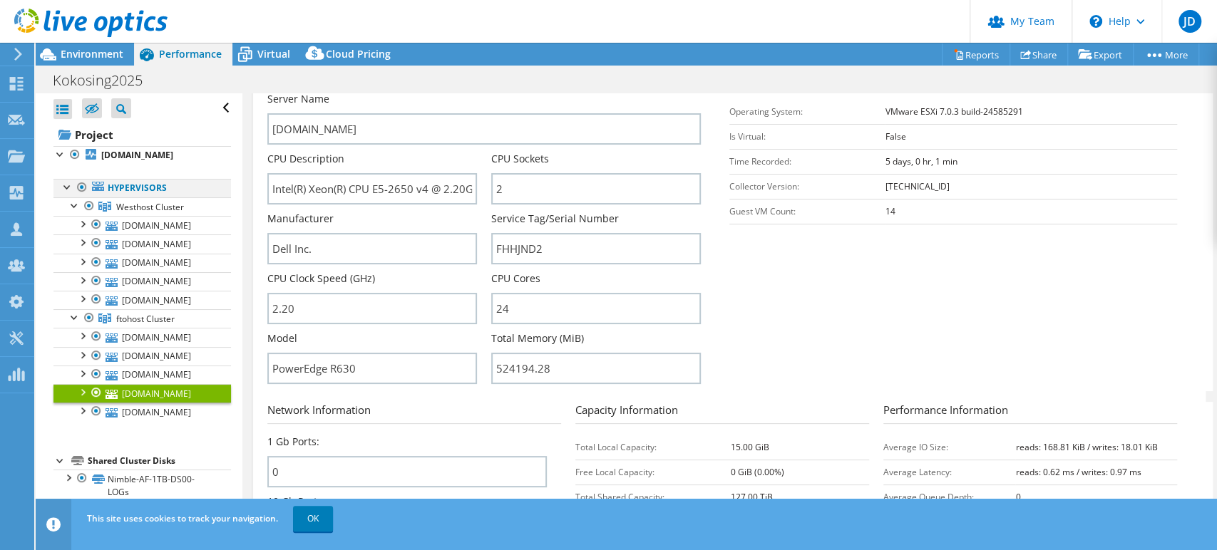
click at [79, 186] on div at bounding box center [82, 187] width 14 height 17
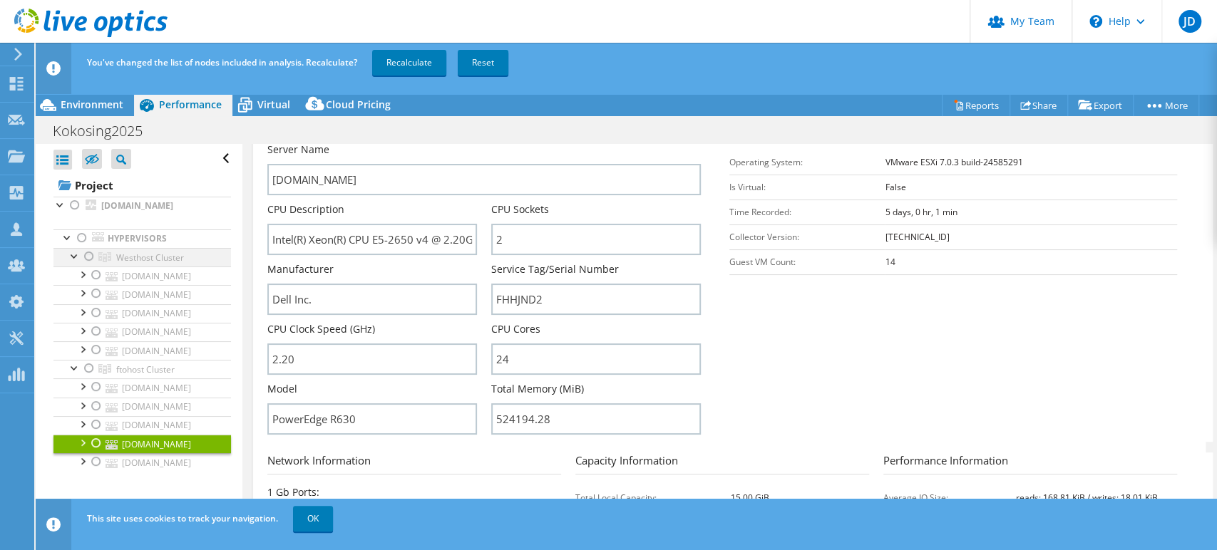
click at [91, 253] on div at bounding box center [89, 256] width 14 height 17
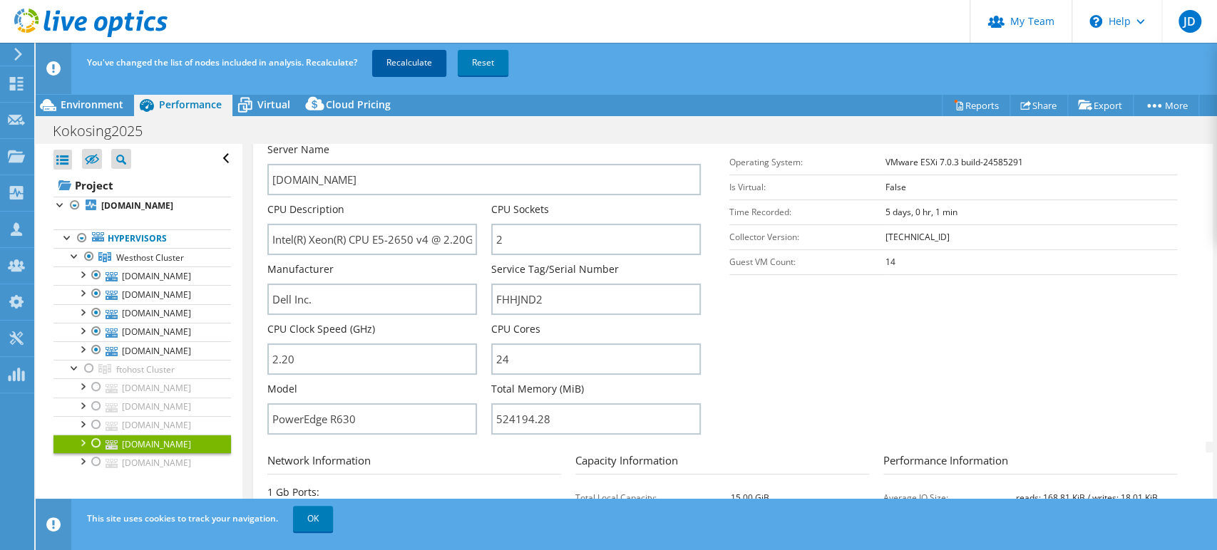
click at [401, 64] on link "Recalculate" at bounding box center [409, 63] width 74 height 26
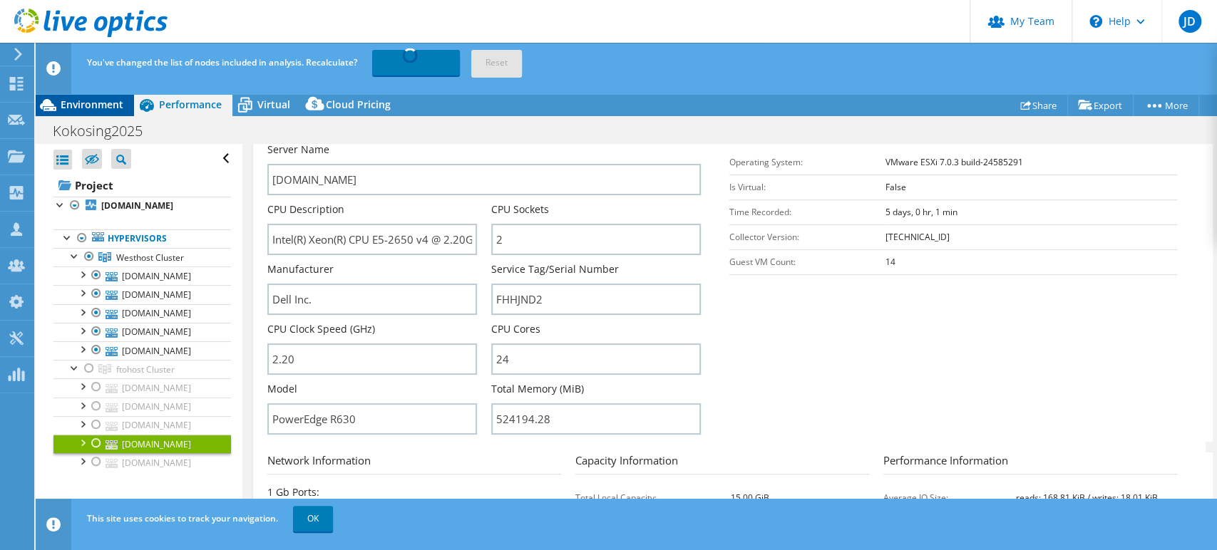
click at [91, 100] on span "Environment" at bounding box center [92, 105] width 63 height 14
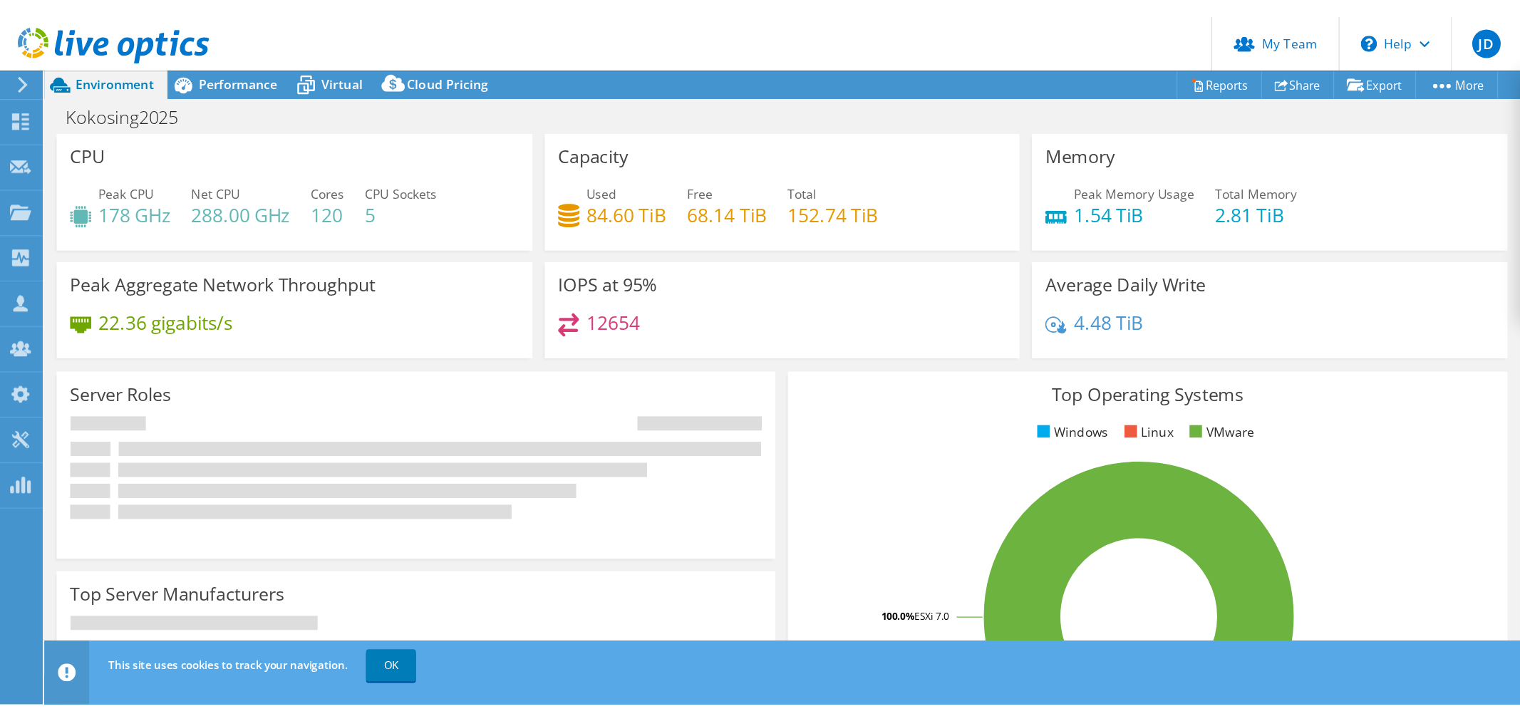
scroll to position [306, 0]
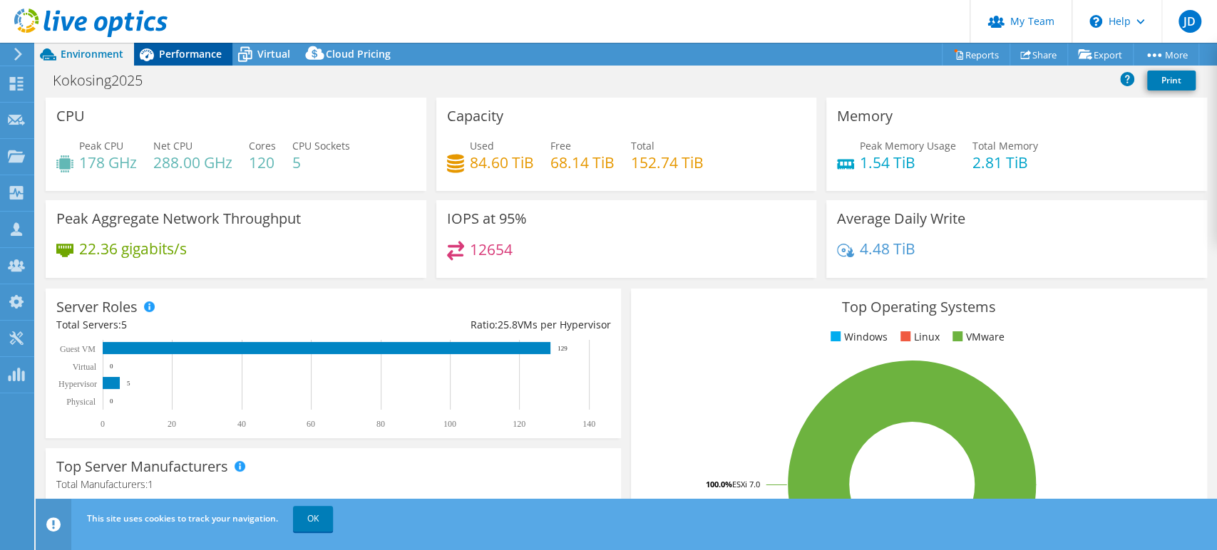
click at [187, 54] on span "Performance" at bounding box center [190, 54] width 63 height 14
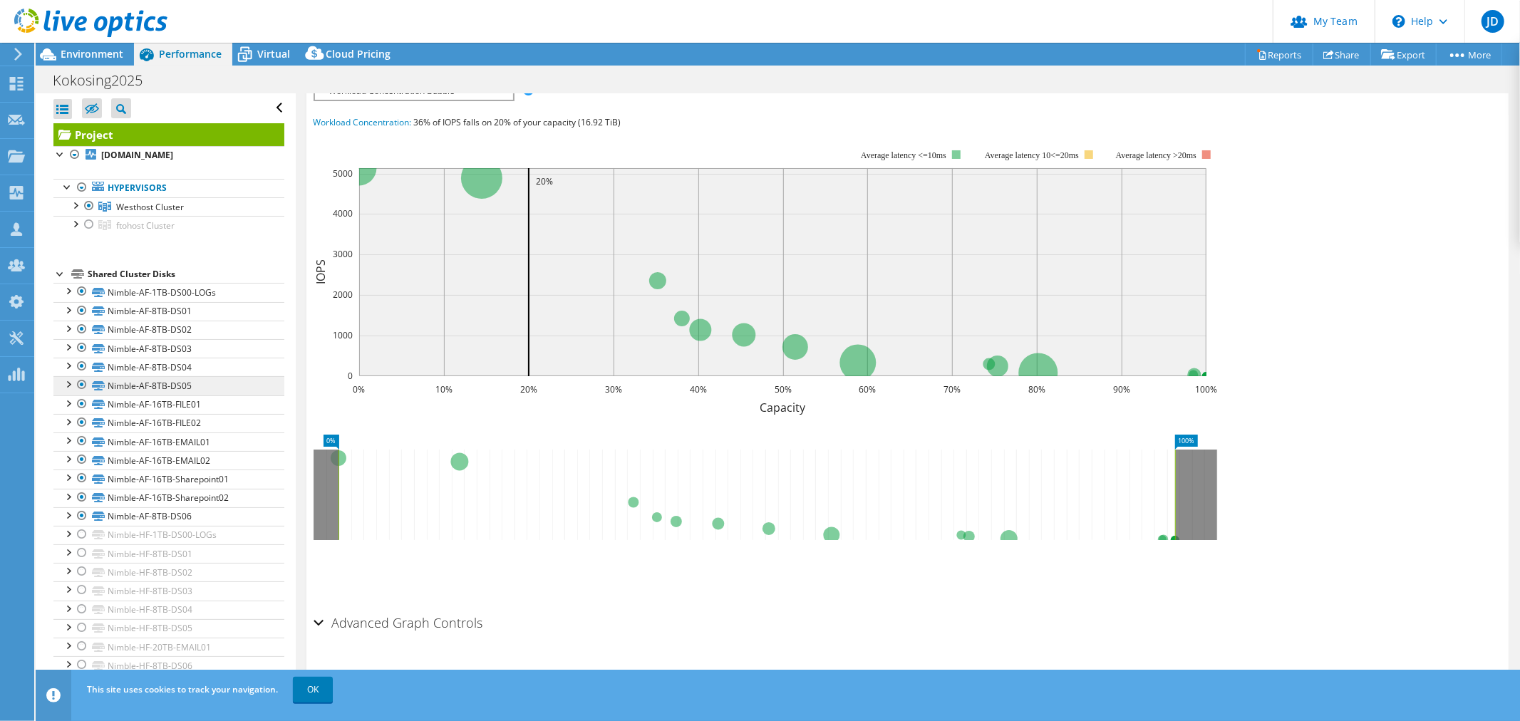
scroll to position [316, 0]
